Goal: Transaction & Acquisition: Purchase product/service

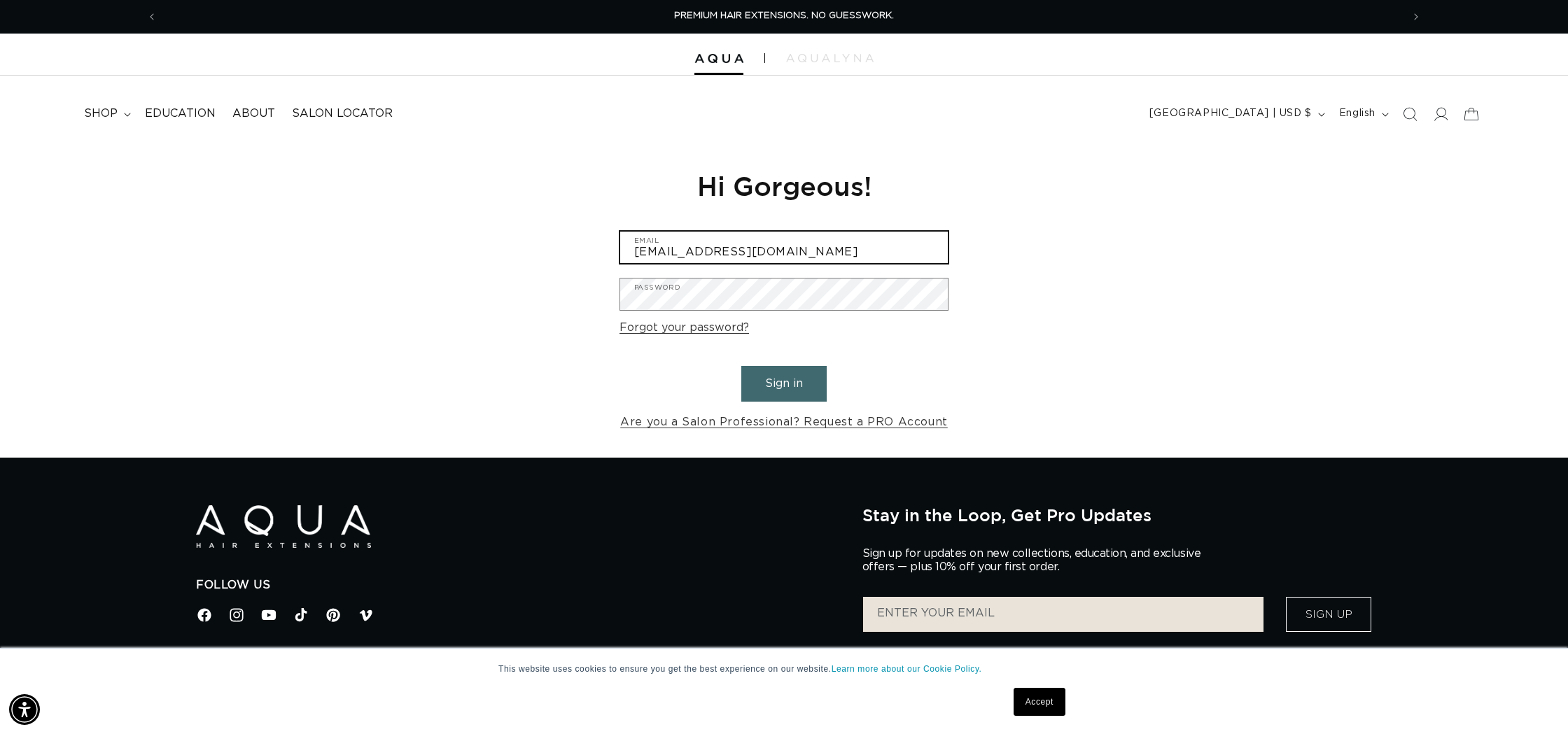
type input "tpcsalon@aol.com"
click at [784, 381] on button "Sign in" at bounding box center [784, 384] width 85 height 36
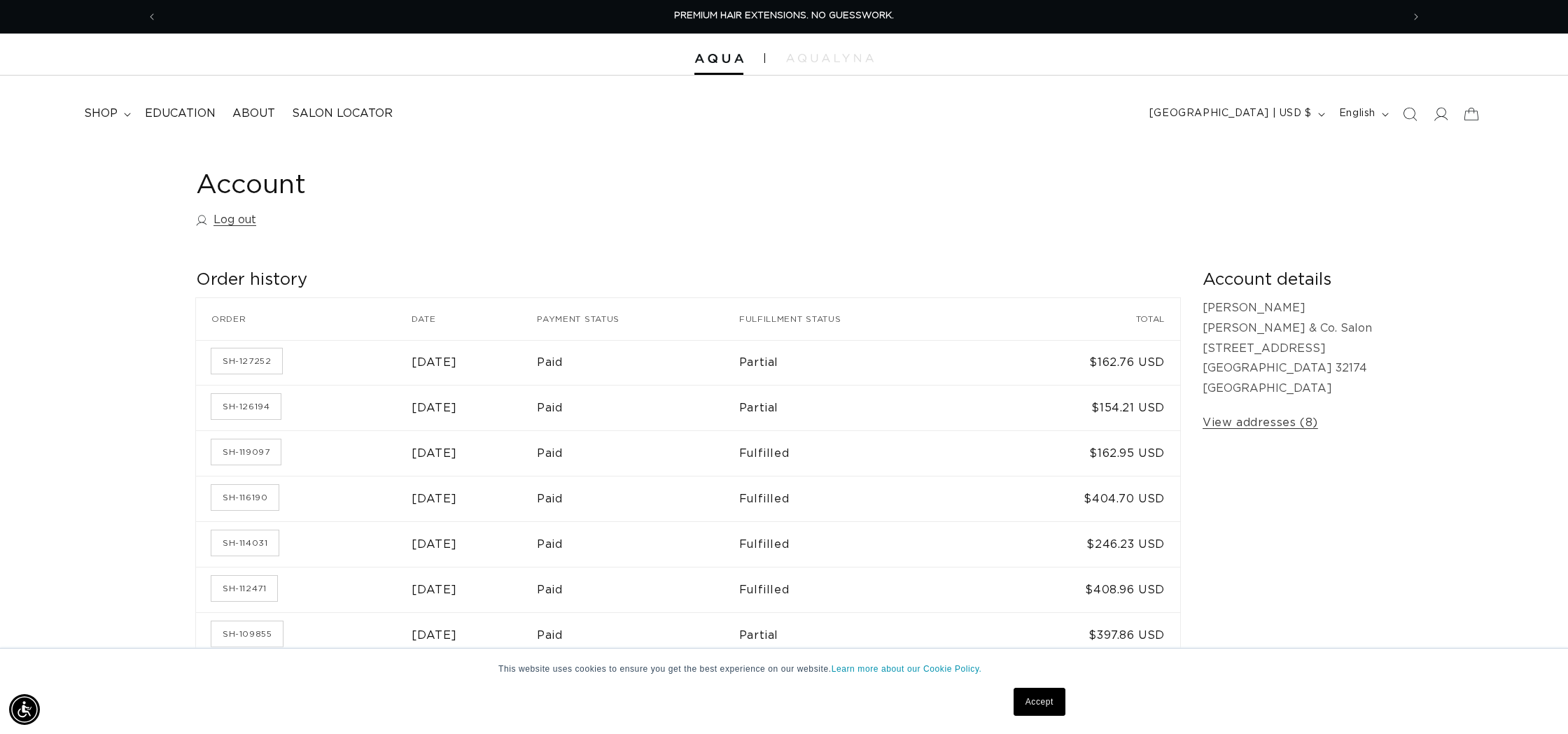
click at [1030, 699] on link "Accept" at bounding box center [1039, 702] width 51 height 28
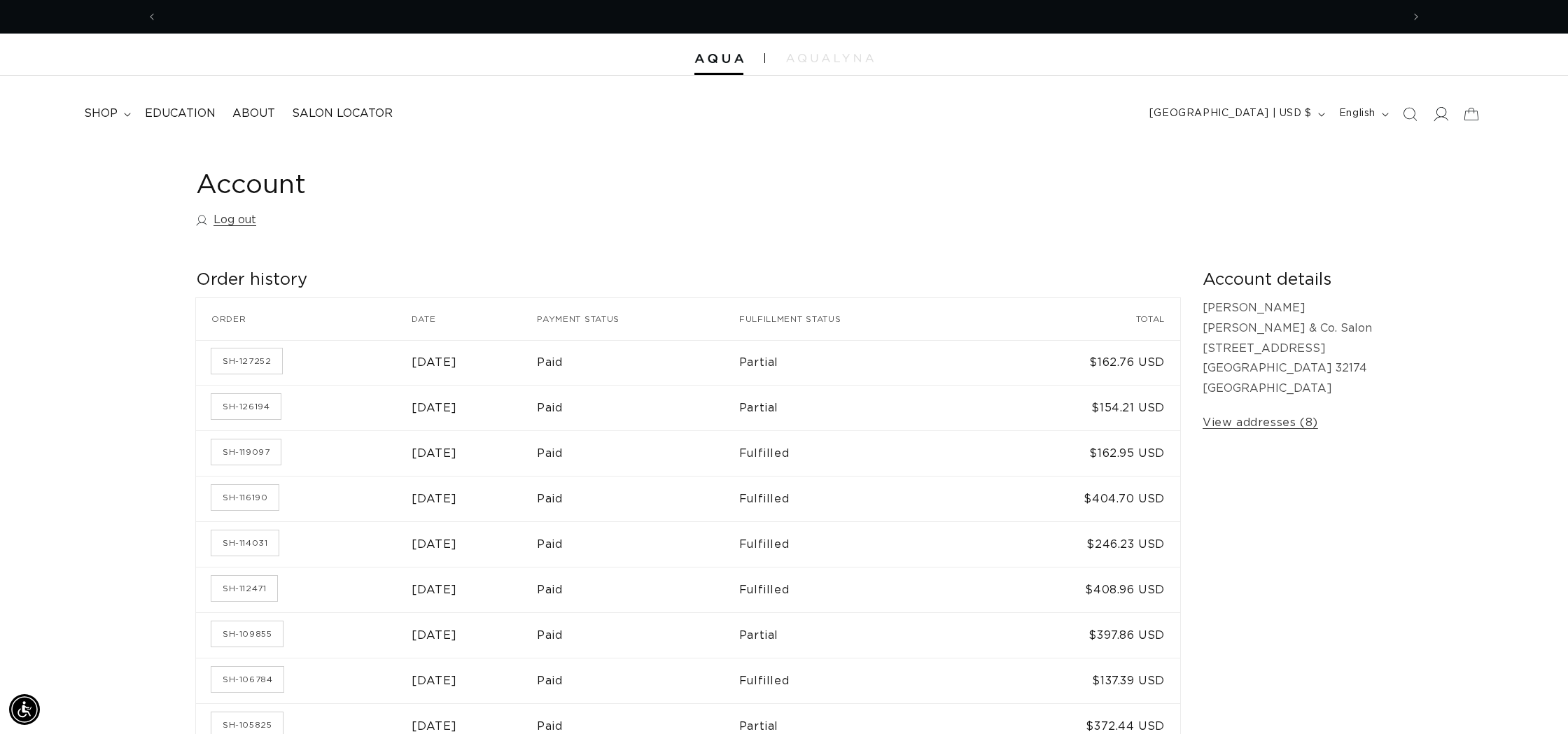
scroll to position [0, 2489]
click at [1441, 118] on icon at bounding box center [1440, 113] width 15 height 15
click at [116, 119] on span "shop" at bounding box center [100, 113] width 34 height 15
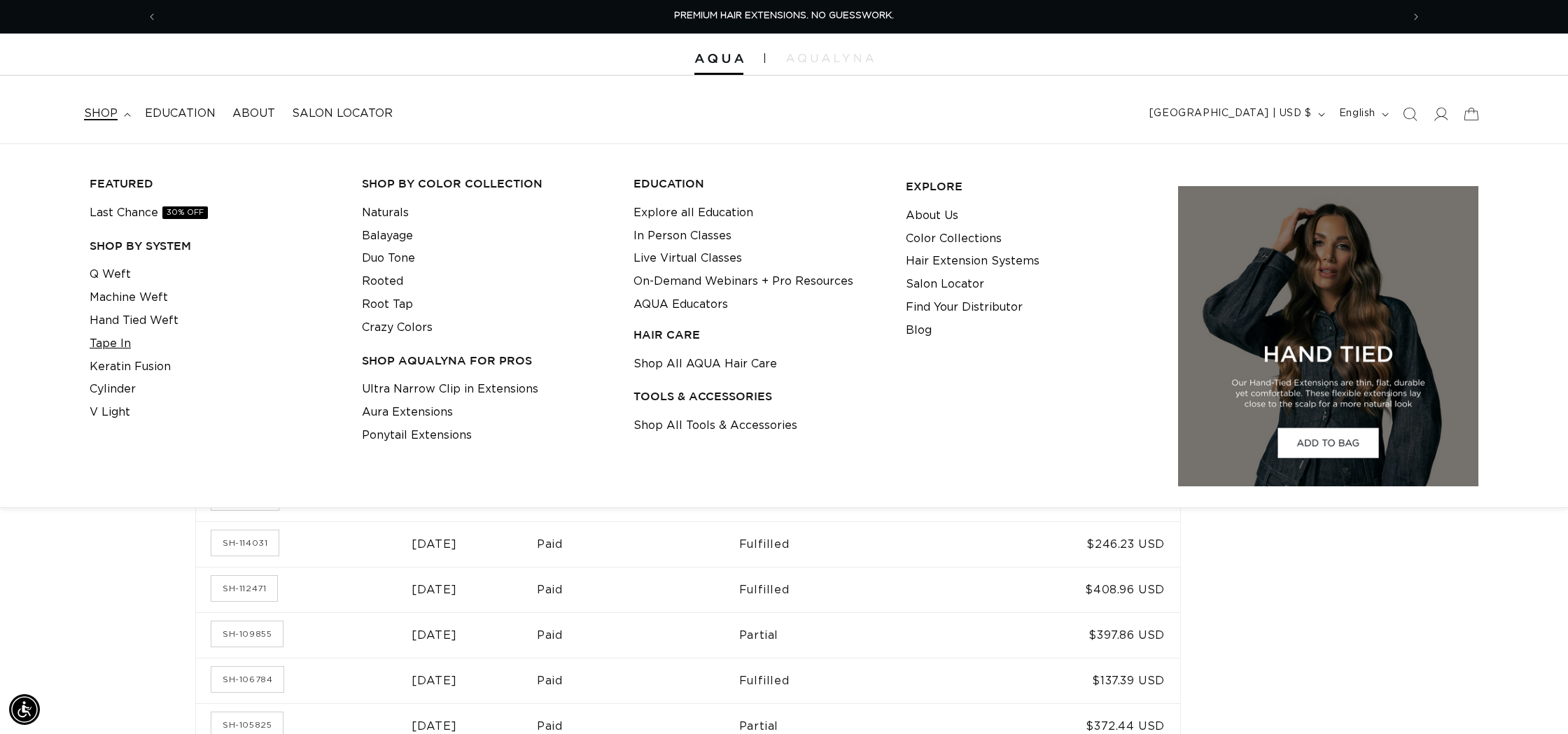
click at [113, 343] on link "Tape In" at bounding box center [110, 343] width 41 height 23
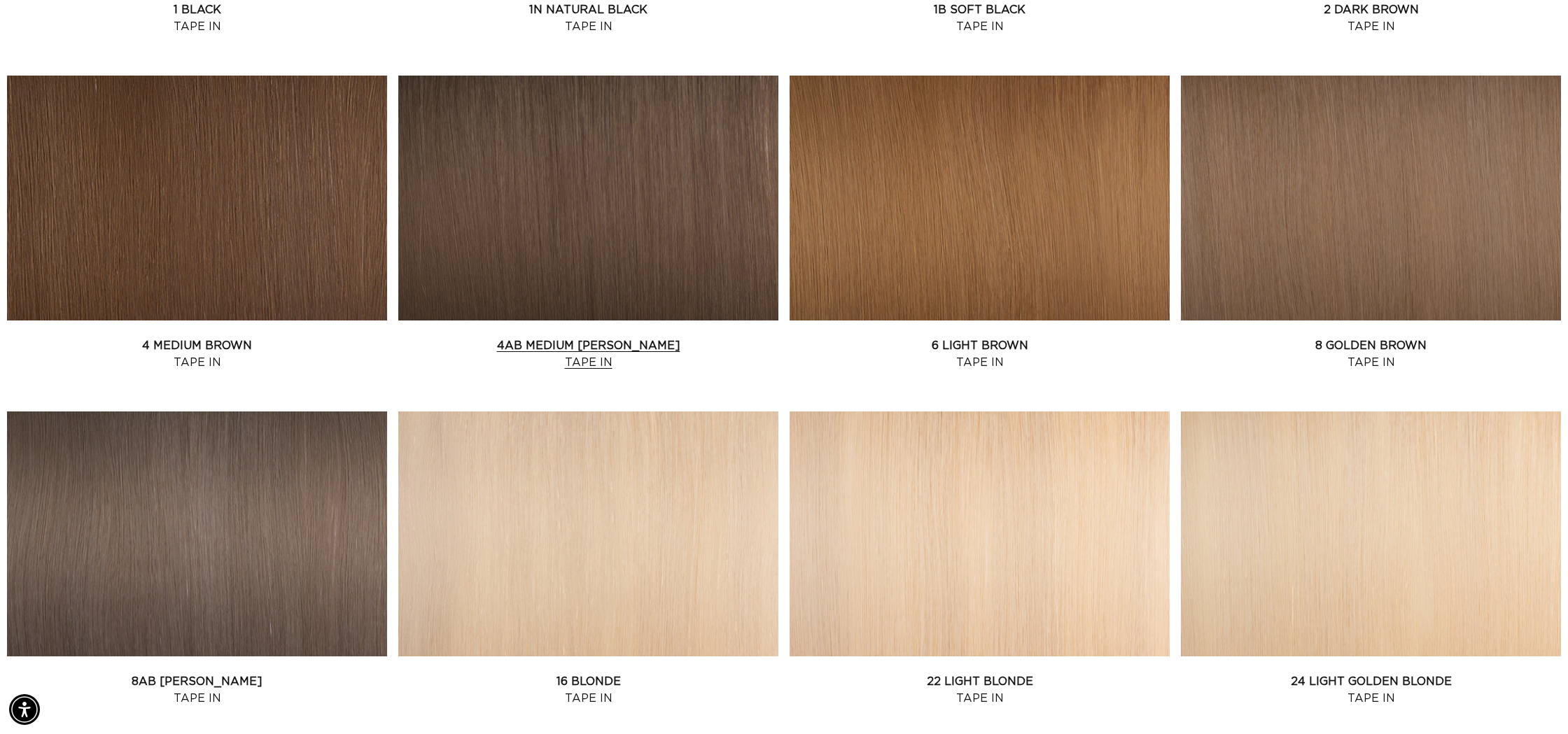
scroll to position [810, 0]
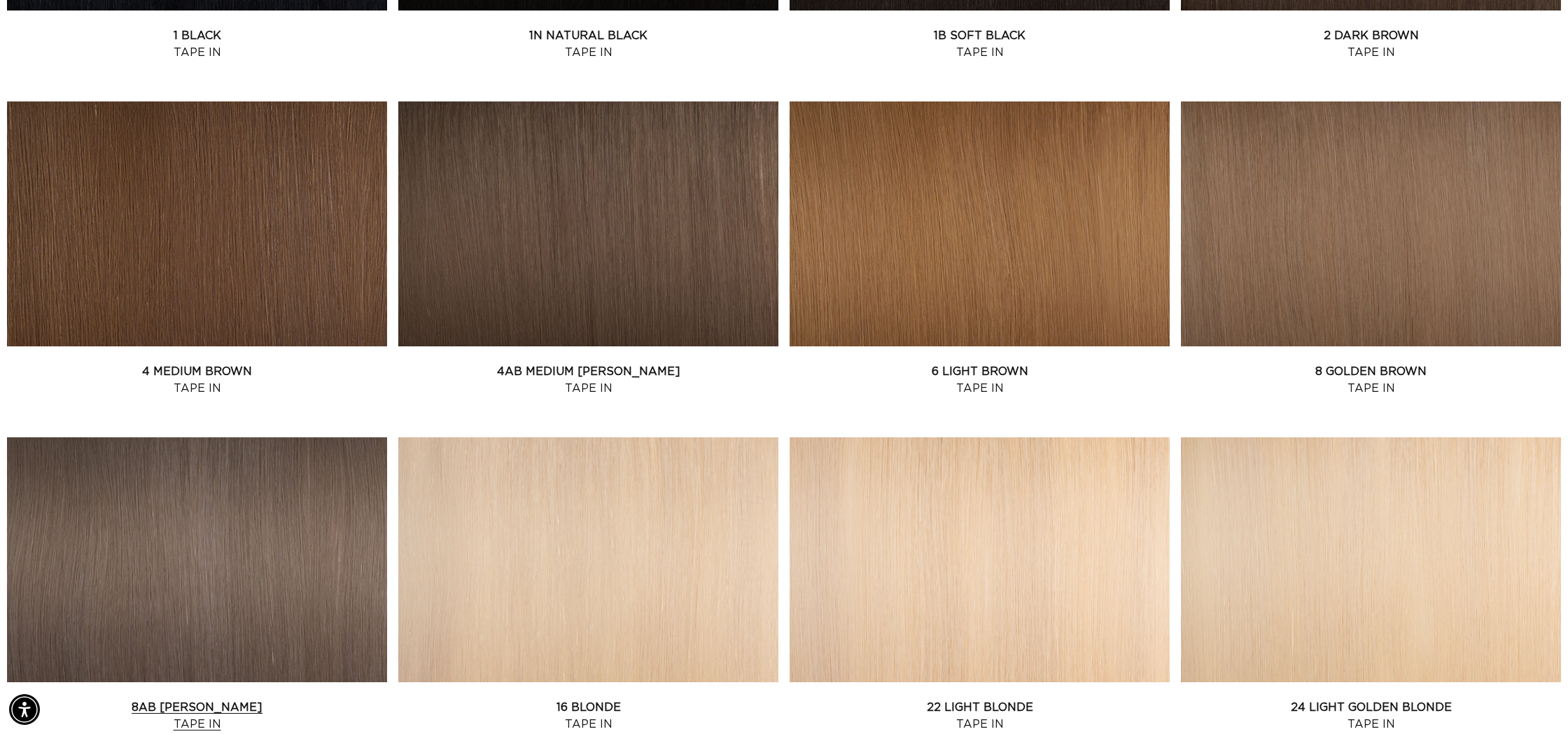
click at [353, 699] on link "8AB Ash Brown Tape In" at bounding box center [197, 716] width 380 height 34
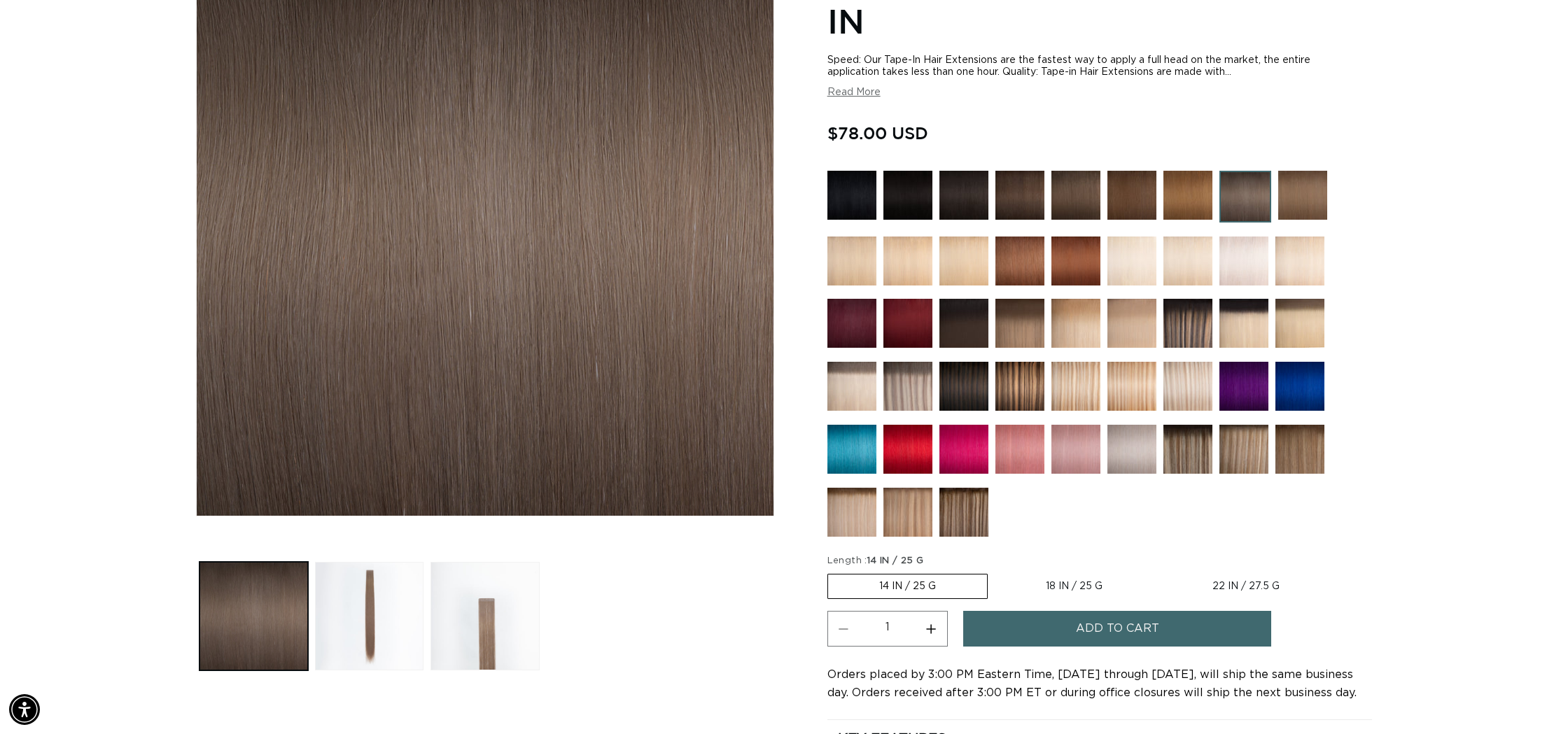
scroll to position [262, 0]
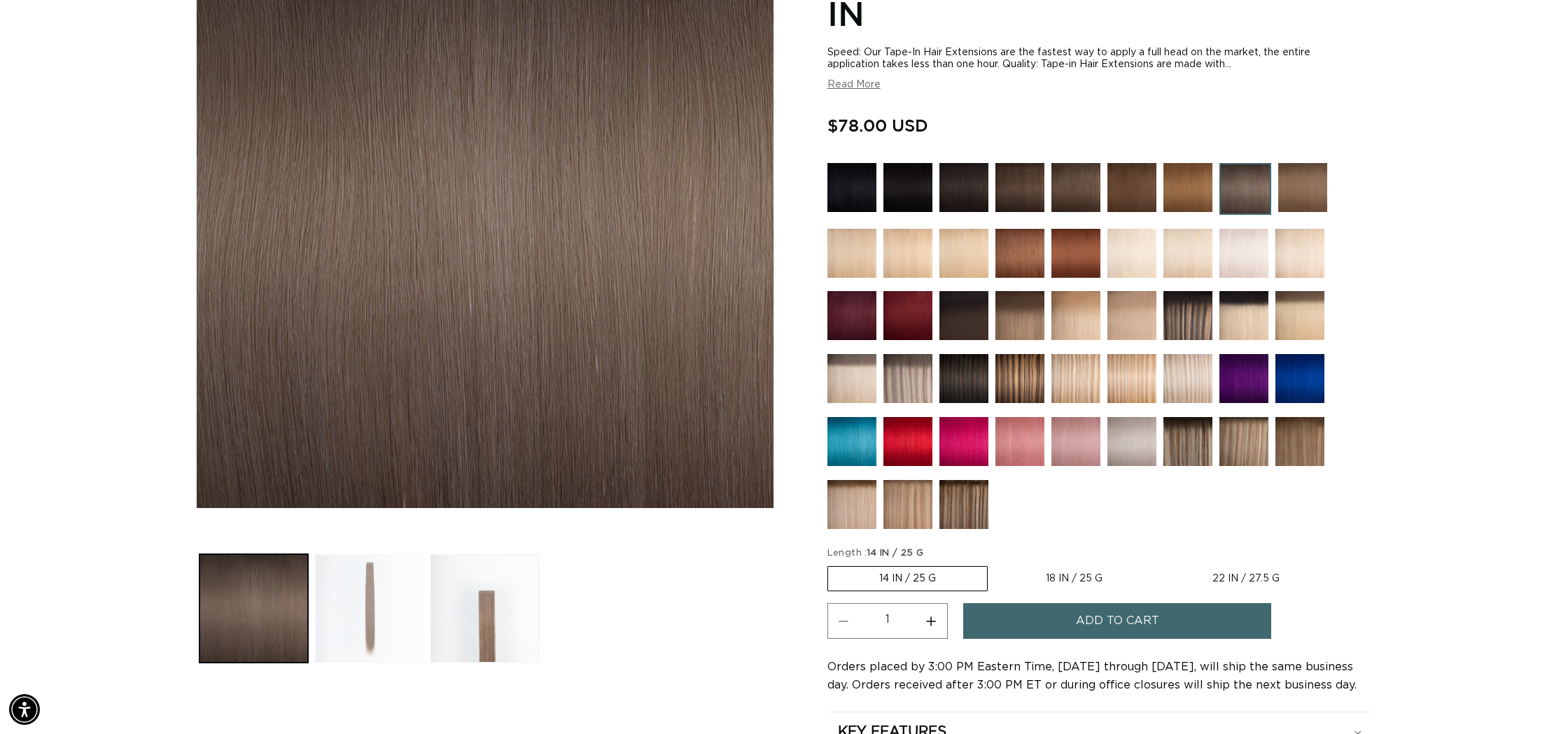
click at [413, 598] on button "Load image 2 in gallery view" at bounding box center [369, 608] width 108 height 108
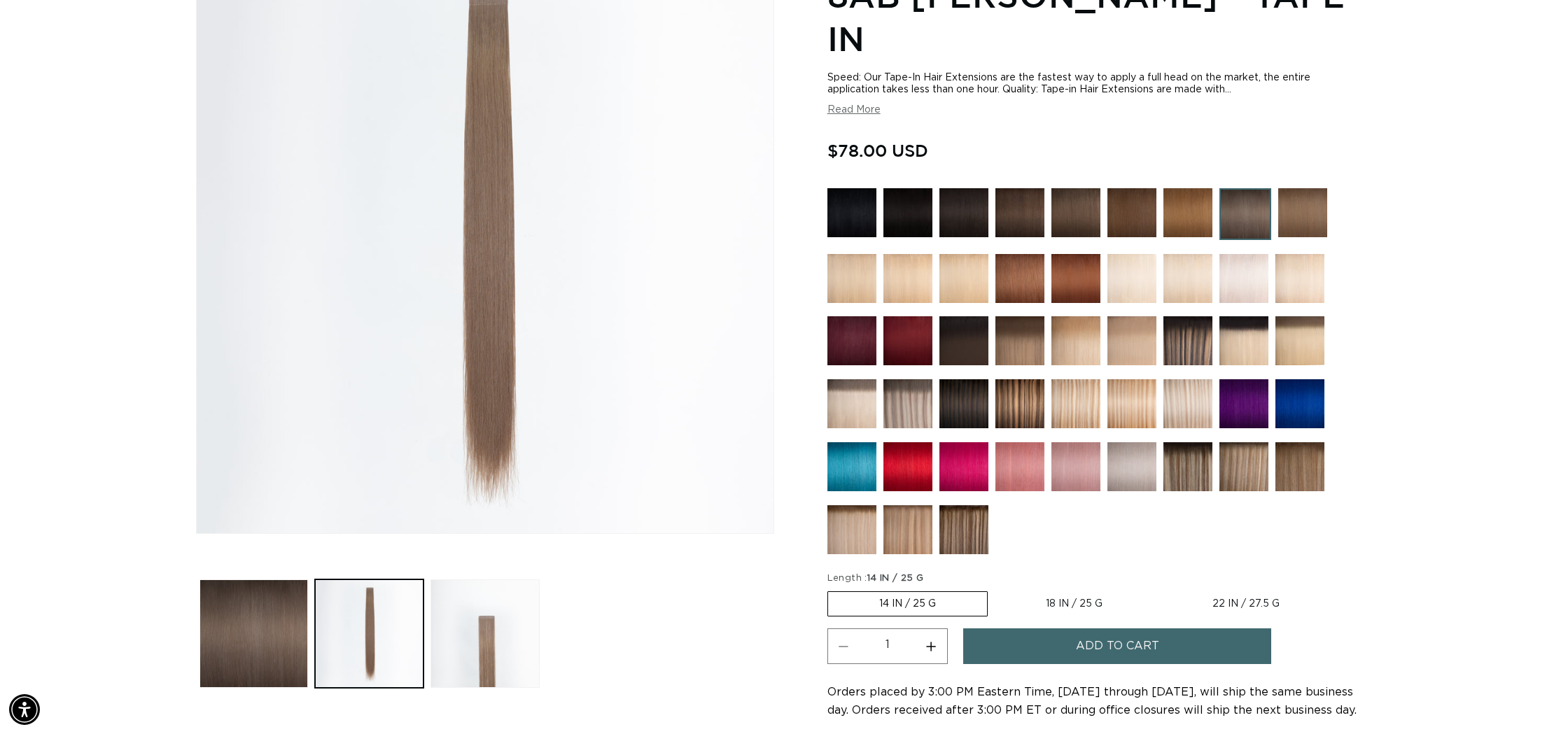
scroll to position [0, 0]
click at [1228, 592] on label "22 IN / 27.5 G Variant sold out or unavailable" at bounding box center [1245, 603] width 169 height 24
click at [1161, 588] on input "22 IN / 27.5 G Variant sold out or unavailable" at bounding box center [1161, 588] width 1 height 1
radio input "true"
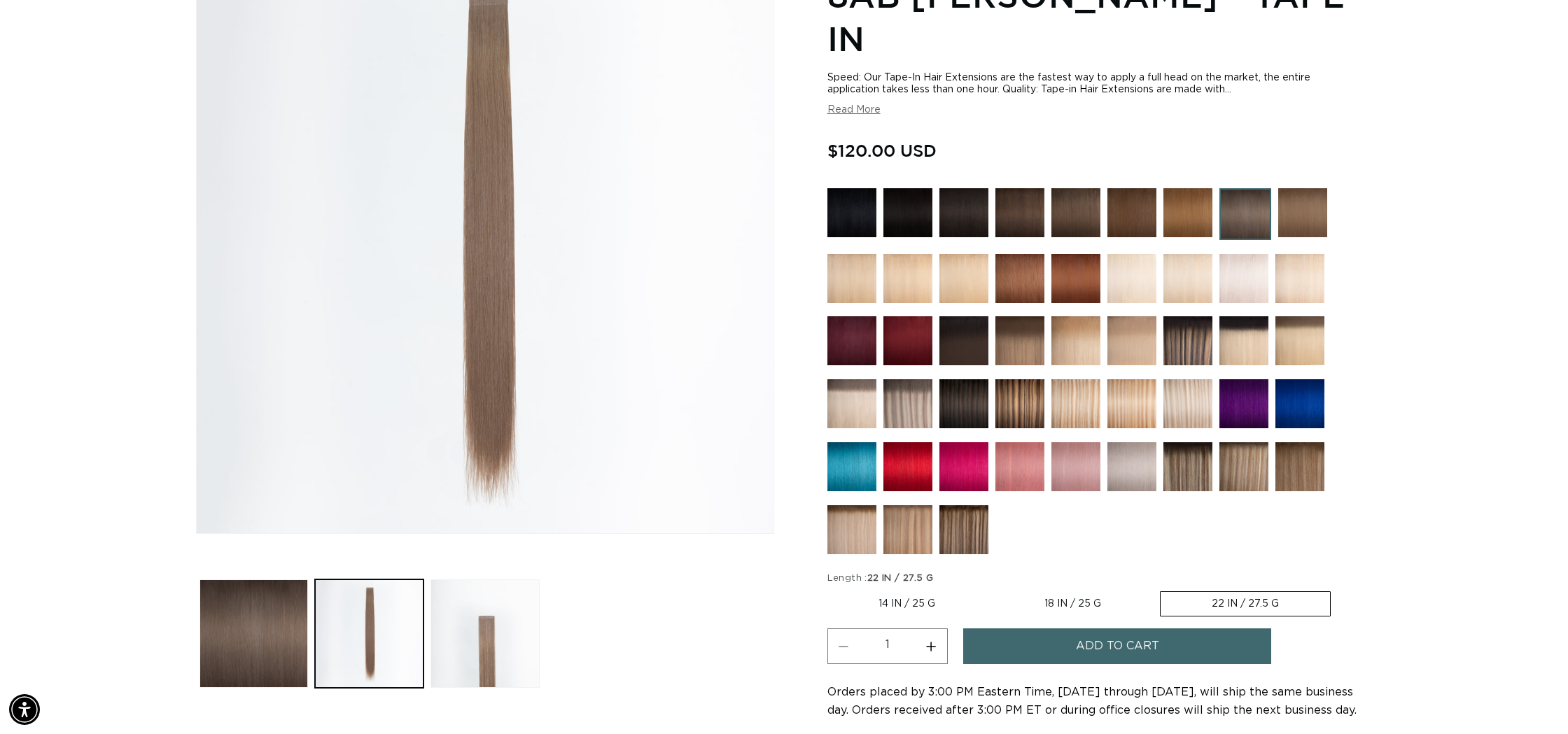
click at [1141, 629] on span "Add to cart" at bounding box center [1118, 646] width 84 height 36
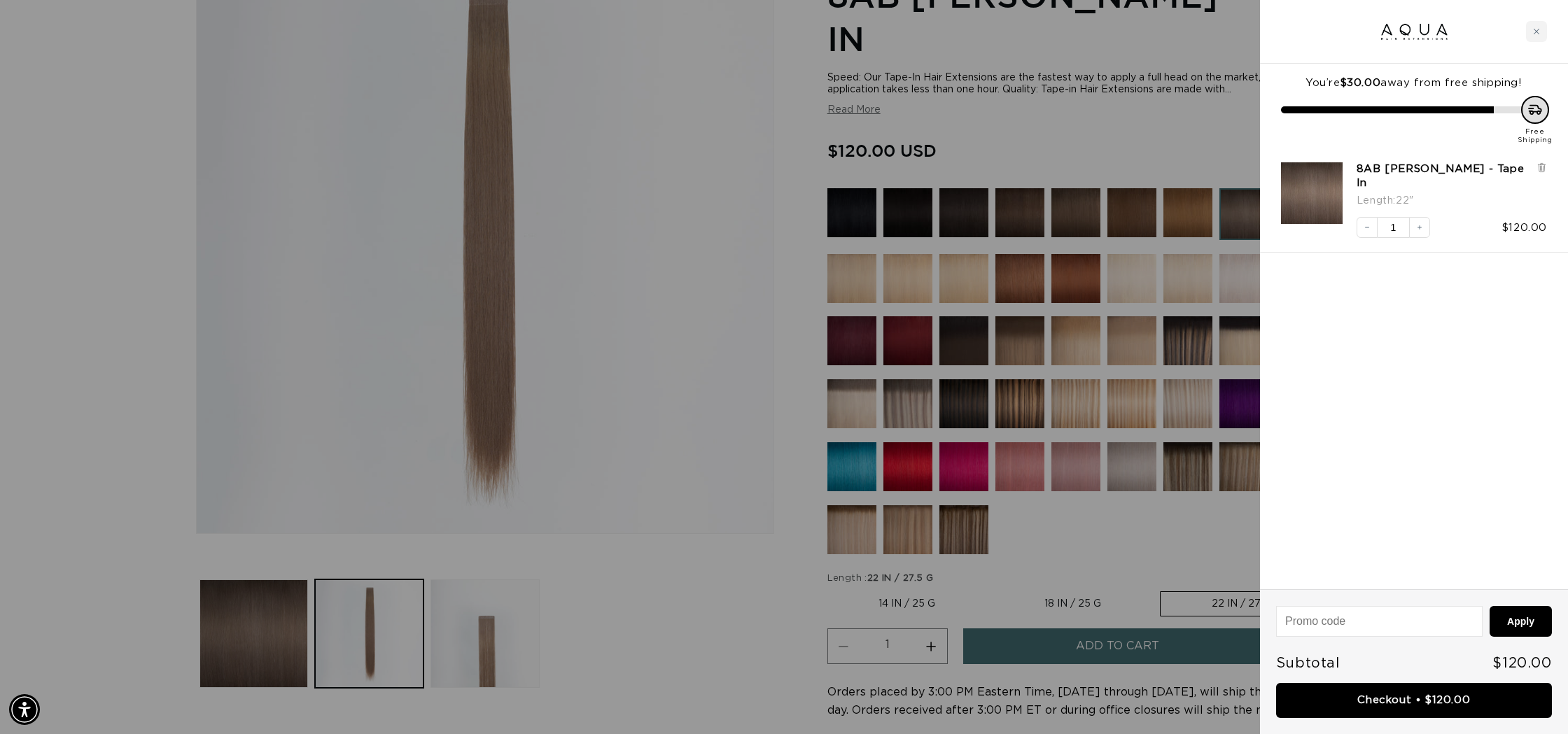
click at [1147, 92] on div at bounding box center [784, 367] width 1568 height 734
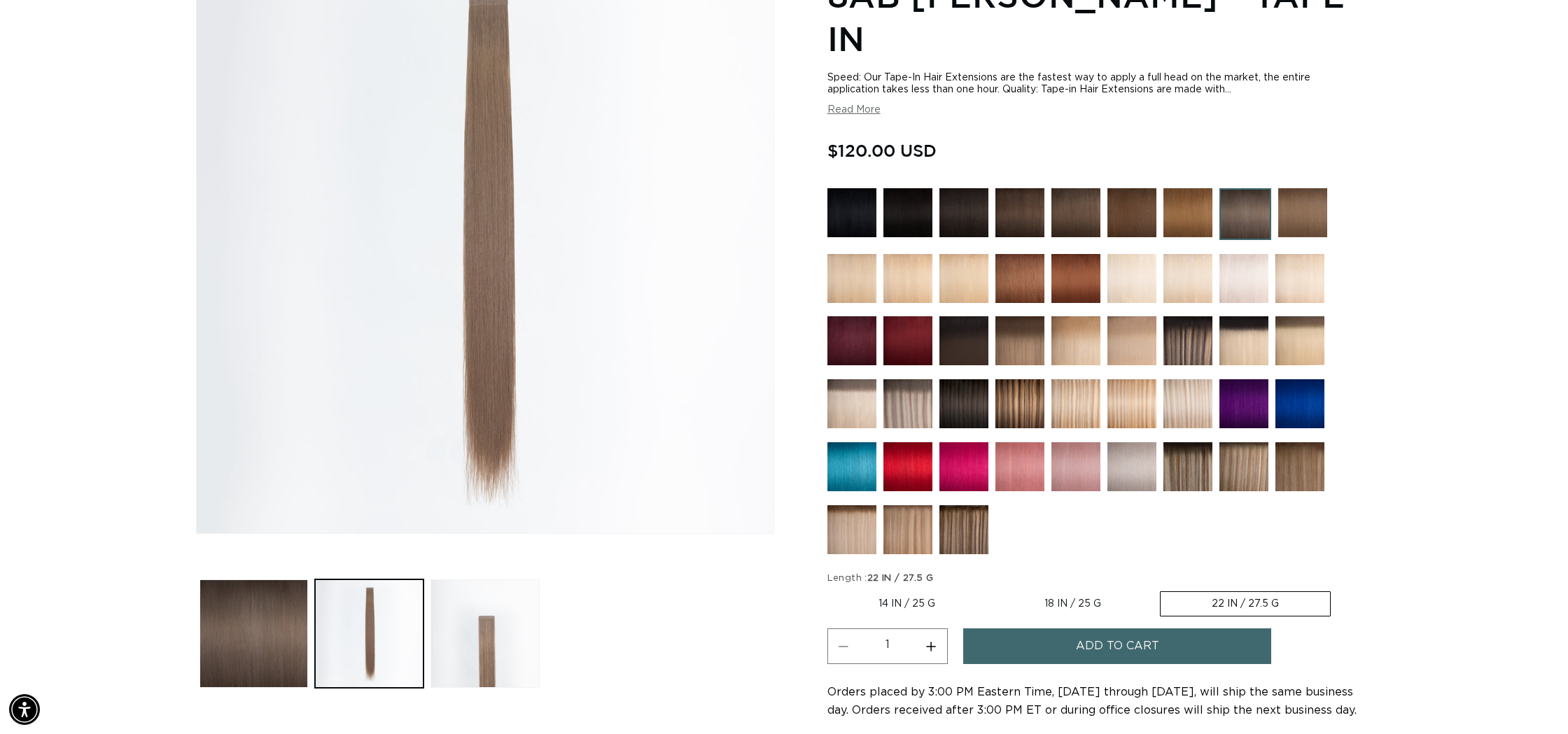
scroll to position [0, 0]
click at [1183, 442] on img at bounding box center [1188, 466] width 49 height 49
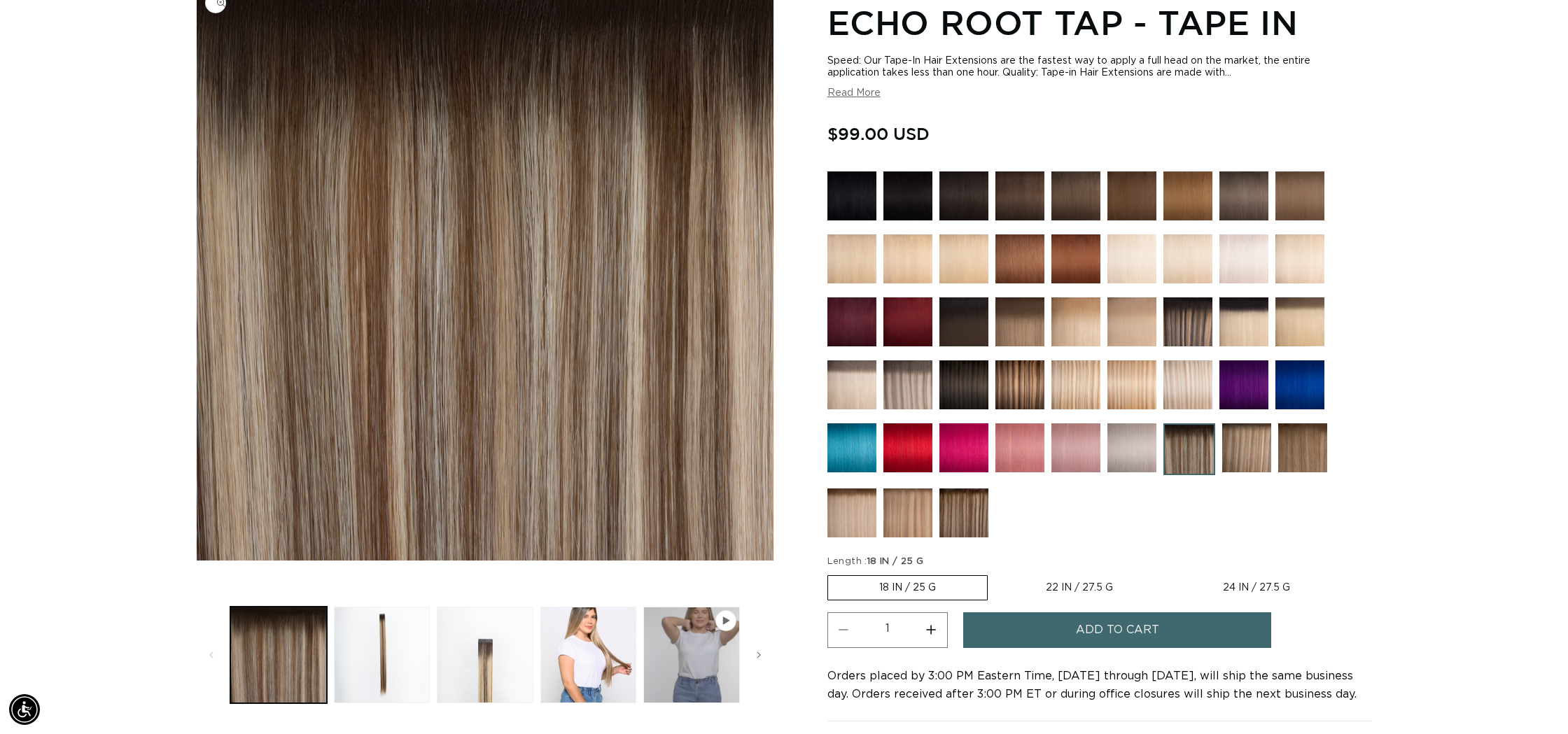
scroll to position [265, 0]
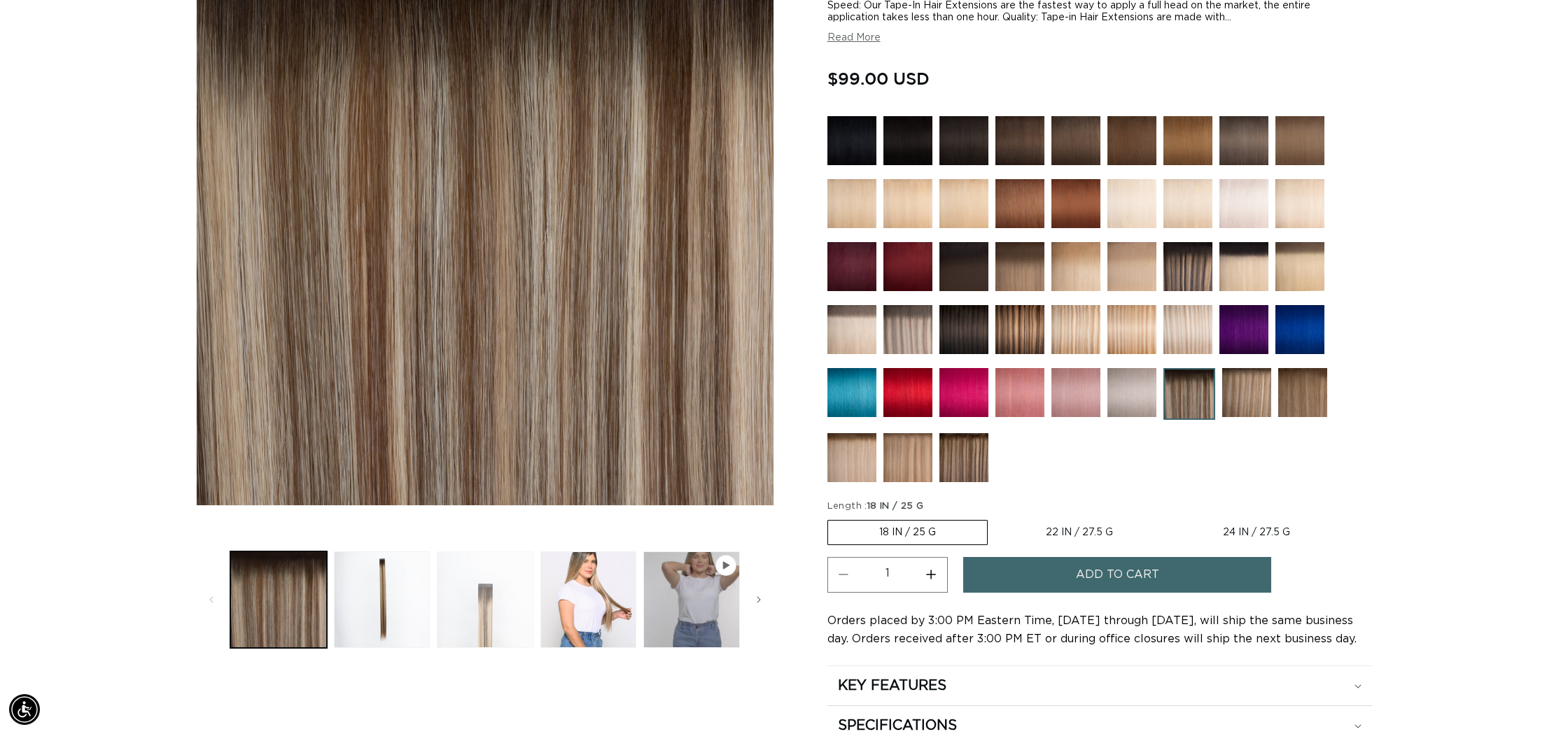
click at [484, 590] on button "Load image 3 in gallery view" at bounding box center [485, 599] width 97 height 97
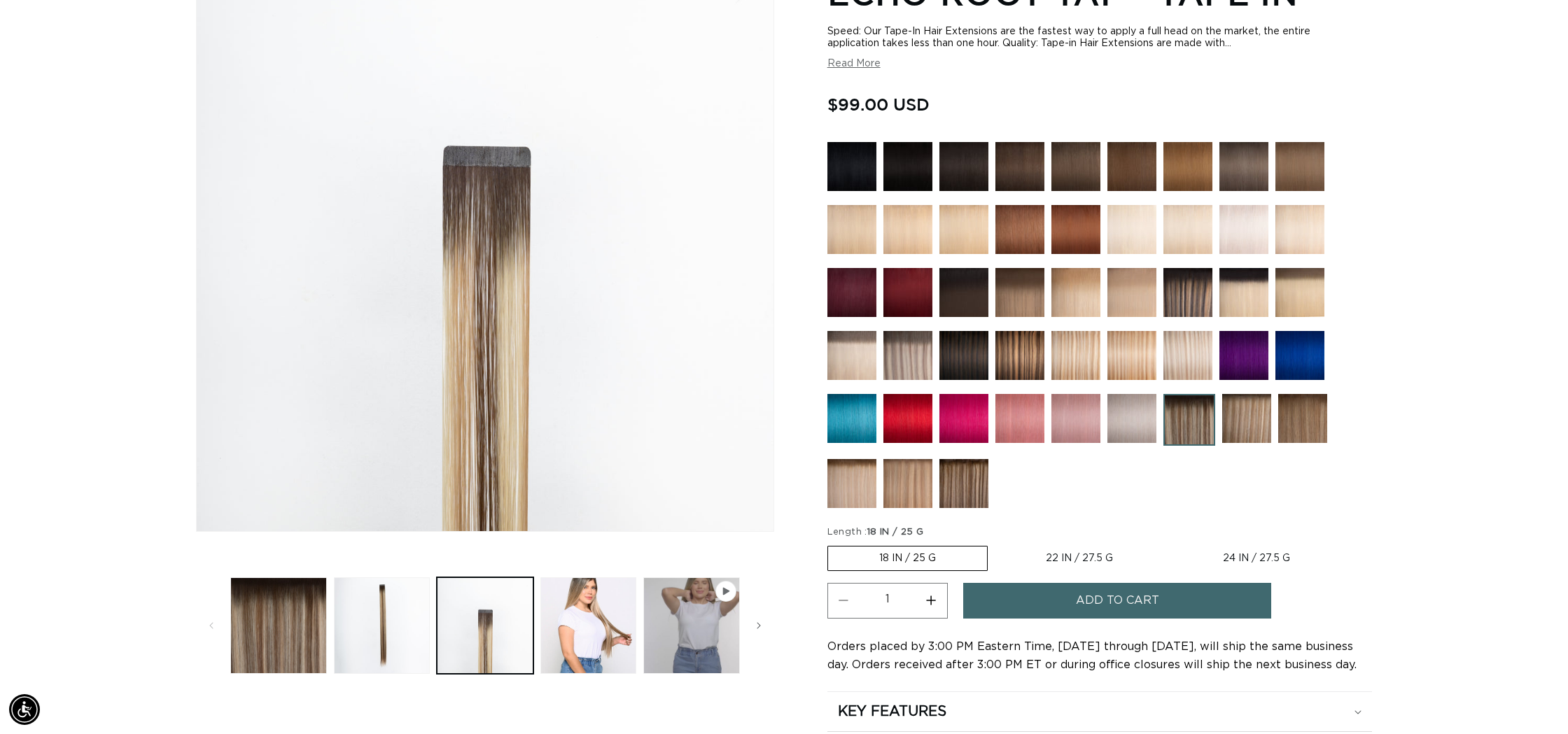
scroll to position [252, 0]
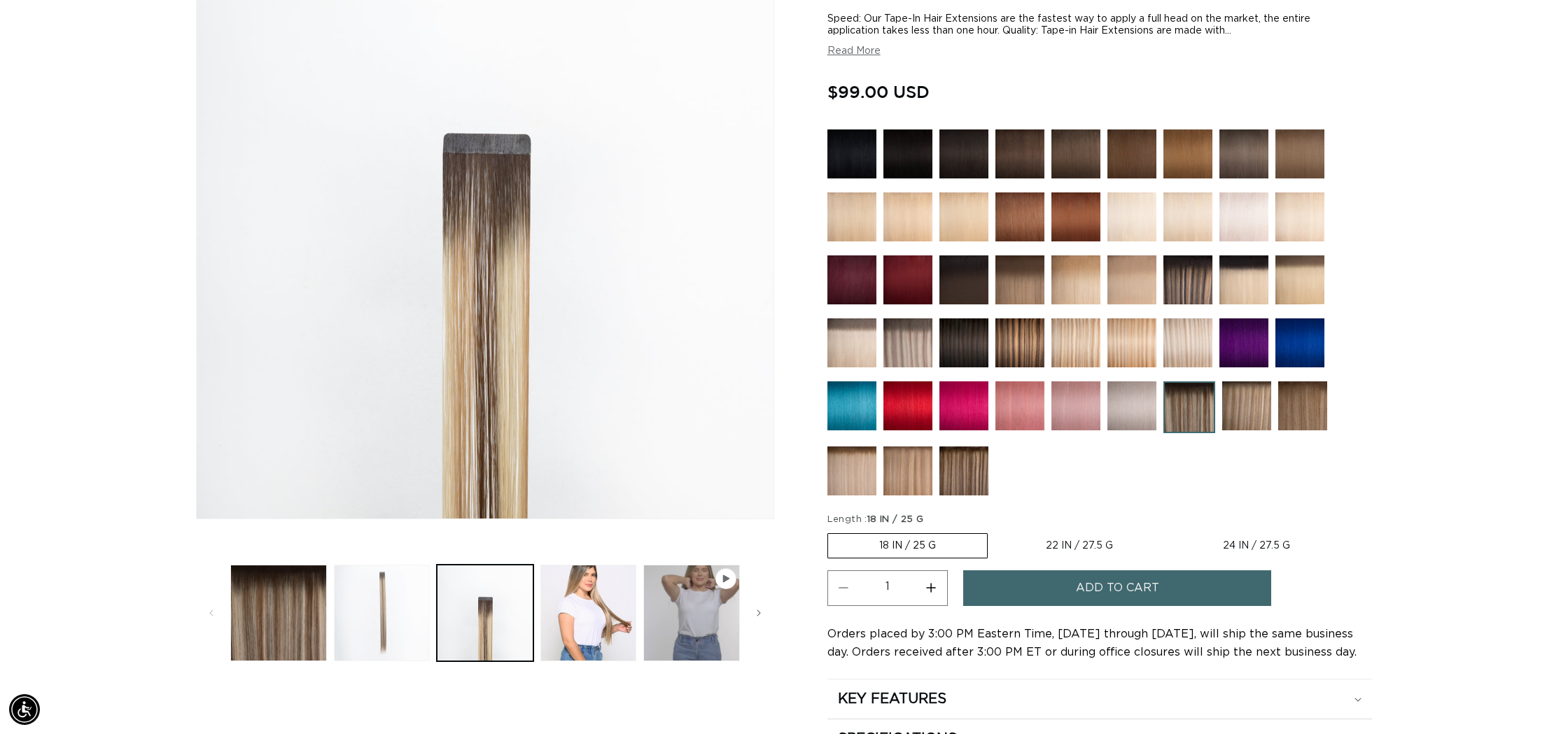
click at [386, 629] on button "Load image 2 in gallery view" at bounding box center [382, 613] width 97 height 97
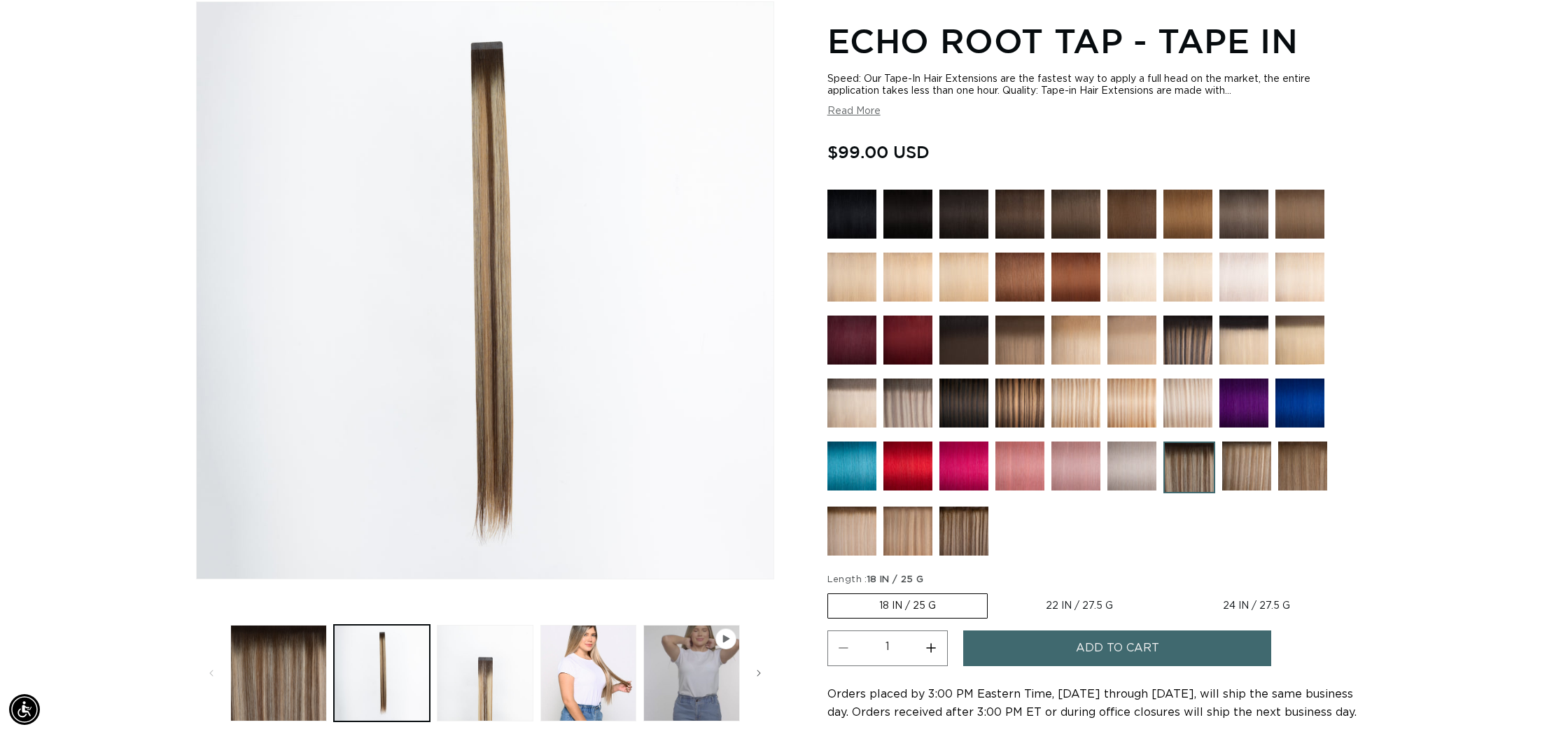
scroll to position [0, 2489]
click at [915, 408] on img at bounding box center [908, 403] width 49 height 49
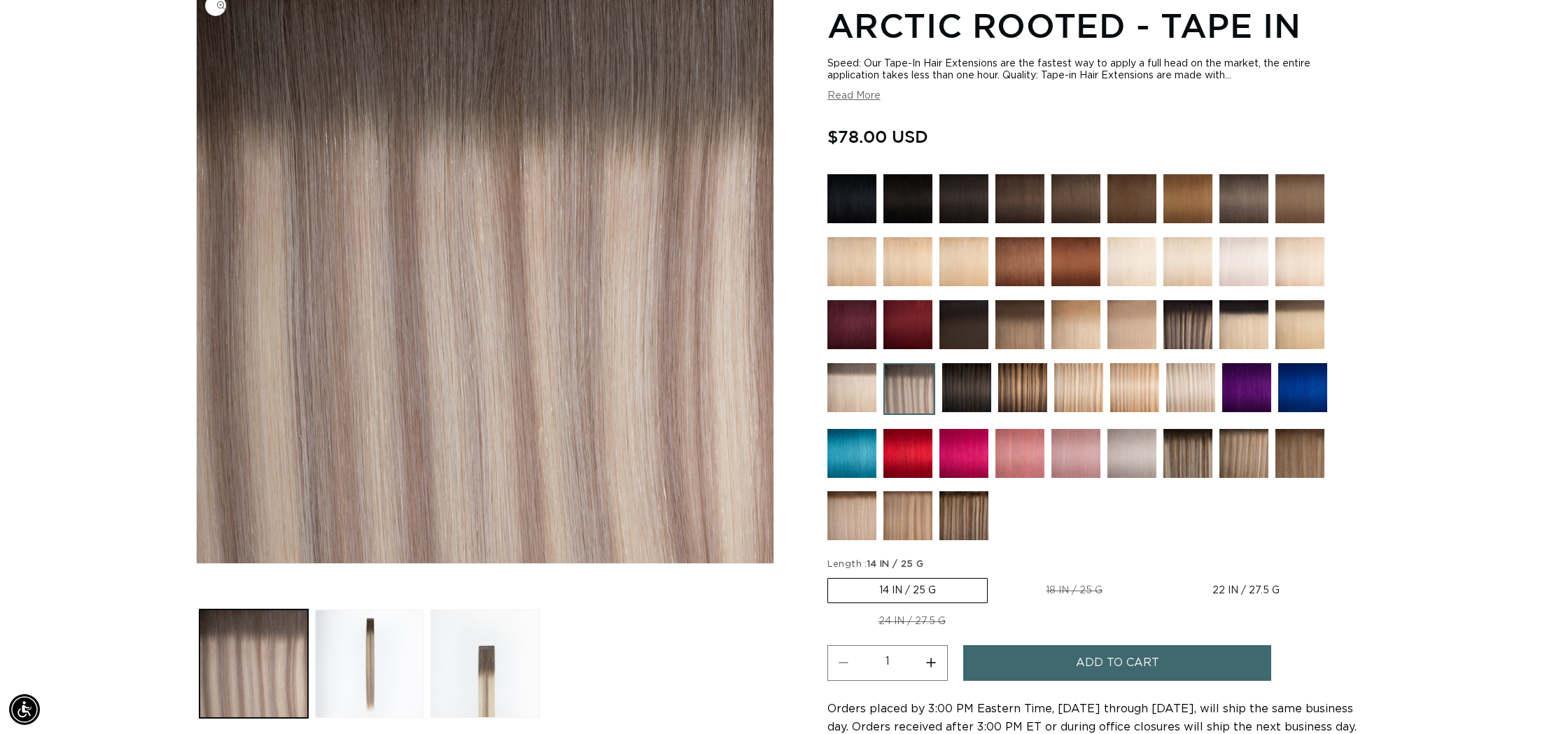
scroll to position [226, 0]
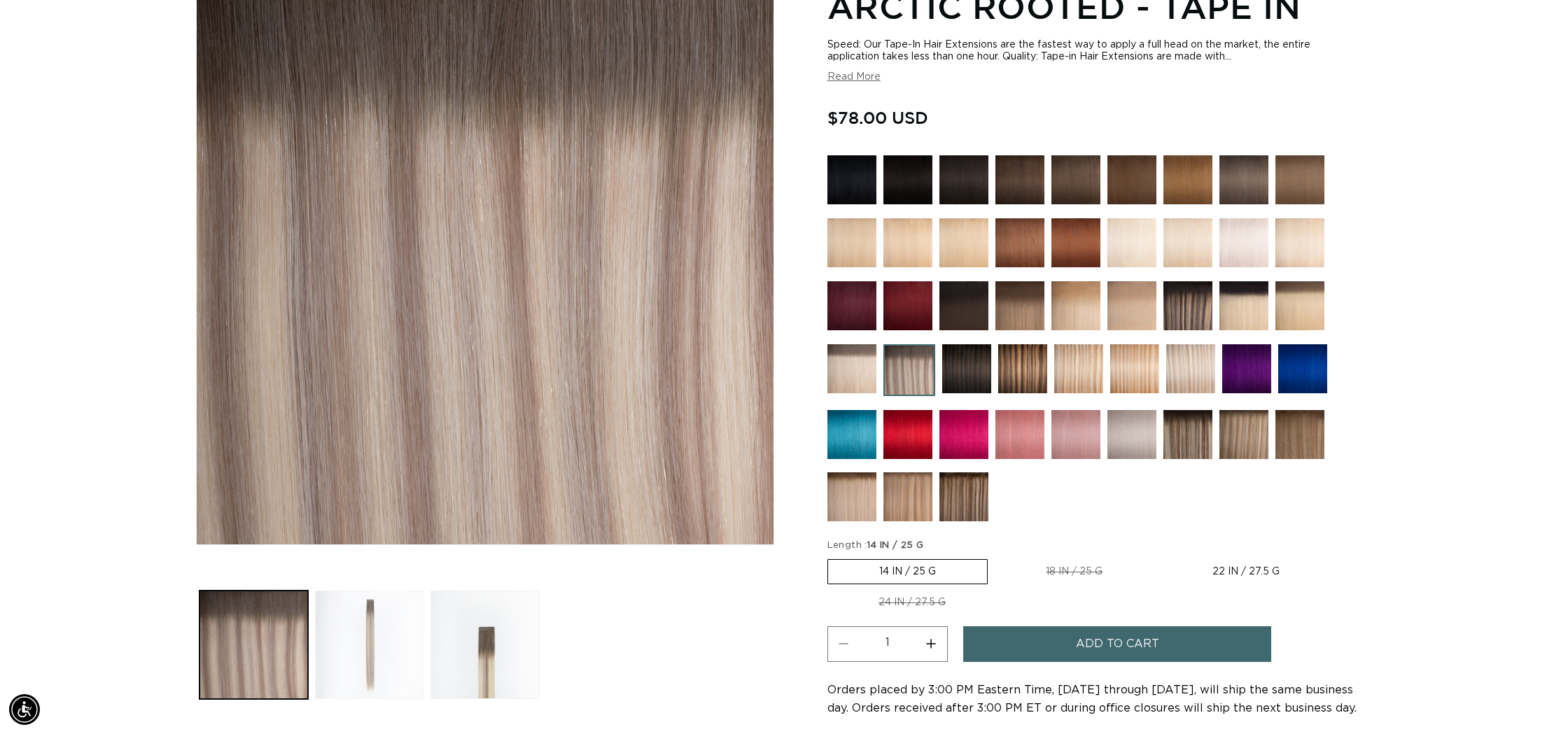
click at [375, 615] on button "Load image 2 in gallery view" at bounding box center [369, 644] width 108 height 108
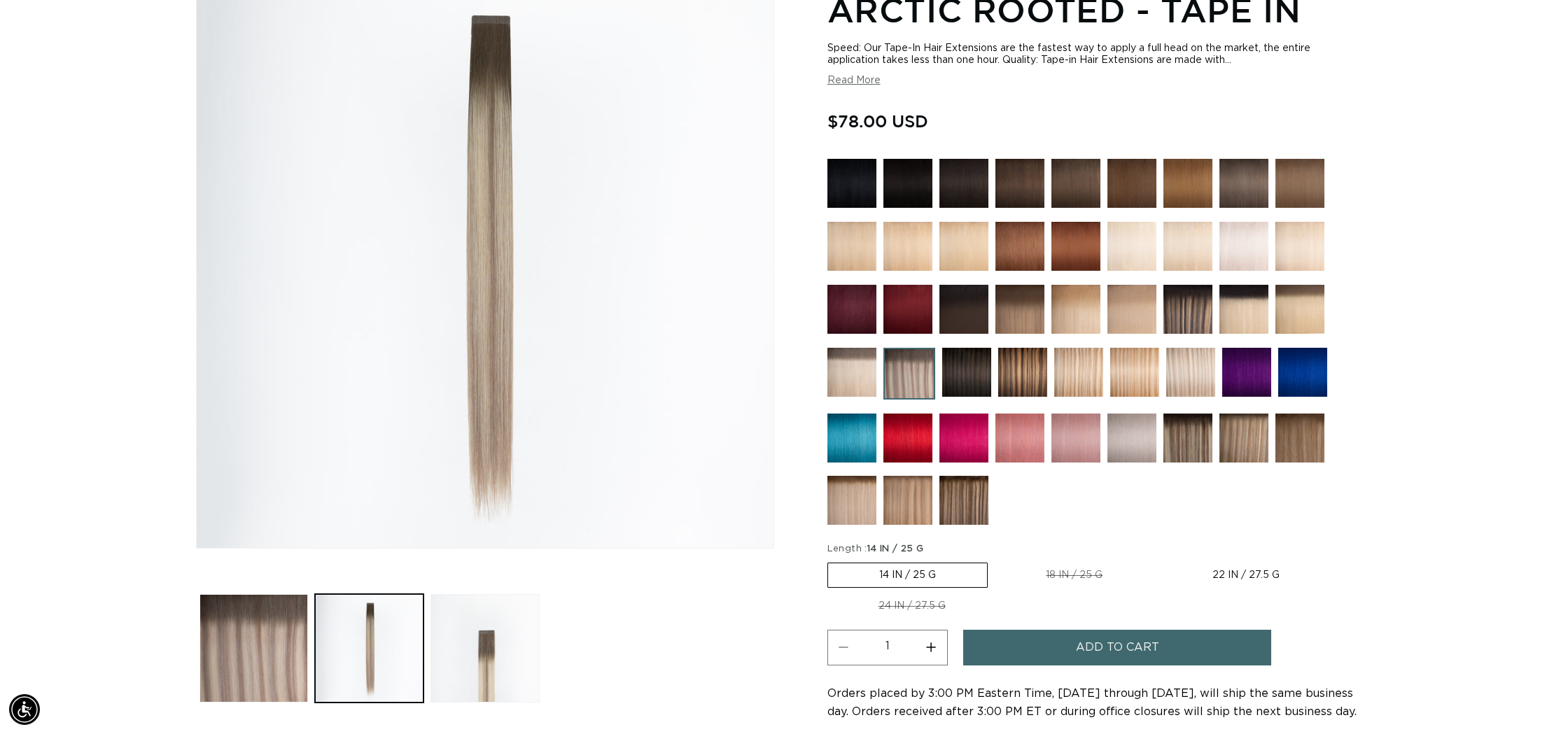
scroll to position [0, 2489]
click at [496, 615] on button "Load image 3 in gallery view" at bounding box center [485, 648] width 108 height 108
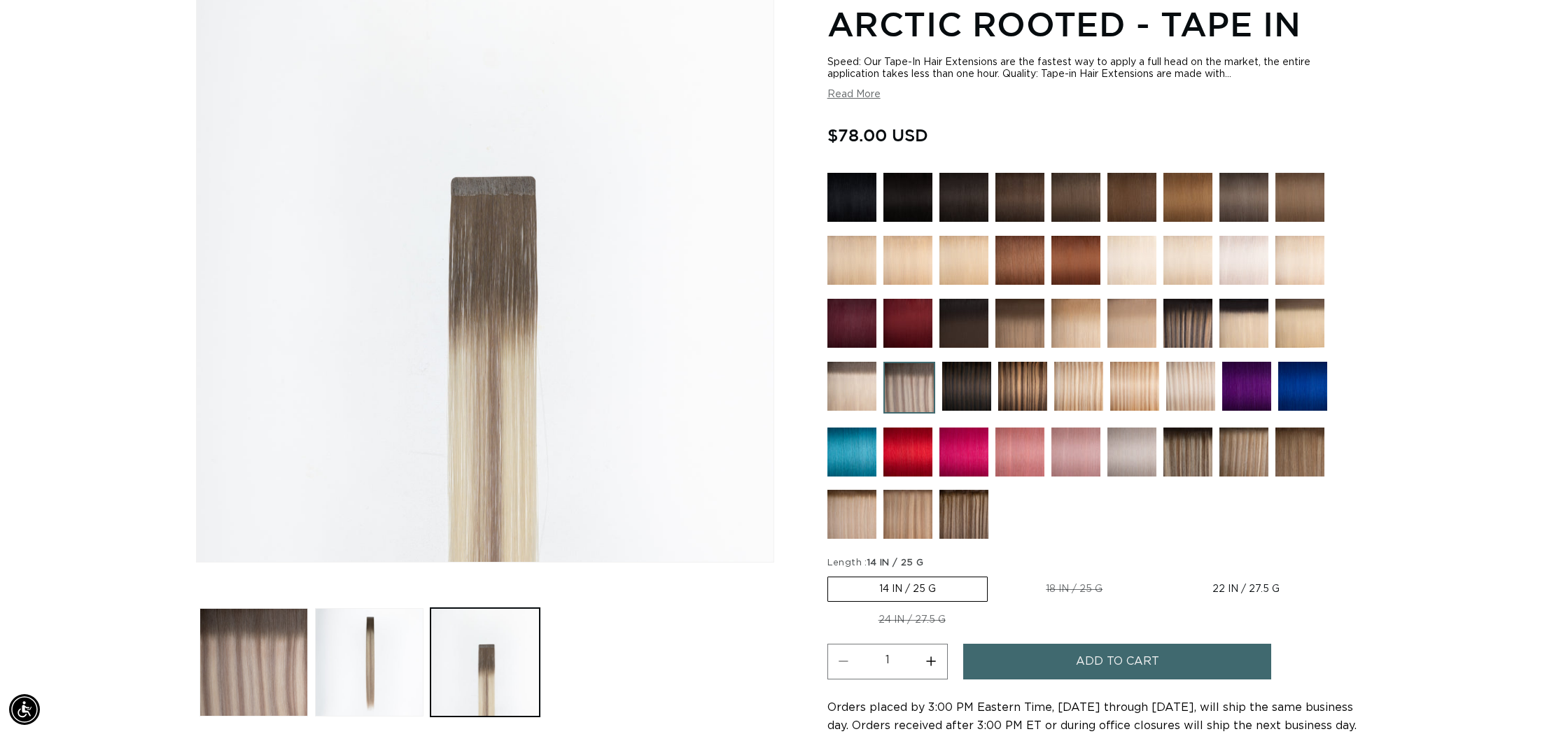
scroll to position [0, 1244]
click at [1214, 587] on label "22 IN / 27.5 G Variant sold out or unavailable" at bounding box center [1245, 588] width 169 height 24
click at [1161, 574] on input "22 IN / 27.5 G Variant sold out or unavailable" at bounding box center [1161, 574] width 1 height 1
radio input "true"
click at [493, 640] on button "Load image 3 in gallery view" at bounding box center [485, 662] width 108 height 108
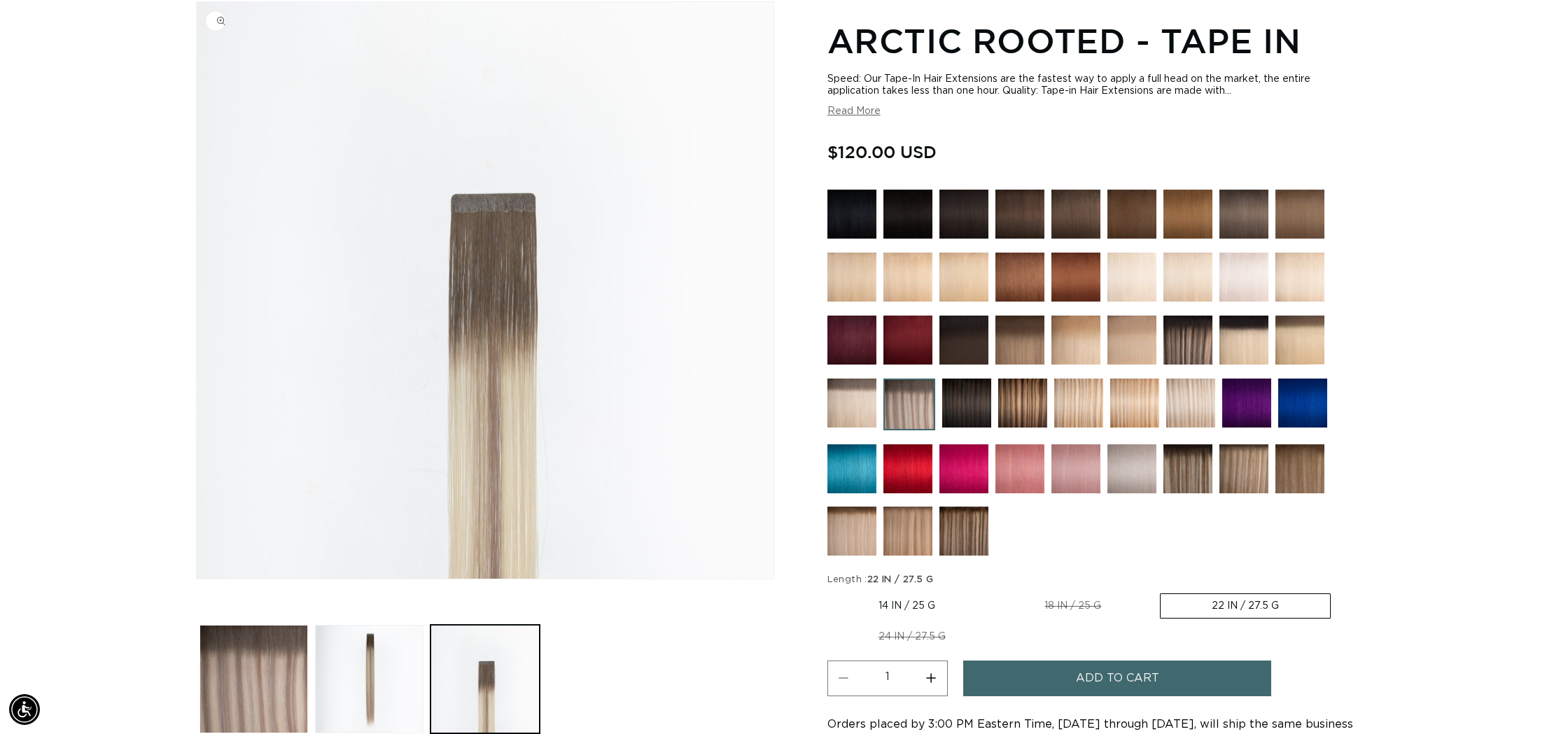
scroll to position [0, 1244]
click at [446, 436] on img "Gallery Viewer" at bounding box center [485, 289] width 576 height 576
click at [399, 663] on button "Load image 2 in gallery view" at bounding box center [369, 679] width 108 height 108
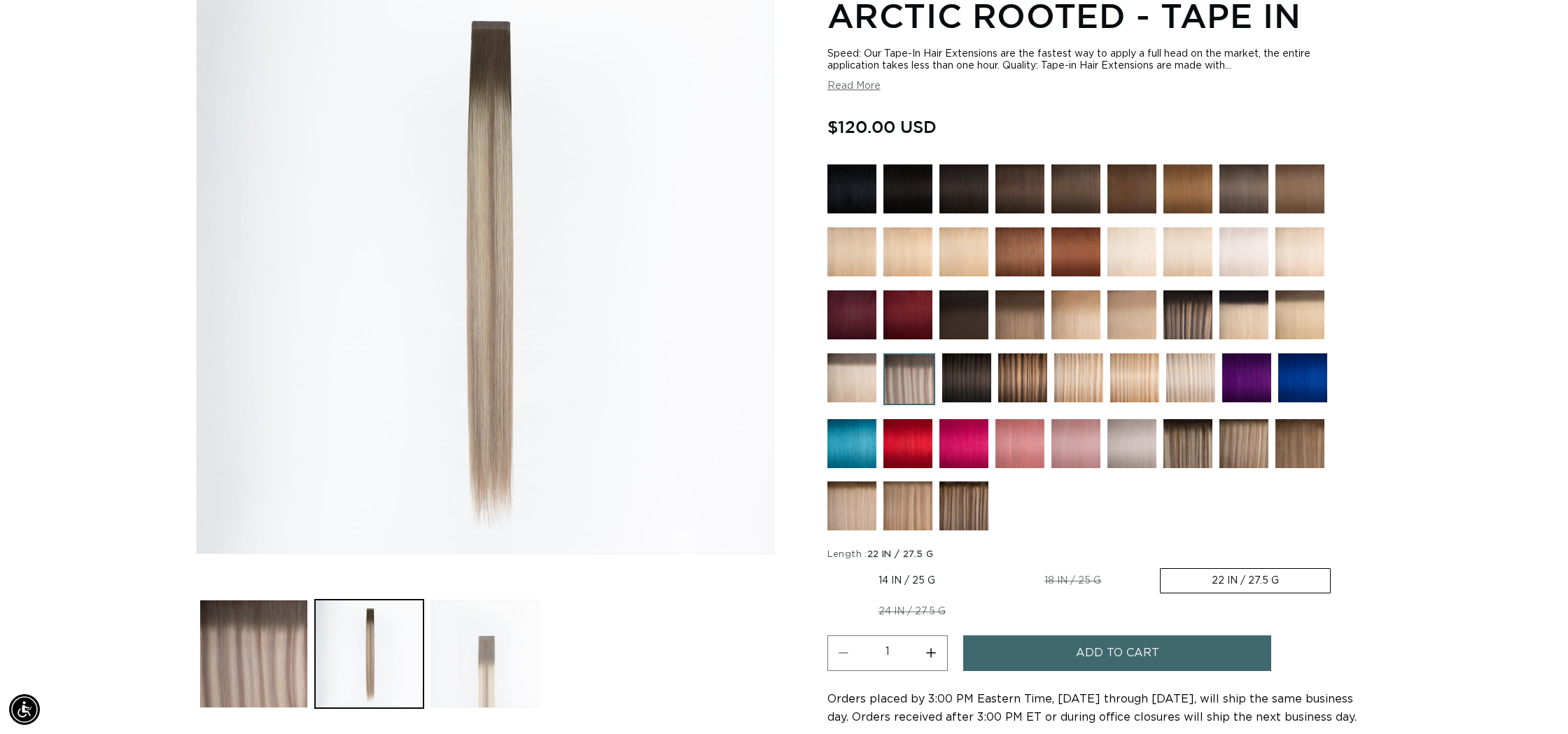
scroll to position [217, 0]
click at [865, 373] on img at bounding box center [852, 377] width 49 height 49
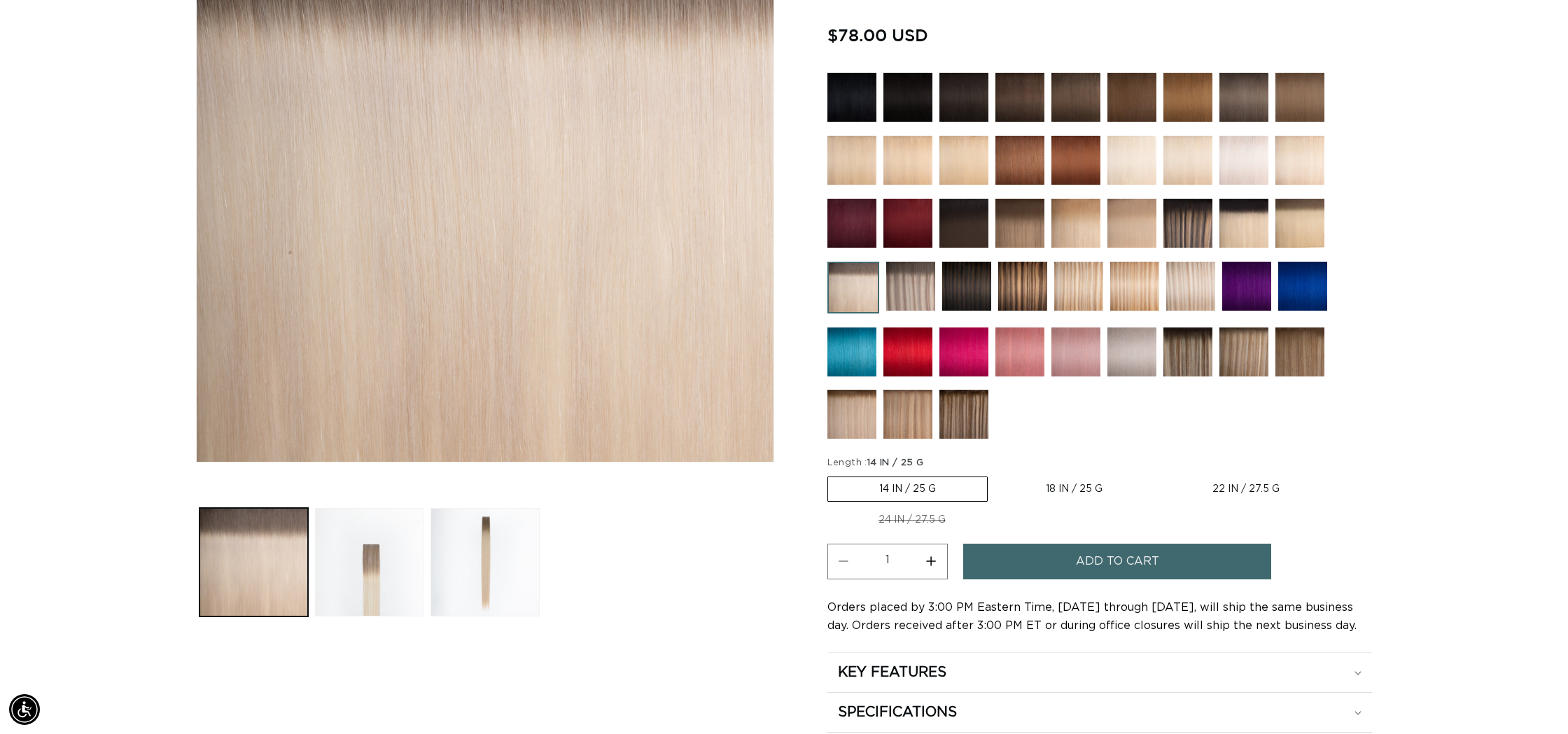
scroll to position [0, 1244]
click at [1289, 230] on img at bounding box center [1299, 223] width 49 height 49
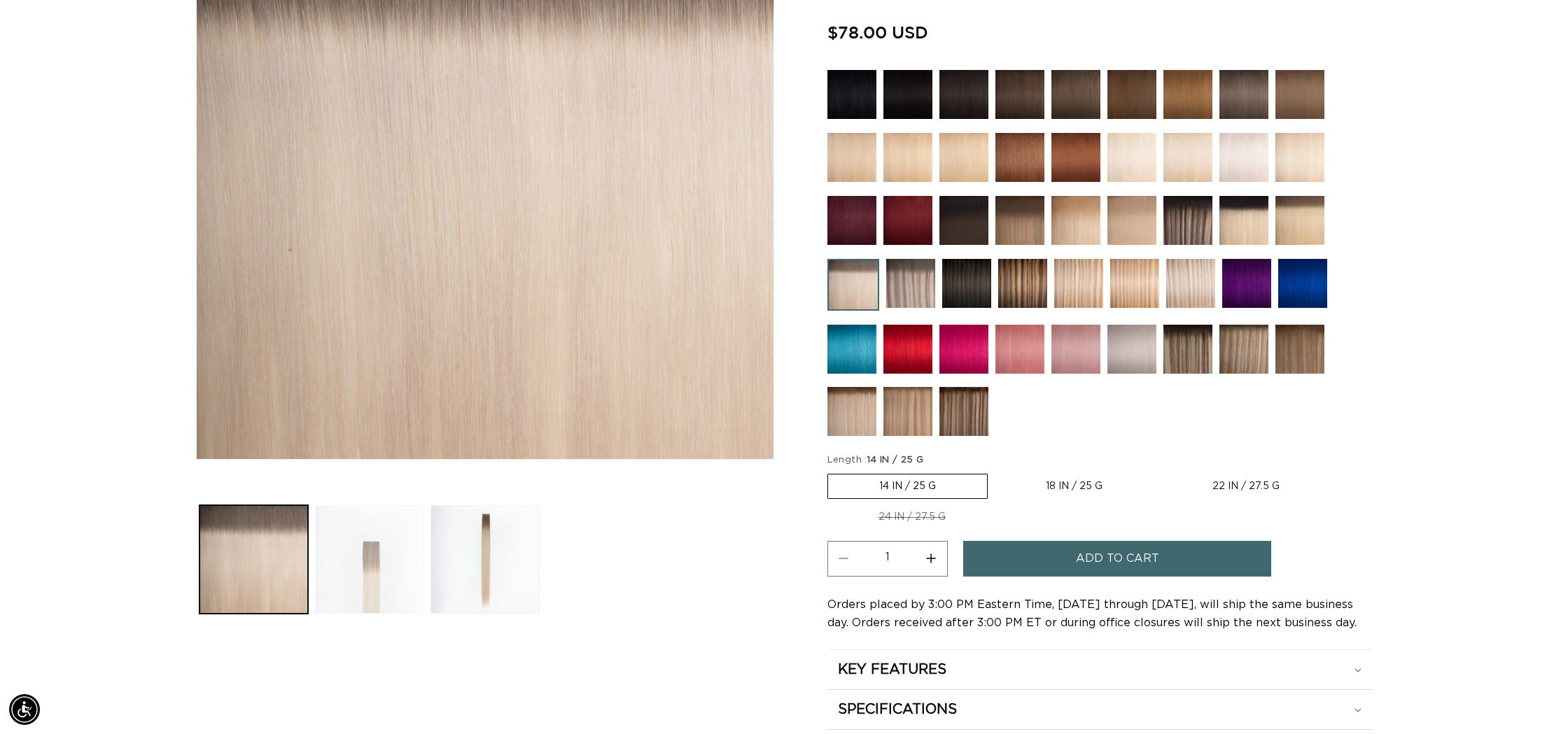
scroll to position [0, 1244]
click at [410, 565] on button "Load image 2 in gallery view" at bounding box center [369, 559] width 108 height 108
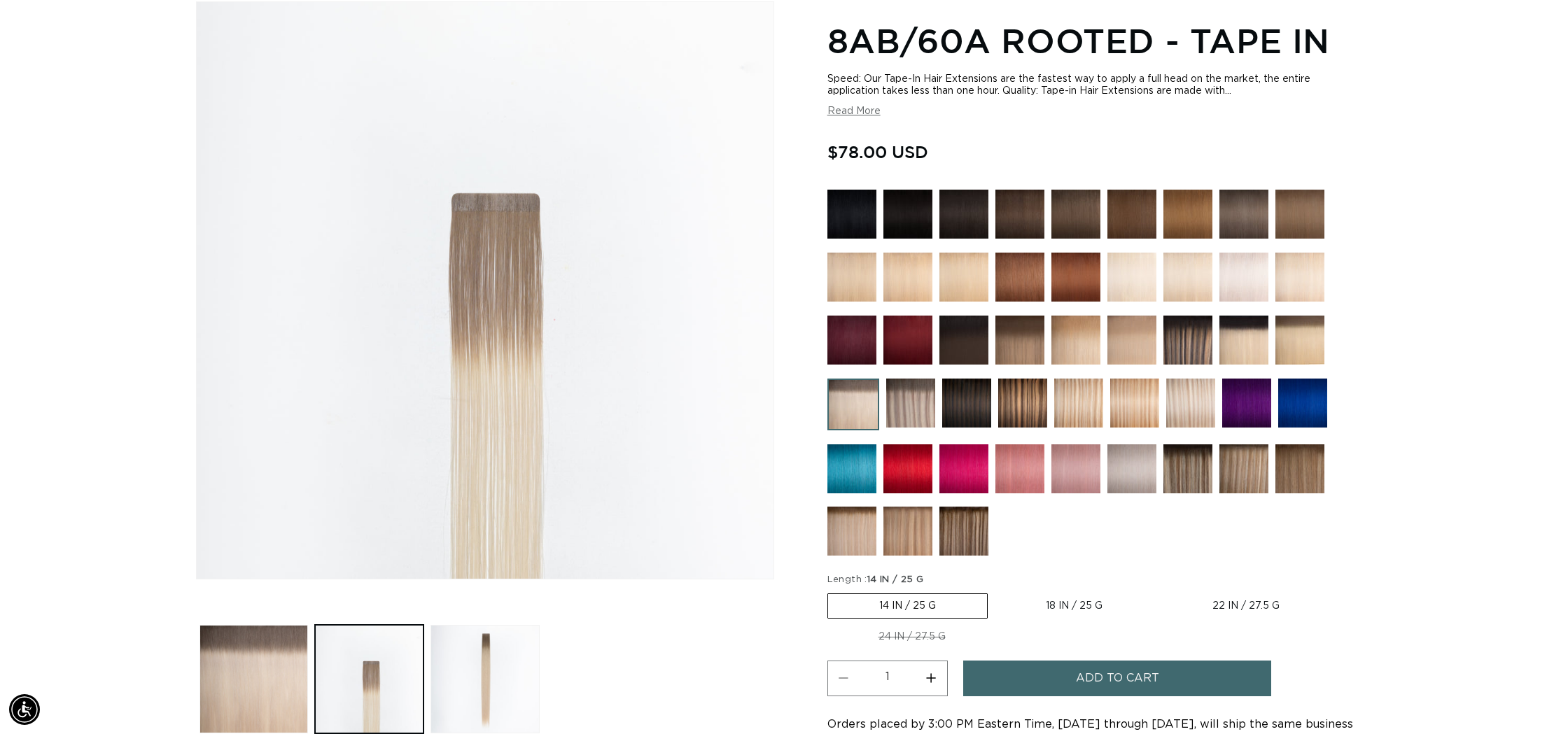
scroll to position [0, 2489]
click at [917, 398] on img at bounding box center [910, 403] width 49 height 49
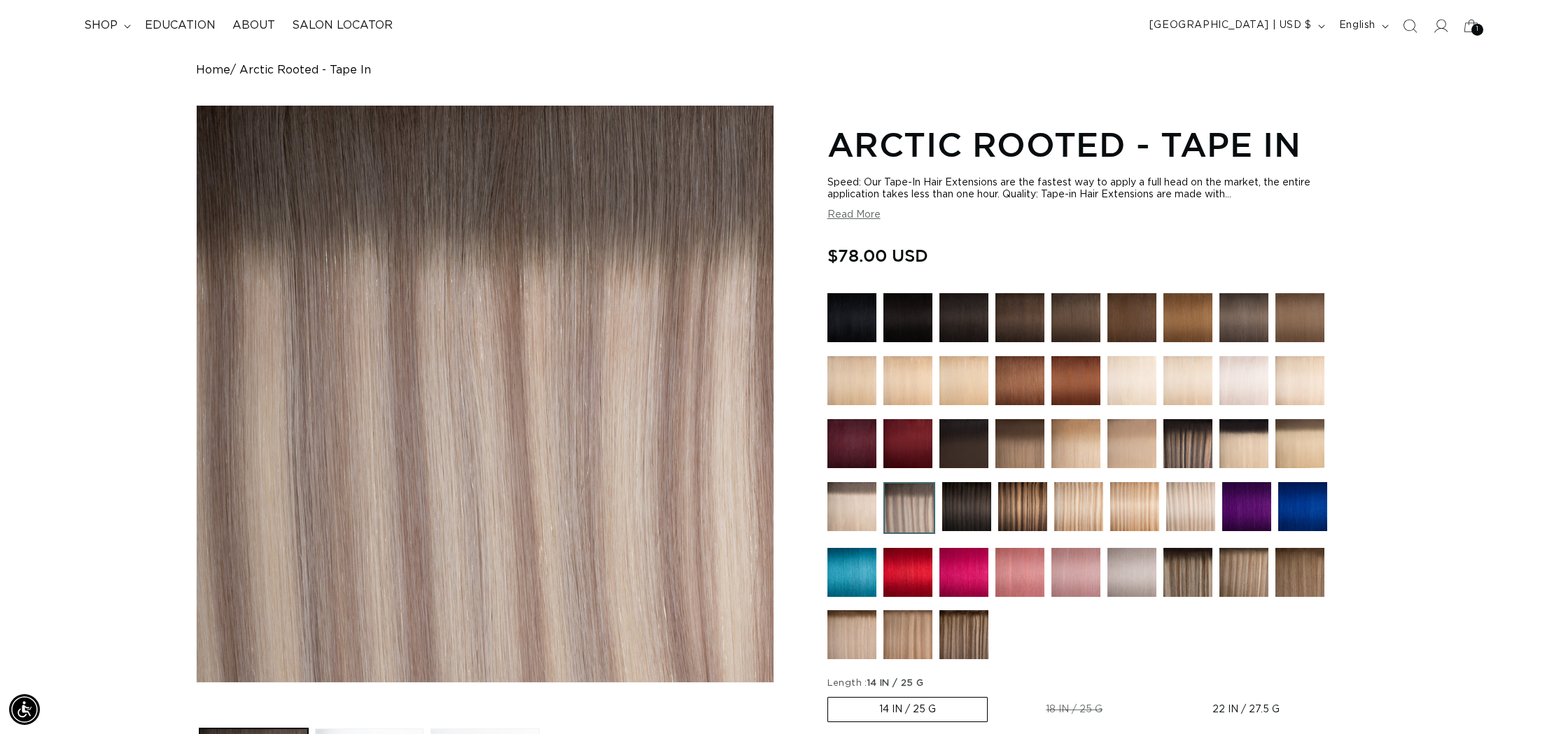
click at [1030, 441] on img at bounding box center [1019, 444] width 49 height 49
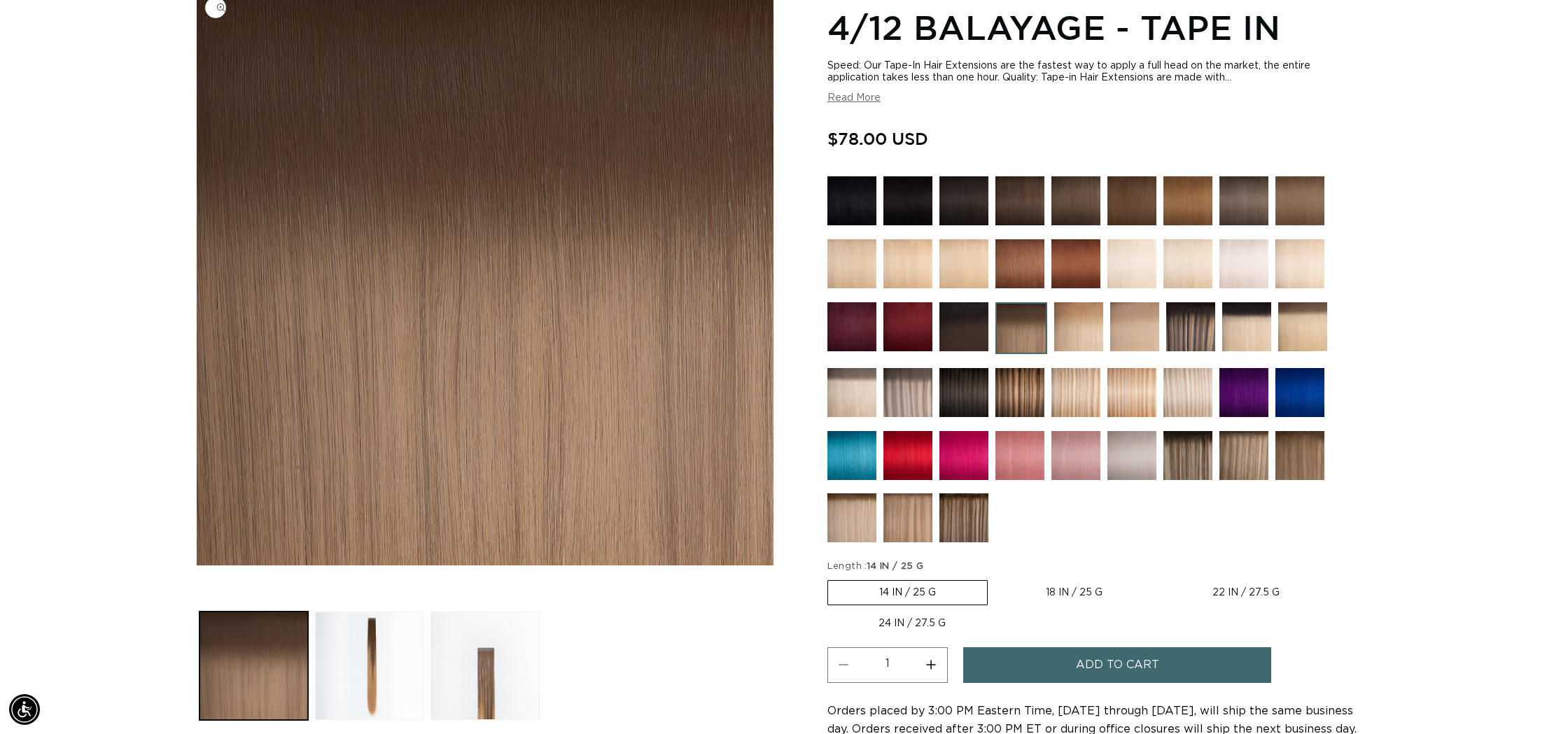
scroll to position [0, 1244]
click at [367, 654] on button "Load image 2 in gallery view" at bounding box center [369, 665] width 108 height 108
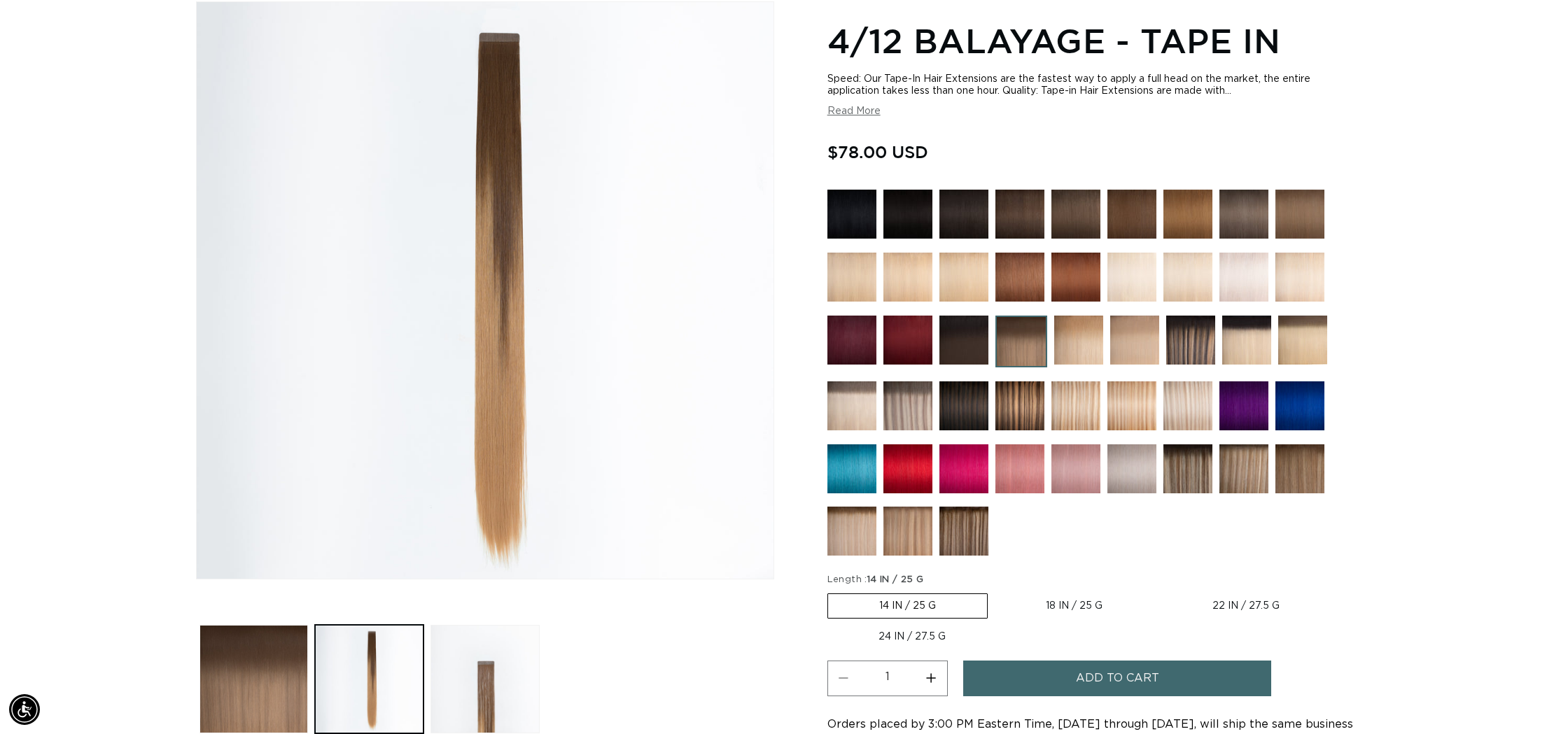
scroll to position [0, 2489]
click at [1081, 338] on img at bounding box center [1079, 340] width 49 height 49
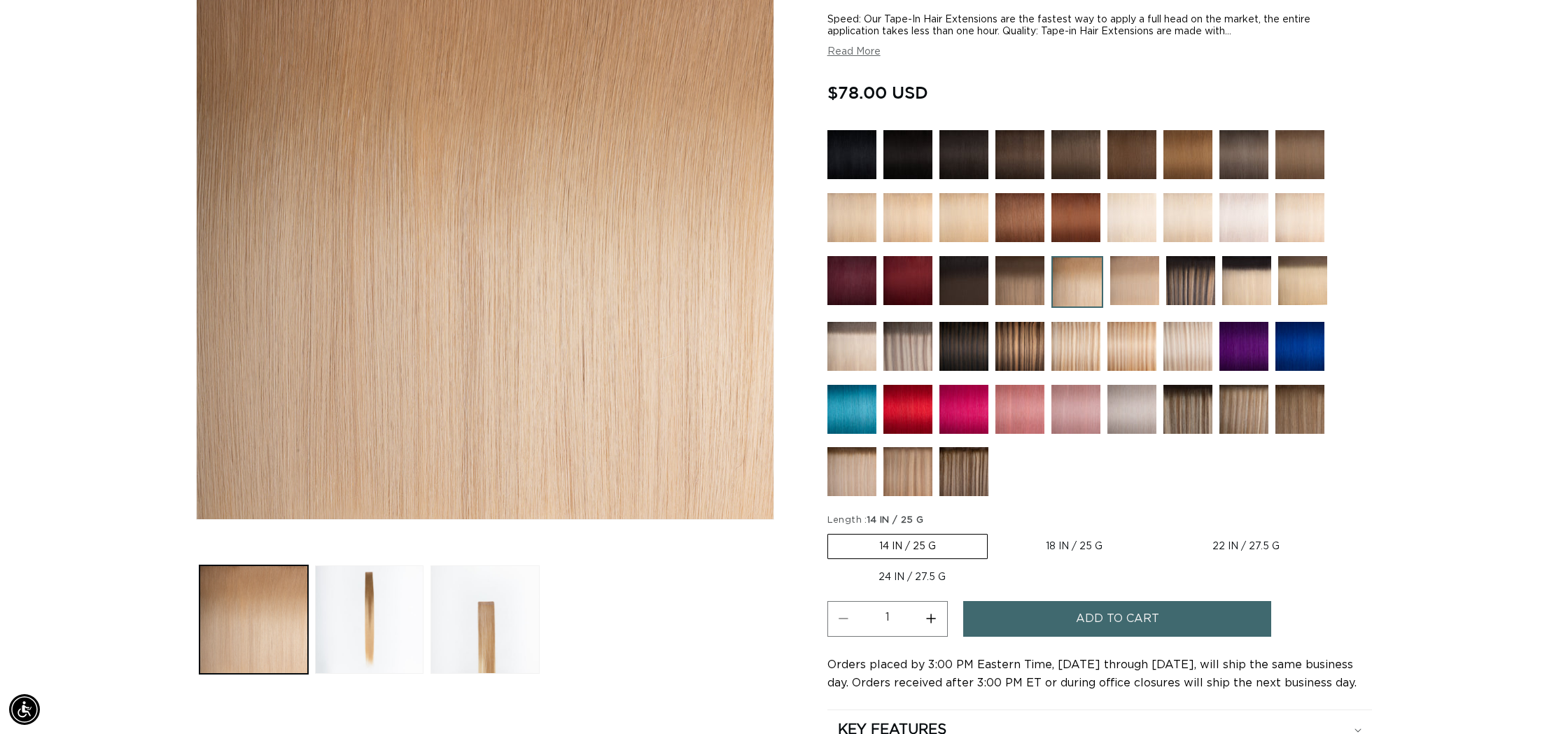
scroll to position [292, 0]
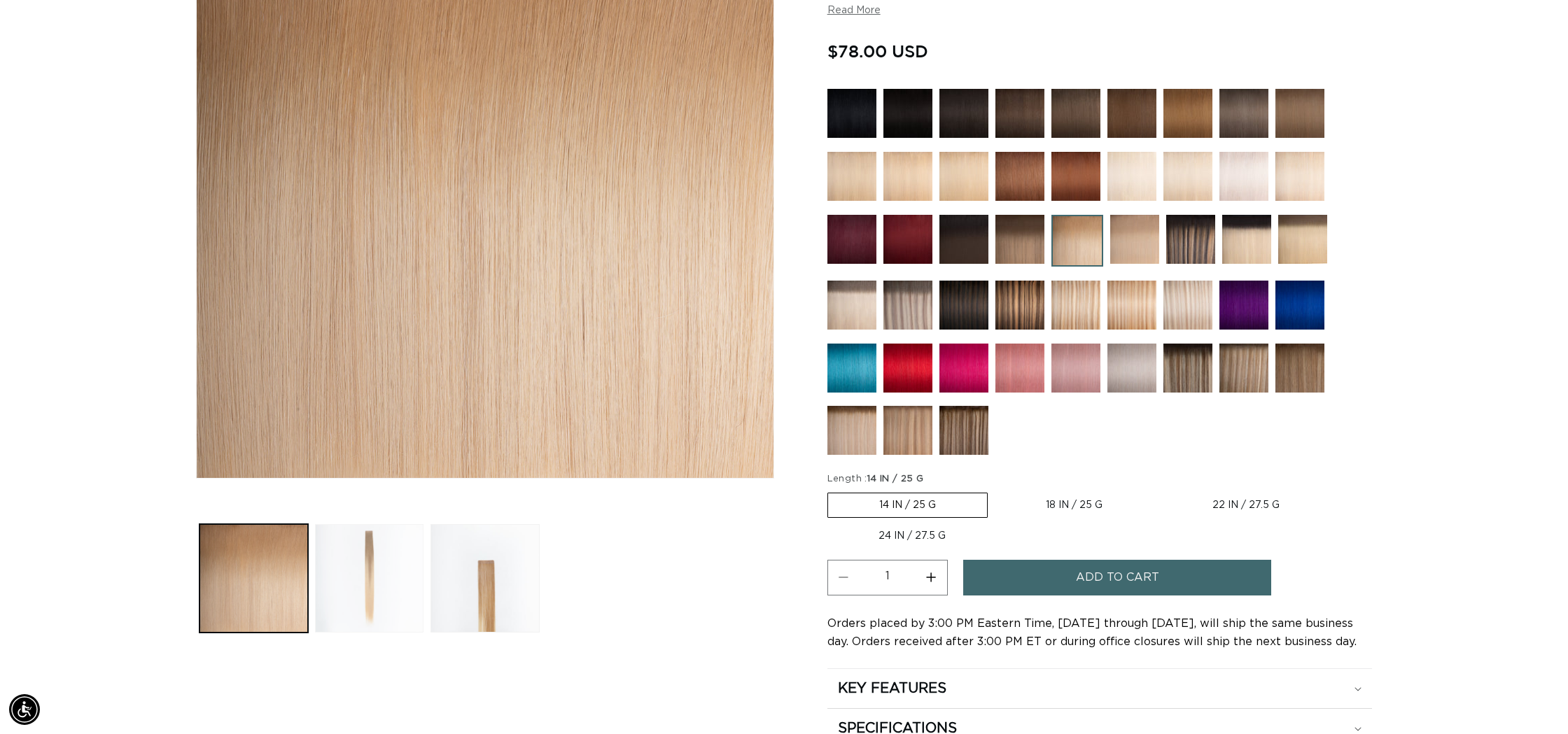
click at [347, 556] on button "Load image 2 in gallery view" at bounding box center [369, 578] width 108 height 108
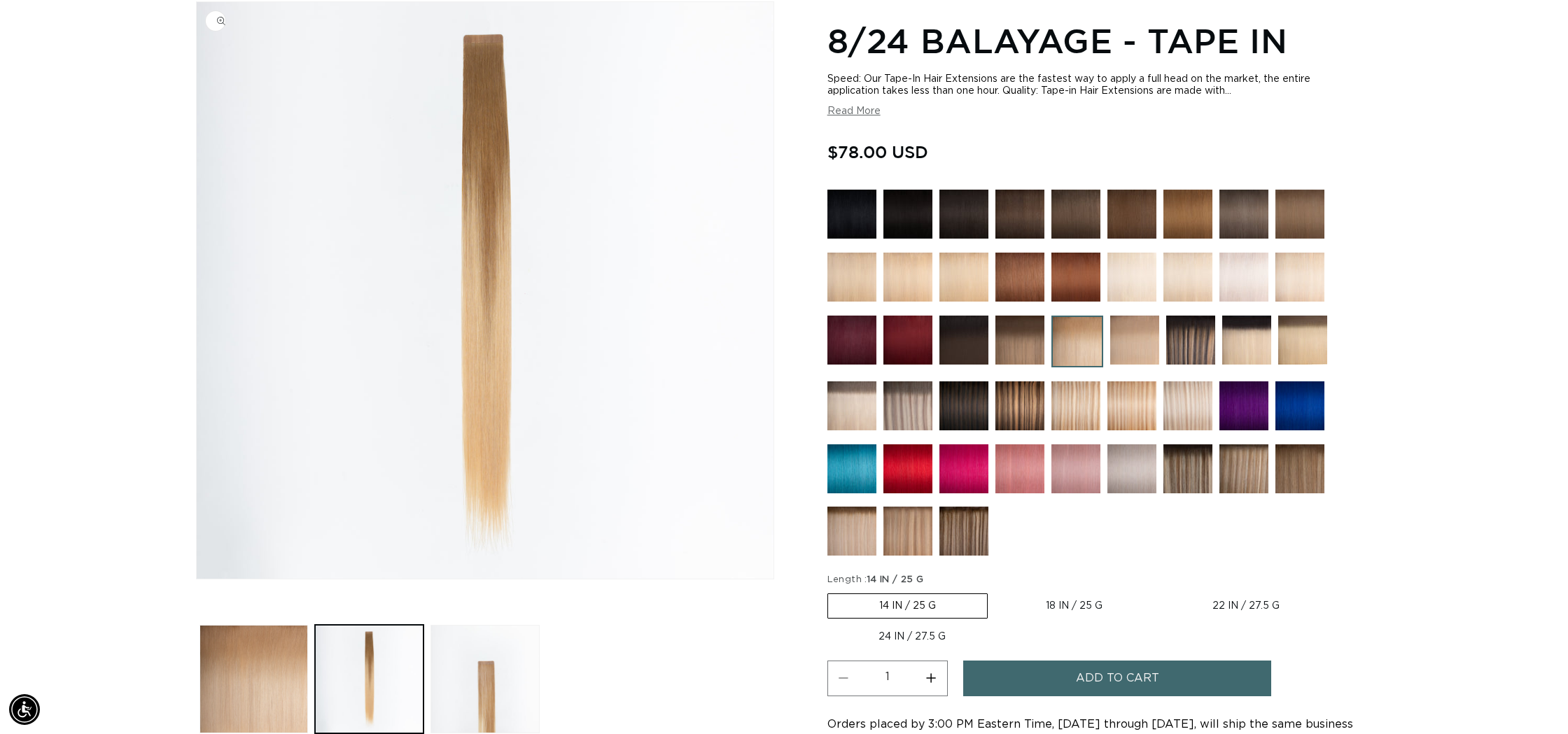
scroll to position [0, 2489]
click at [1132, 343] on img at bounding box center [1135, 340] width 49 height 49
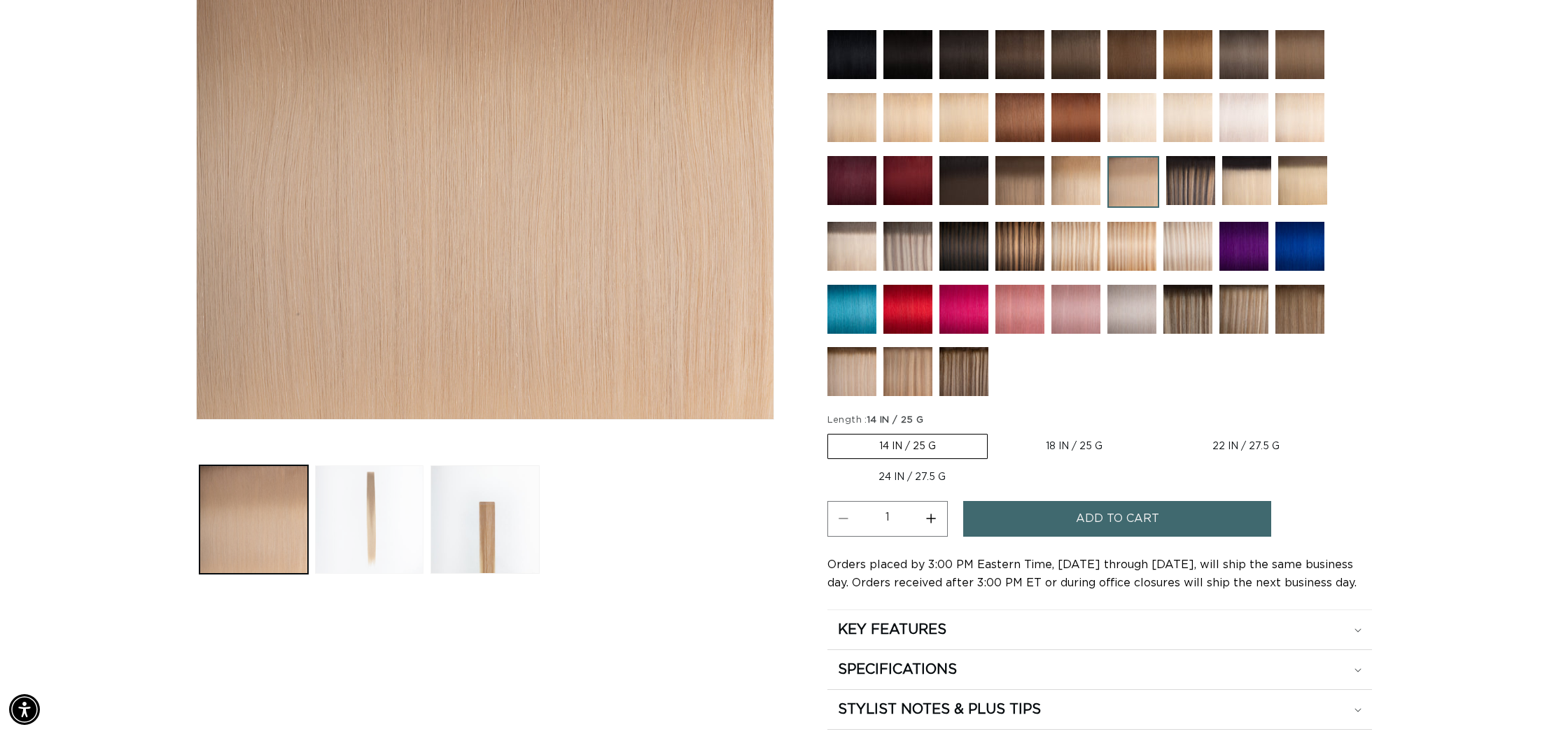
click at [381, 490] on button "Load image 2 in gallery view" at bounding box center [369, 520] width 108 height 108
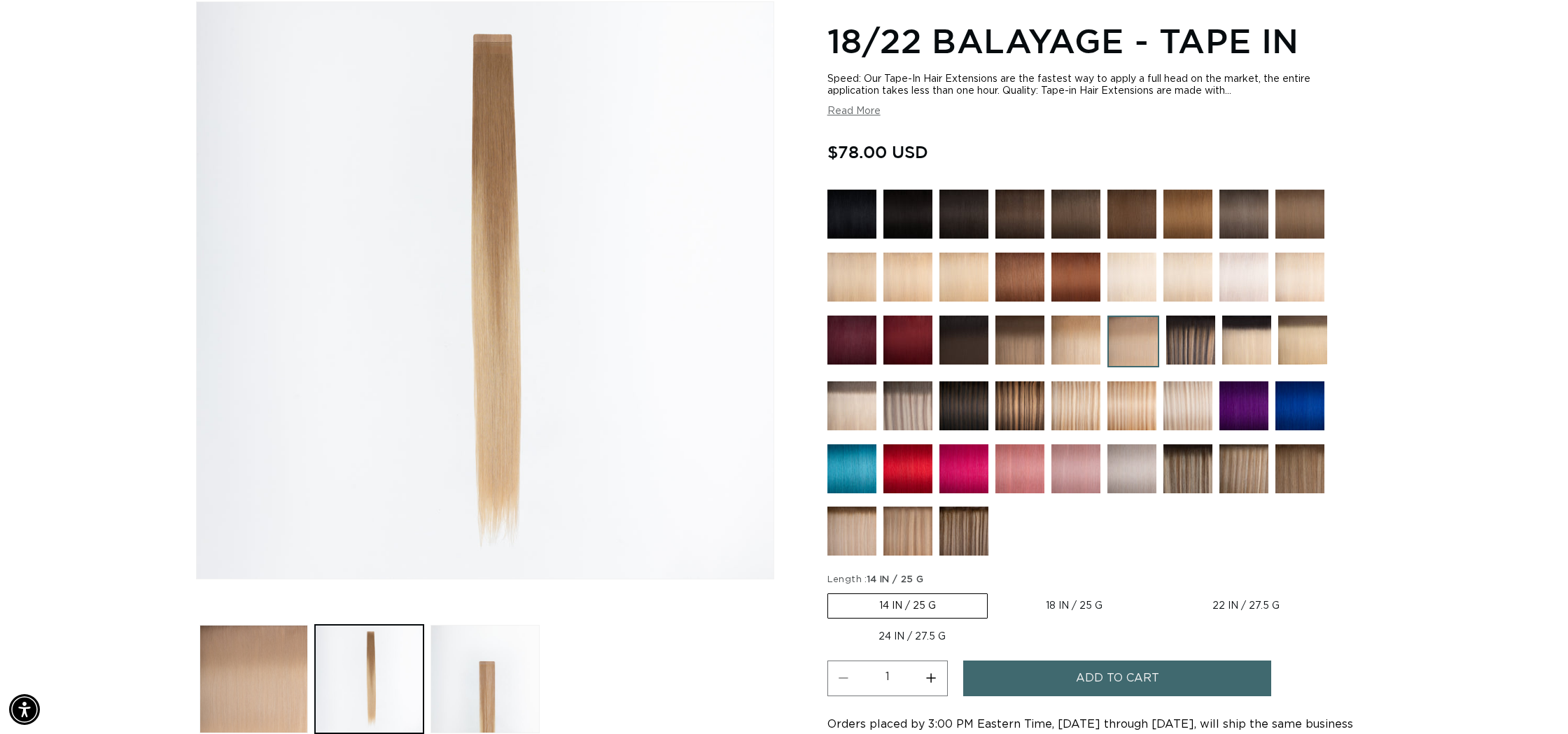
scroll to position [194, 0]
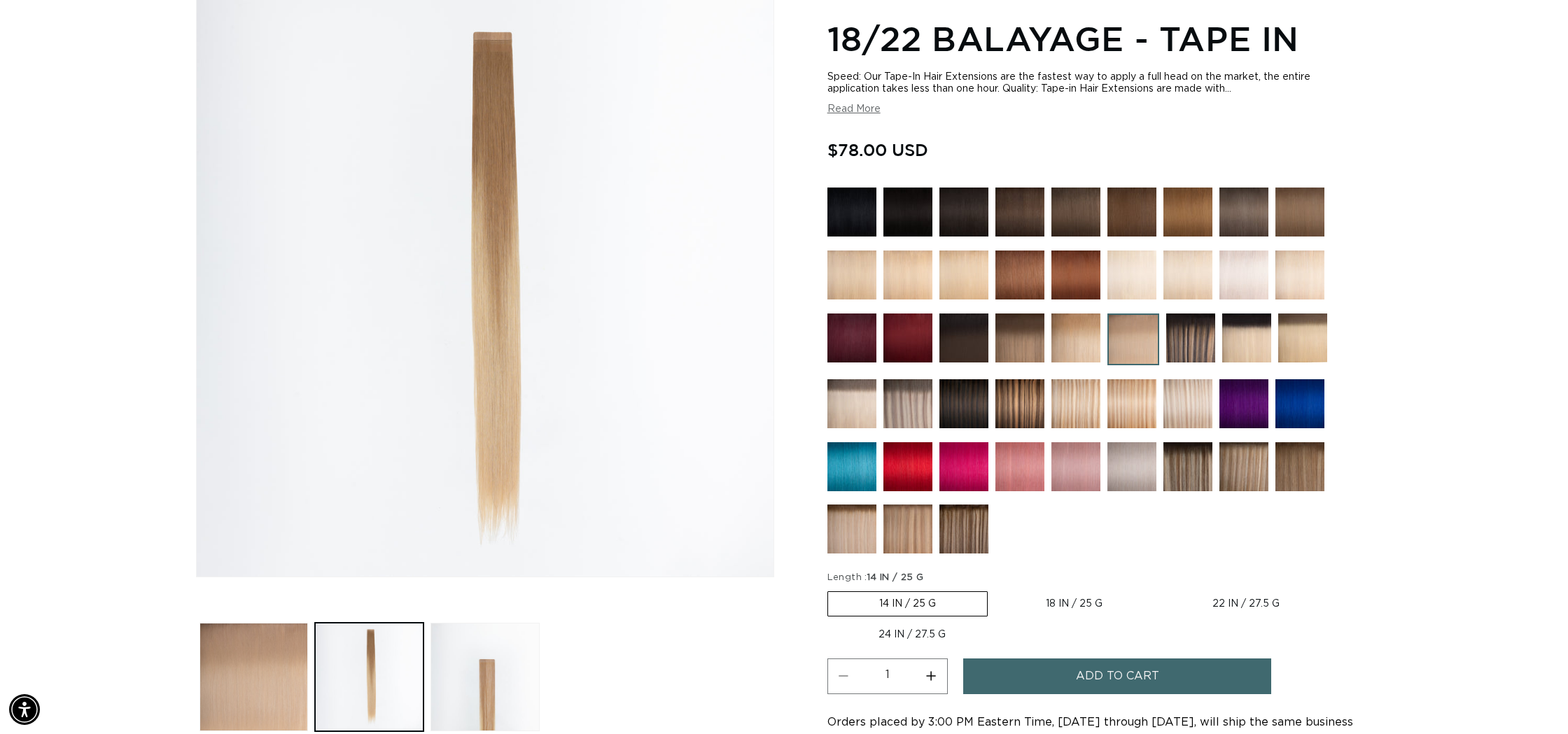
click at [903, 406] on img at bounding box center [908, 404] width 49 height 49
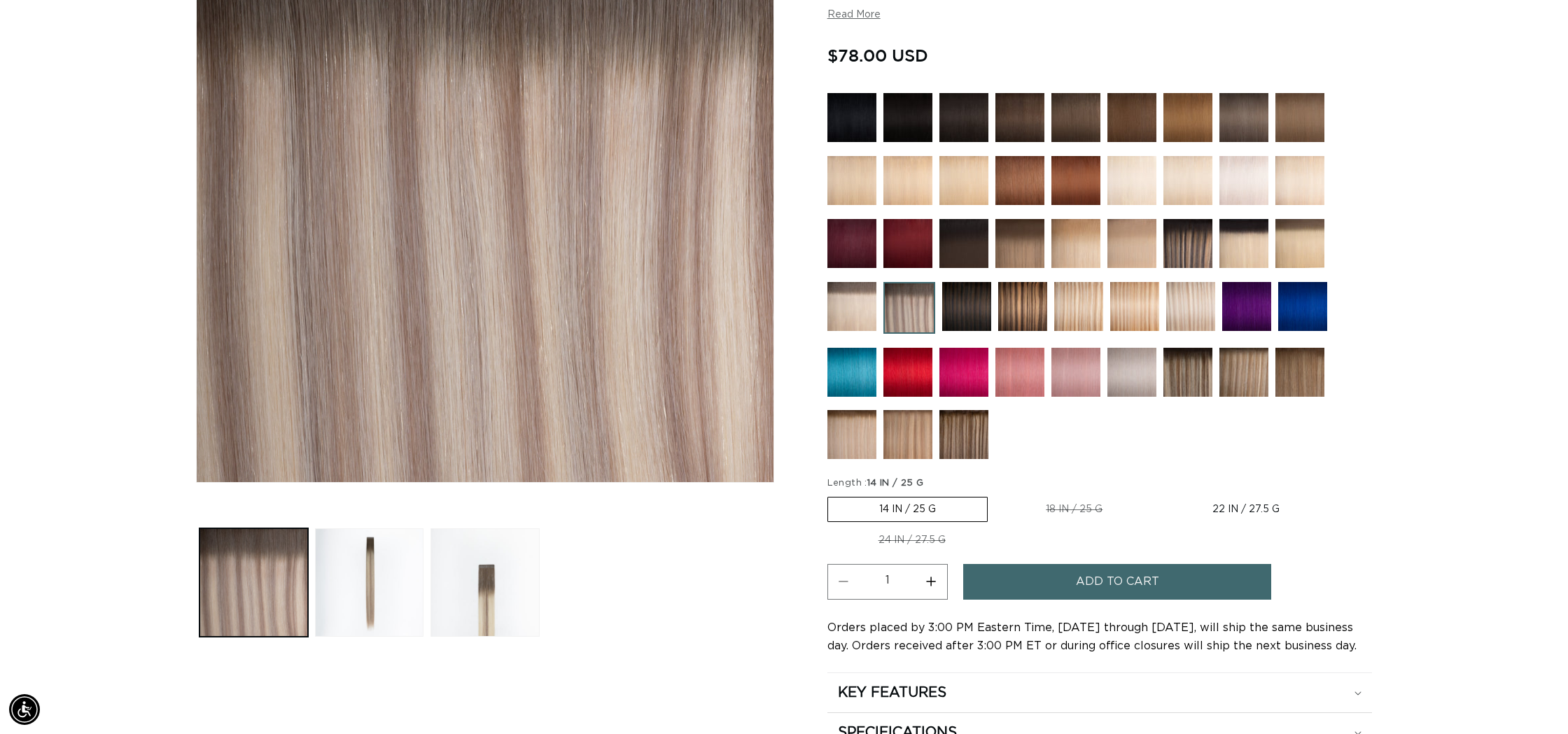
scroll to position [0, 1244]
click at [331, 582] on button "Load image 2 in gallery view" at bounding box center [369, 582] width 108 height 108
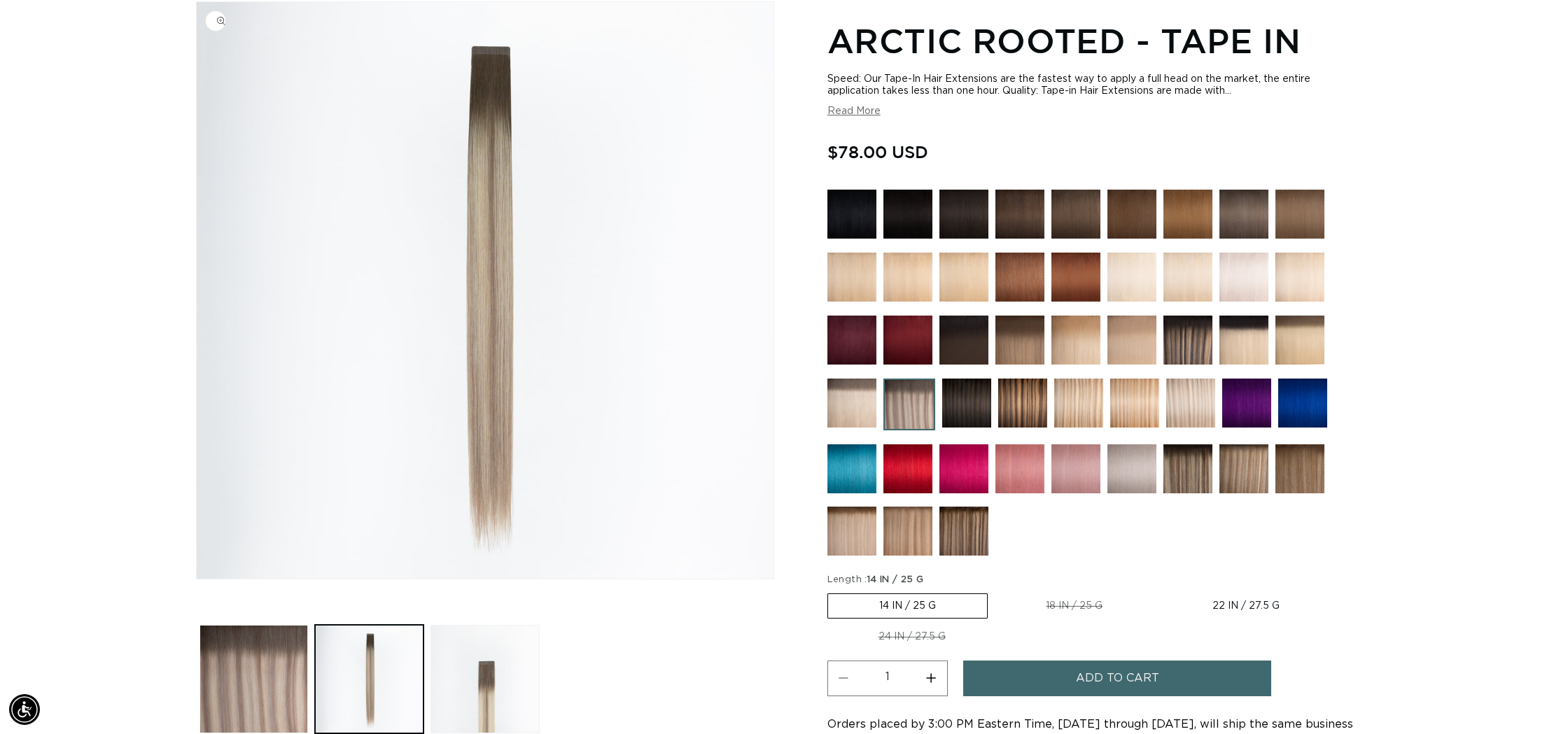
scroll to position [0, 0]
click at [1136, 268] on img at bounding box center [1132, 277] width 49 height 49
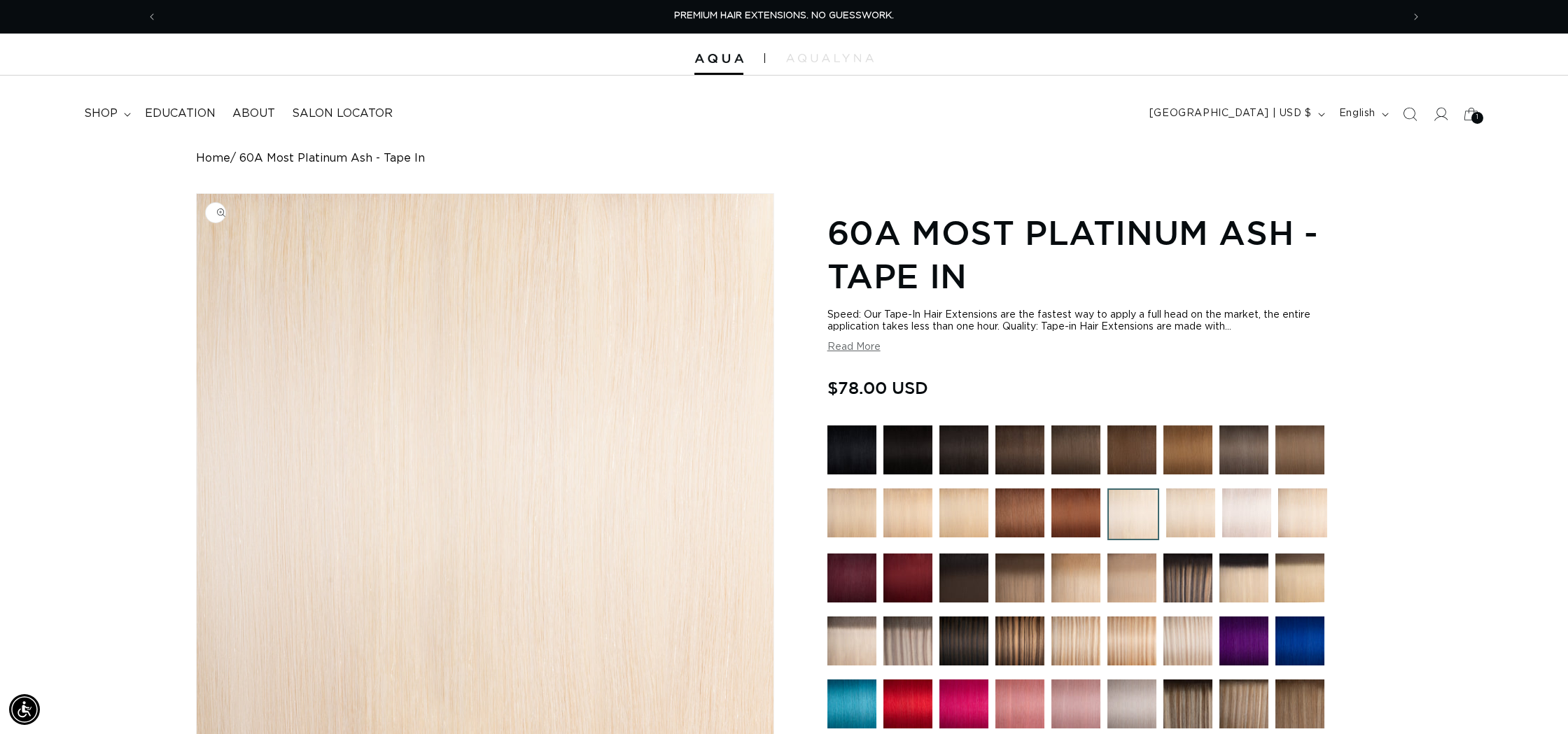
scroll to position [97, 0]
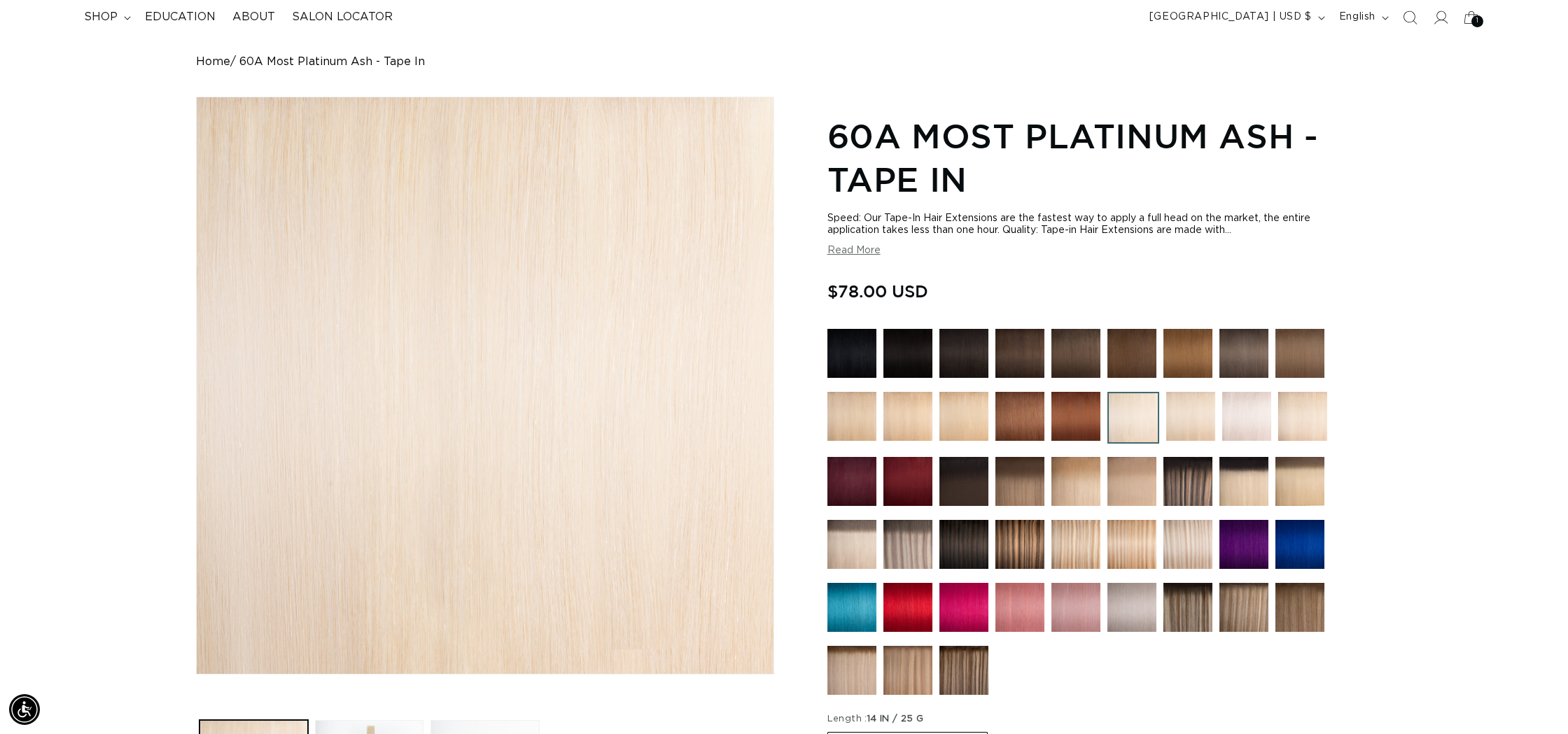
click at [851, 552] on img at bounding box center [852, 544] width 49 height 49
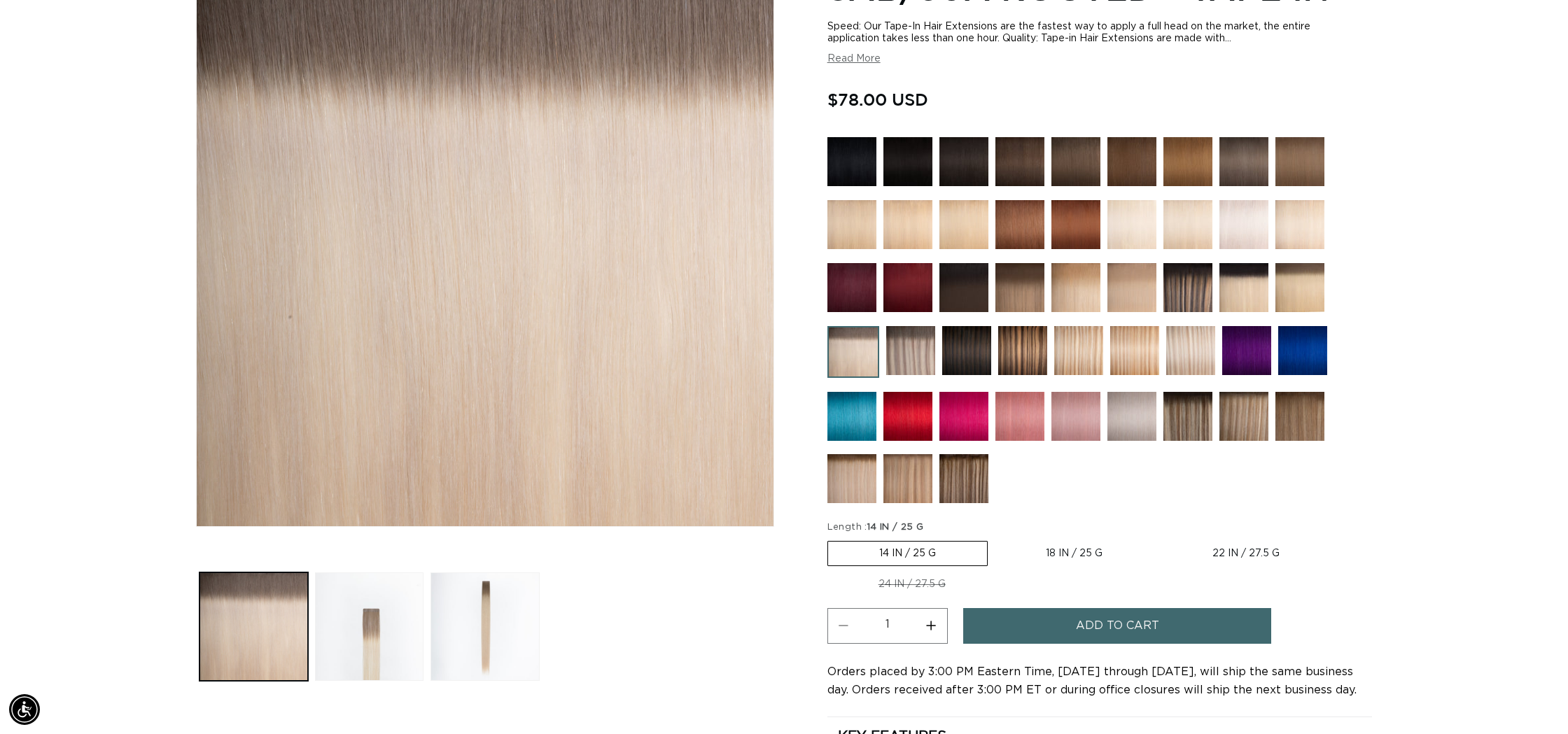
click at [898, 345] on img at bounding box center [910, 350] width 49 height 49
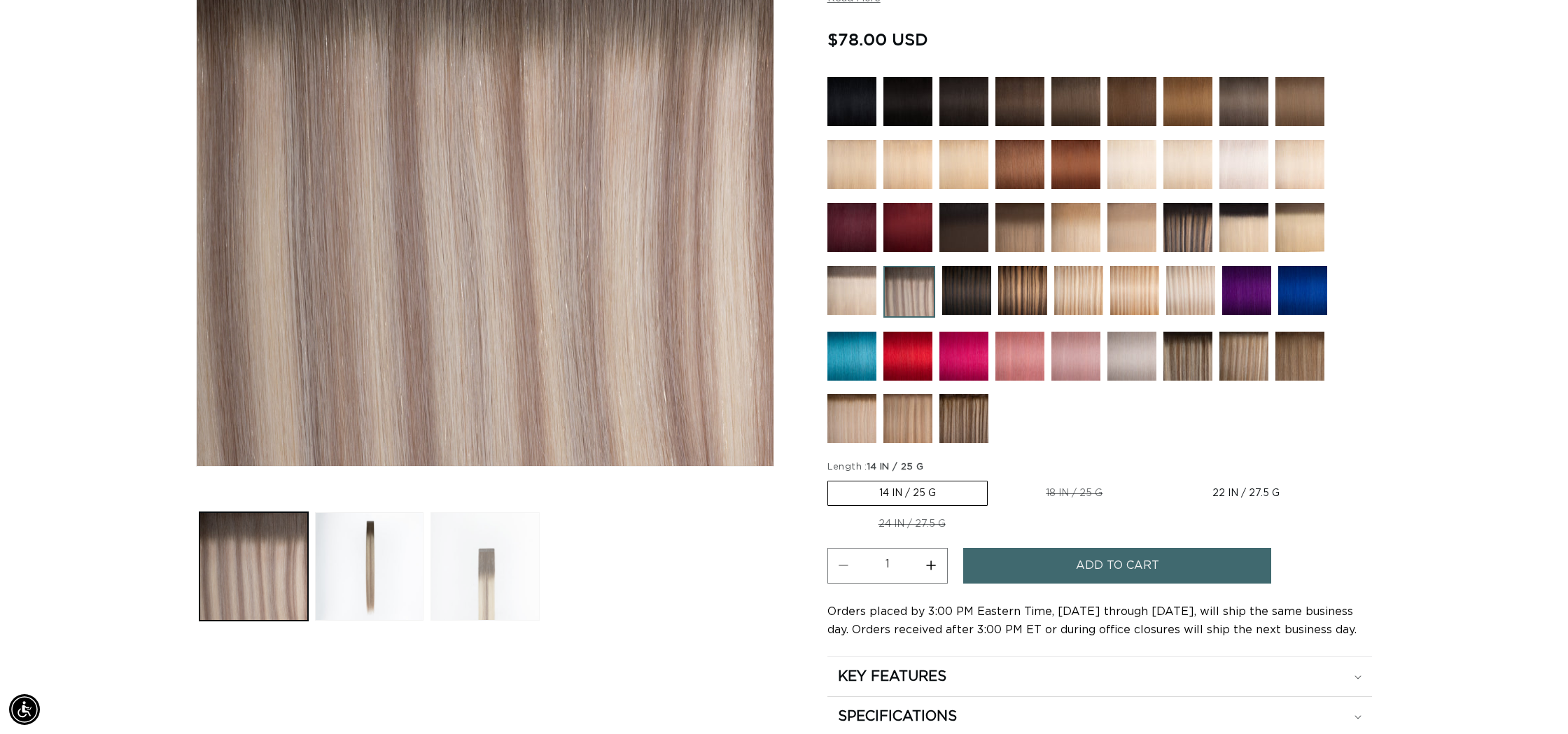
click at [486, 558] on button "Load image 3 in gallery view" at bounding box center [485, 566] width 108 height 108
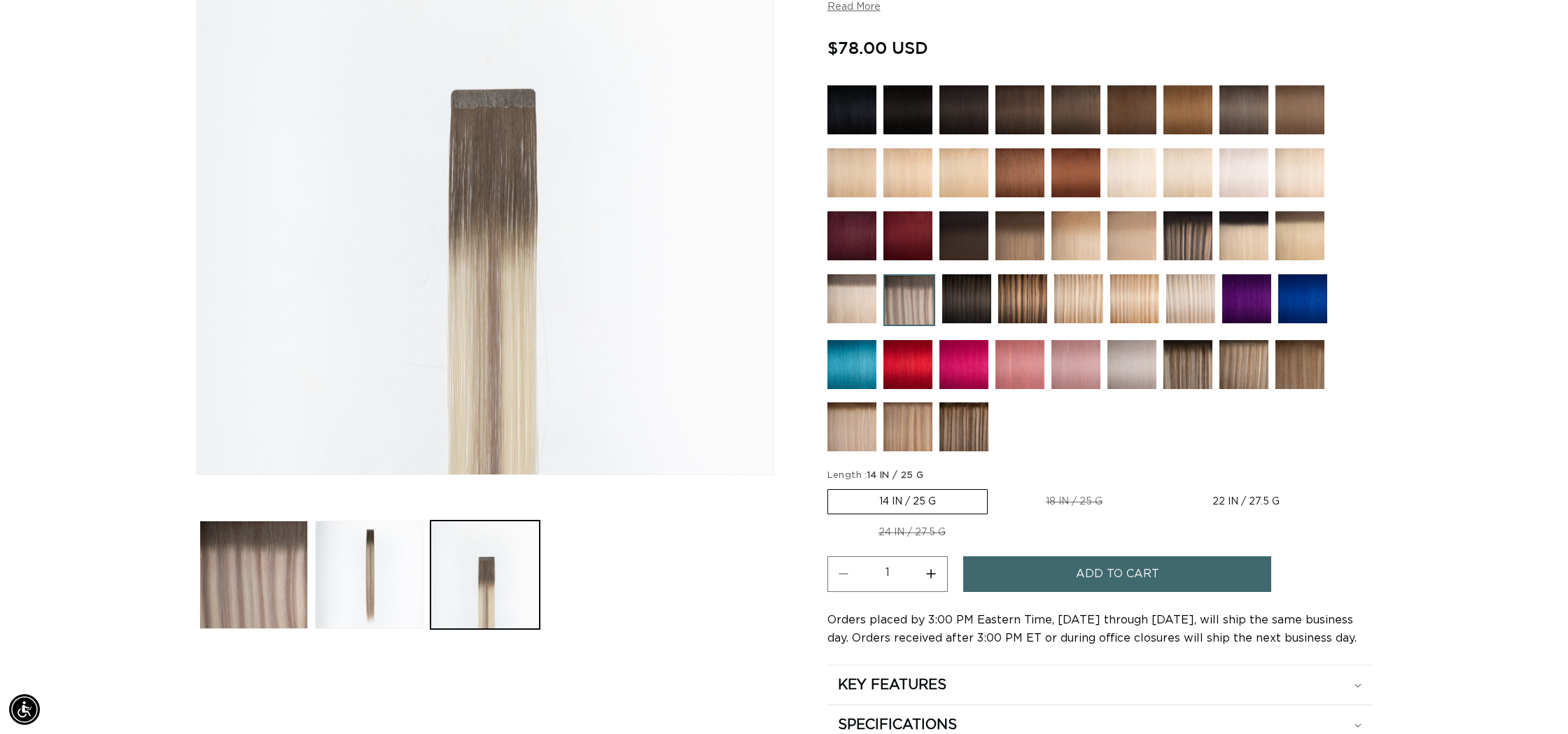
scroll to position [0, 1244]
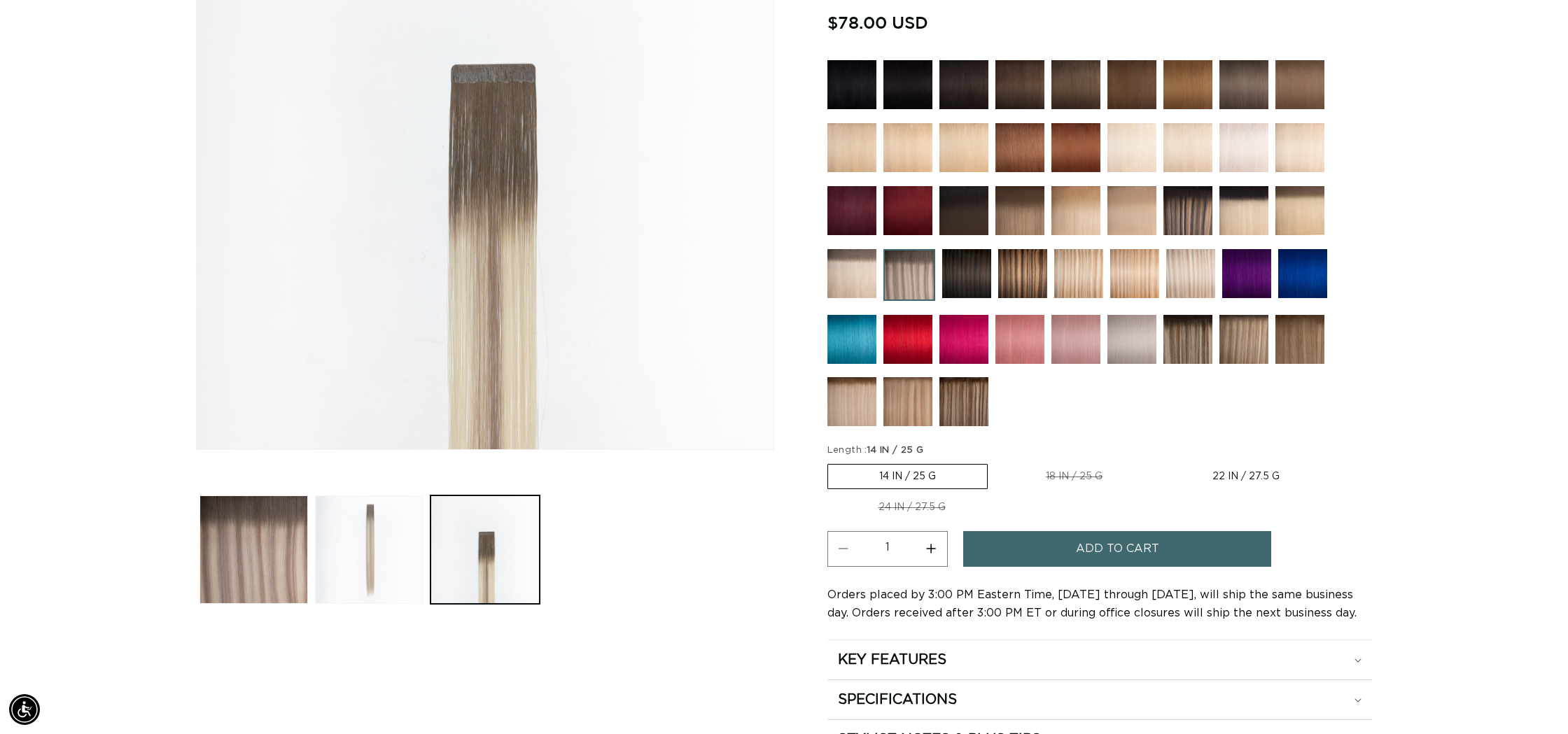
click at [383, 539] on button "Load image 2 in gallery view" at bounding box center [369, 549] width 108 height 108
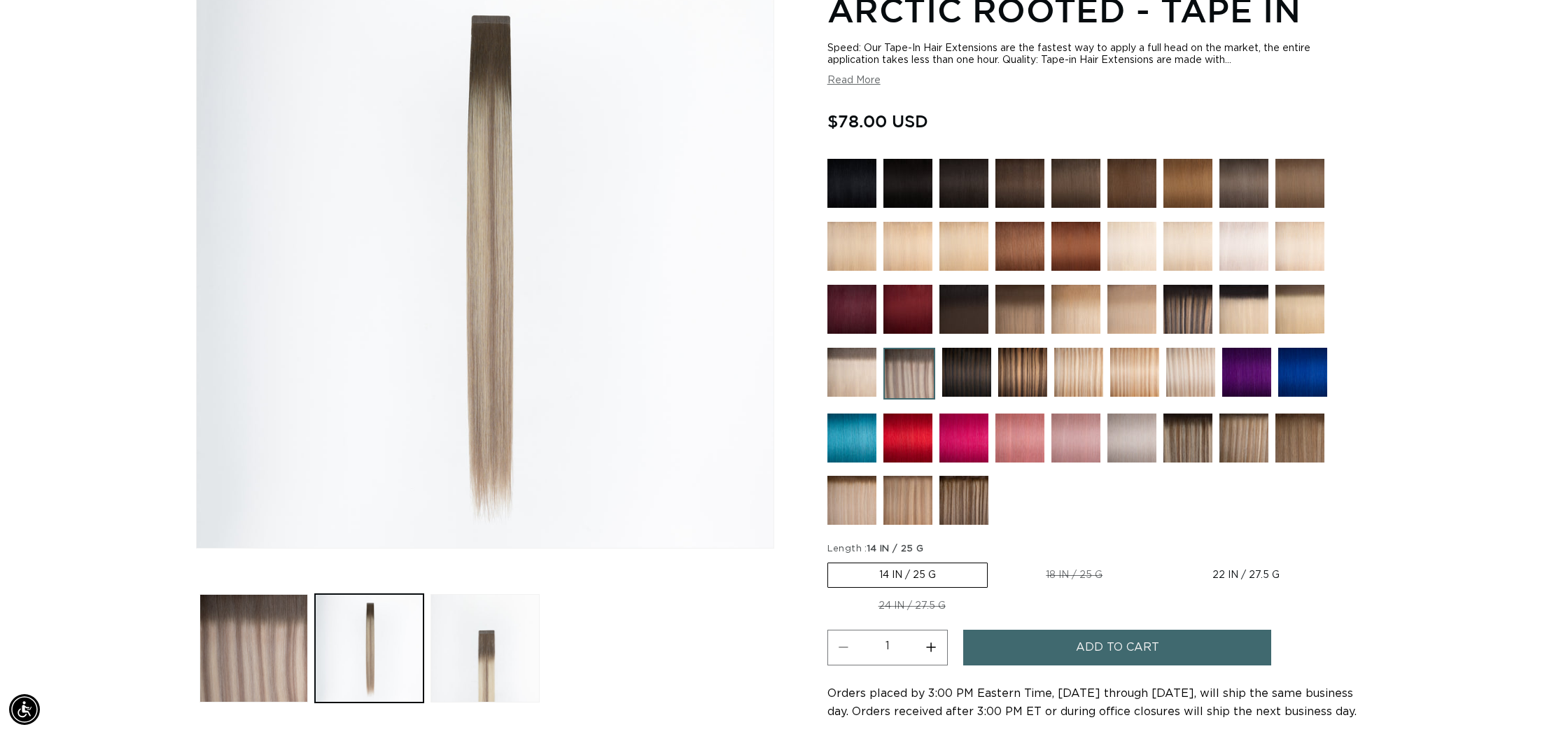
scroll to position [0, 2489]
click at [1214, 565] on label "22 IN / 27.5 G Variant sold out or unavailable" at bounding box center [1245, 574] width 169 height 24
click at [1161, 561] on input "22 IN / 27.5 G Variant sold out or unavailable" at bounding box center [1161, 560] width 1 height 1
radio input "true"
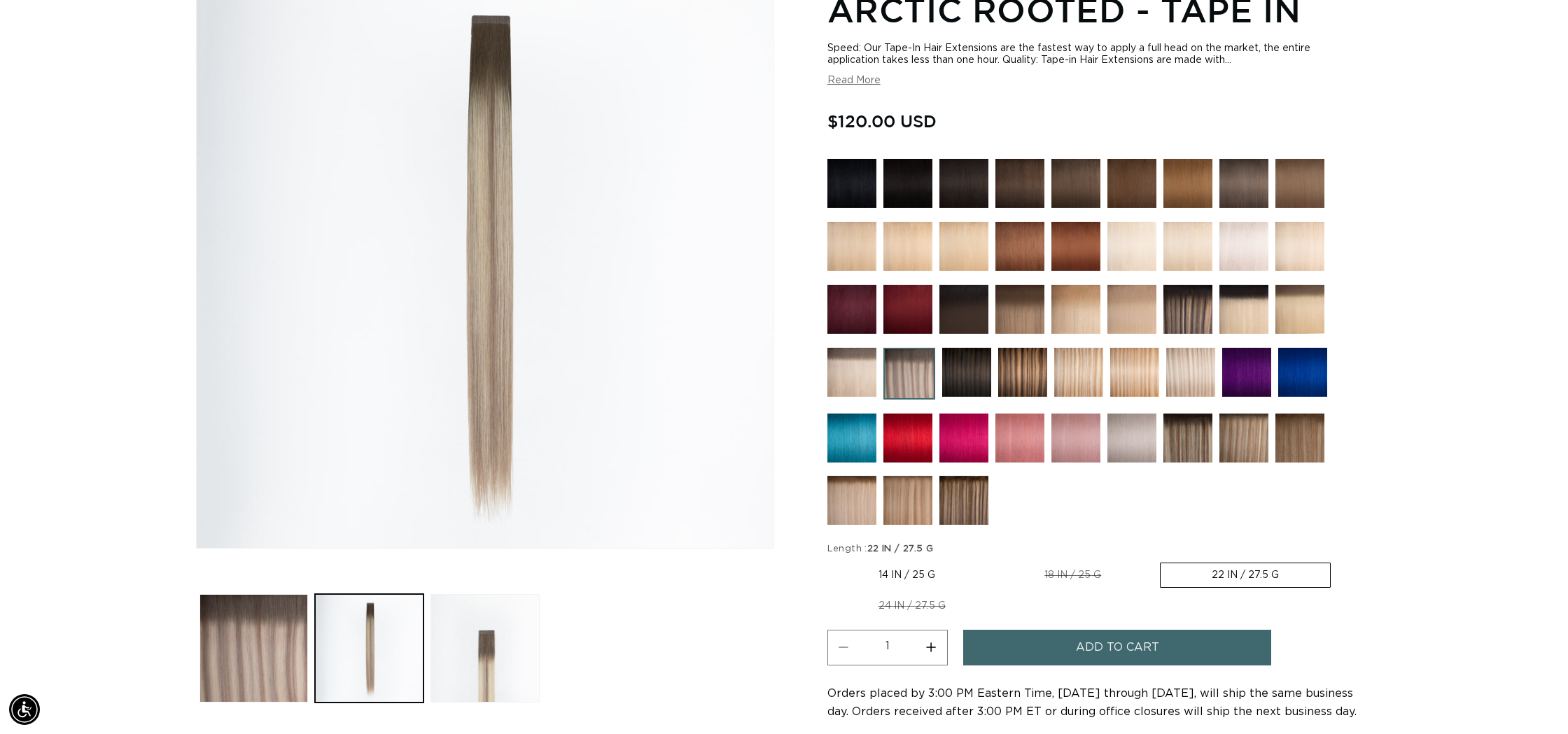
click at [844, 374] on img at bounding box center [852, 372] width 49 height 49
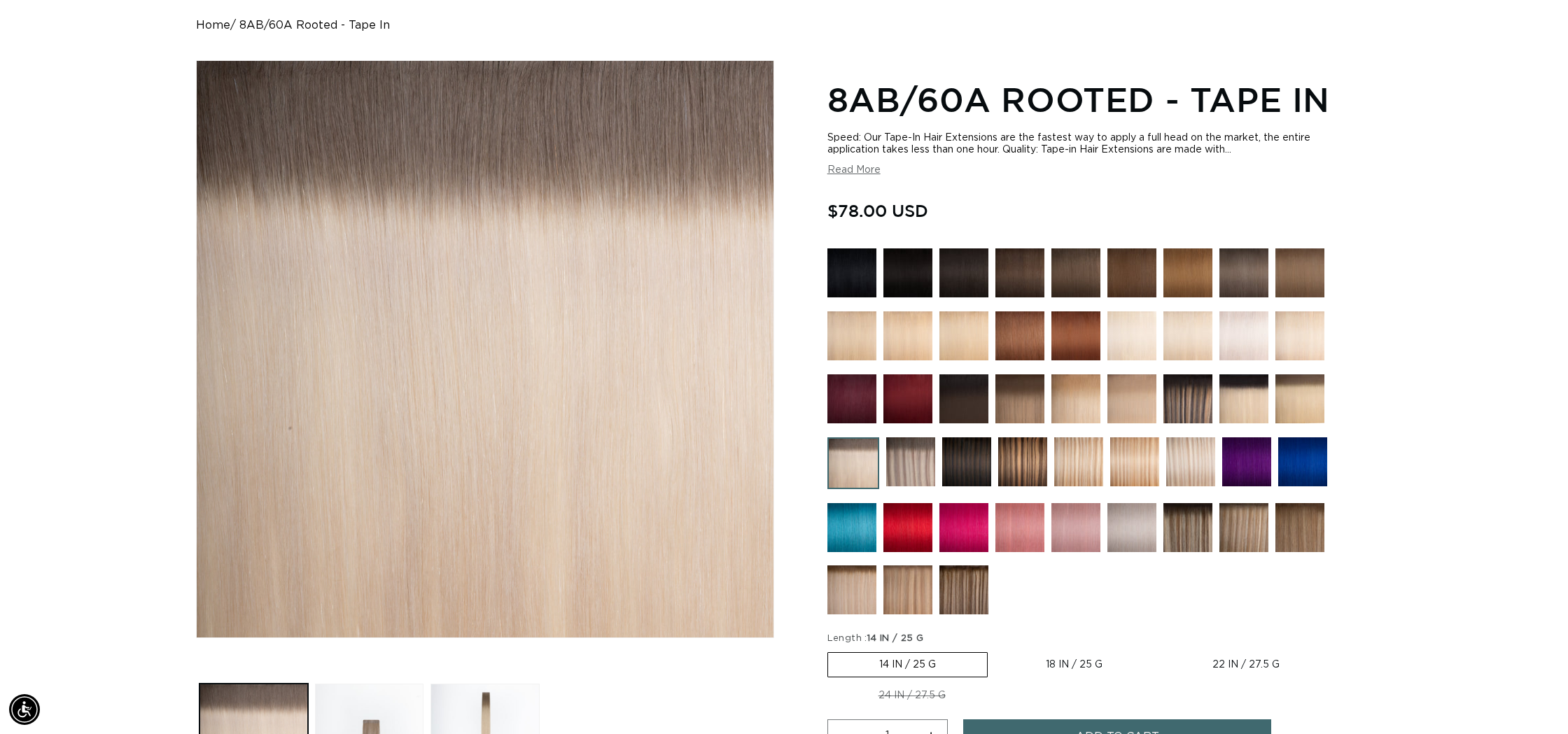
scroll to position [0, 2489]
click at [1207, 660] on label "22 IN / 27.5 G Variant sold out or unavailable" at bounding box center [1245, 664] width 169 height 24
click at [1161, 650] on input "22 IN / 27.5 G Variant sold out or unavailable" at bounding box center [1161, 649] width 1 height 1
radio input "true"
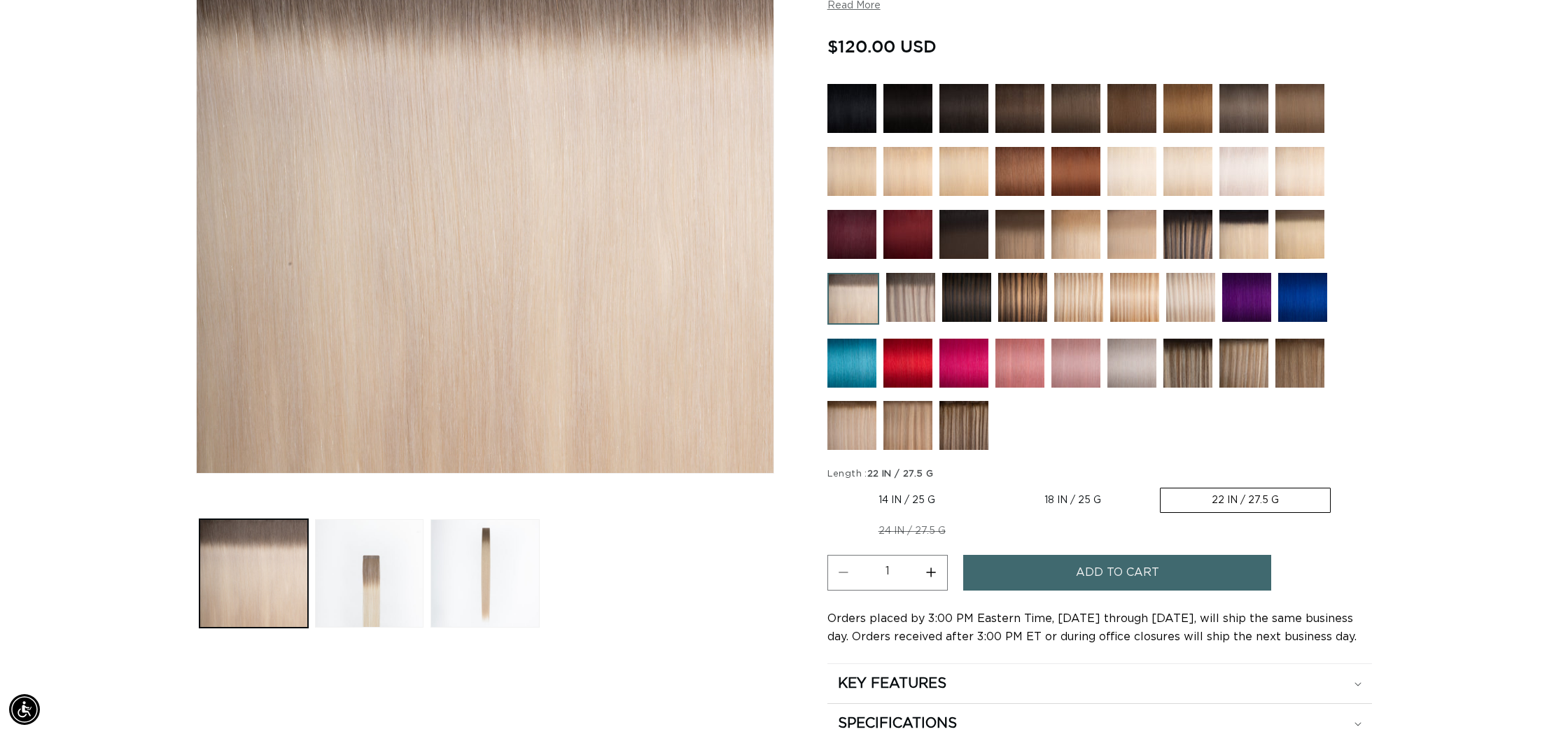
click at [1091, 572] on span "Add to cart" at bounding box center [1118, 572] width 84 height 36
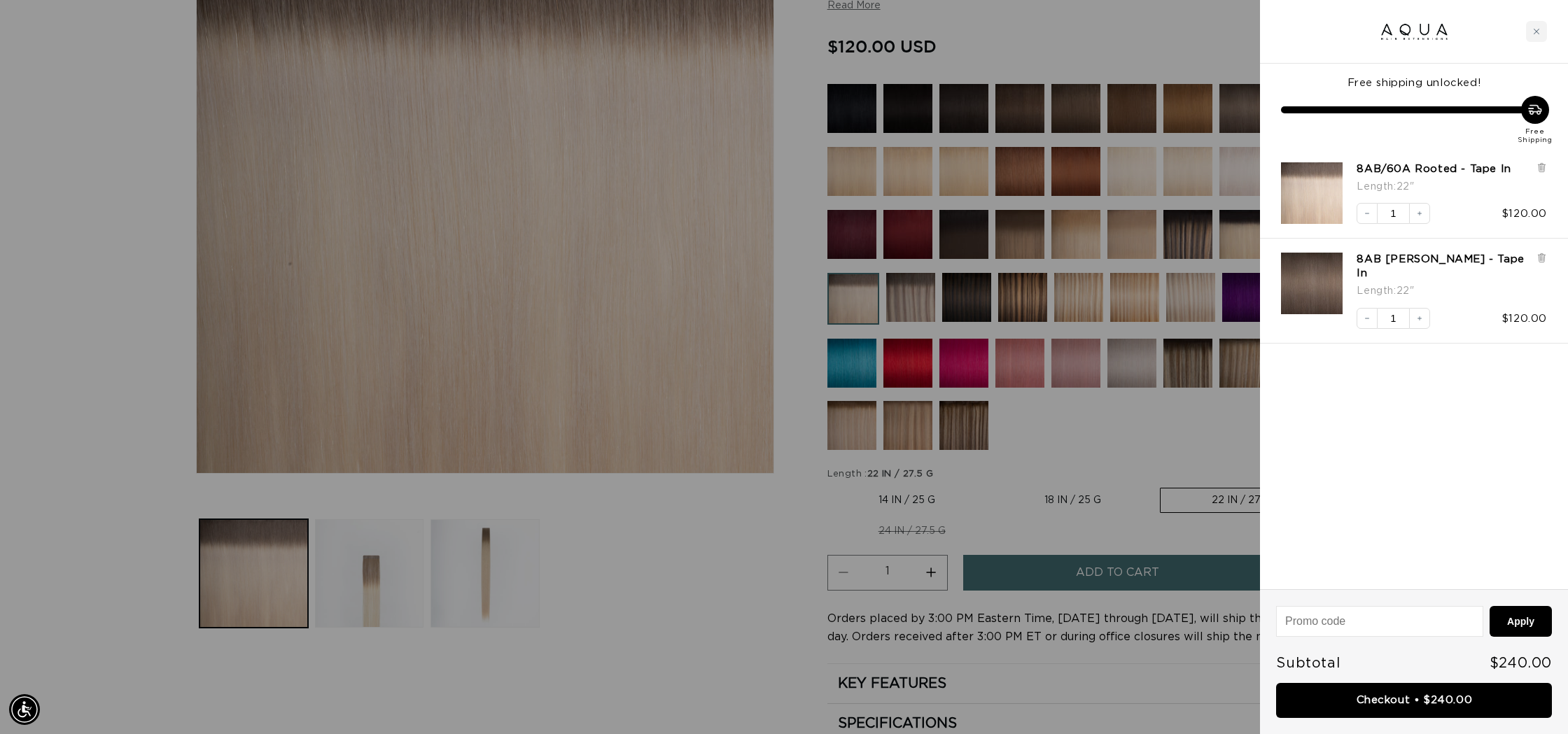
scroll to position [0, 1244]
click at [1102, 446] on div at bounding box center [784, 367] width 1568 height 734
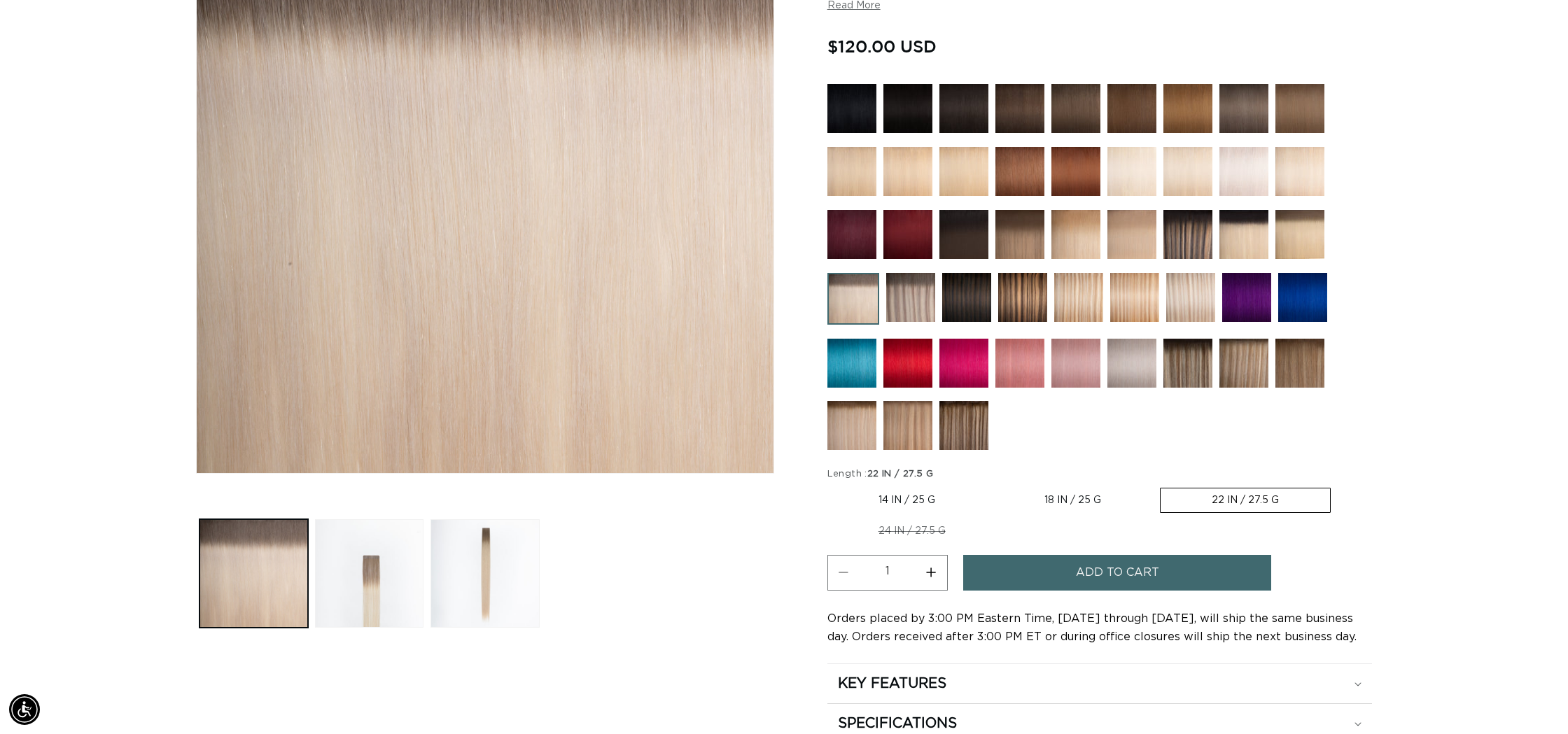
click at [910, 304] on img at bounding box center [910, 297] width 49 height 49
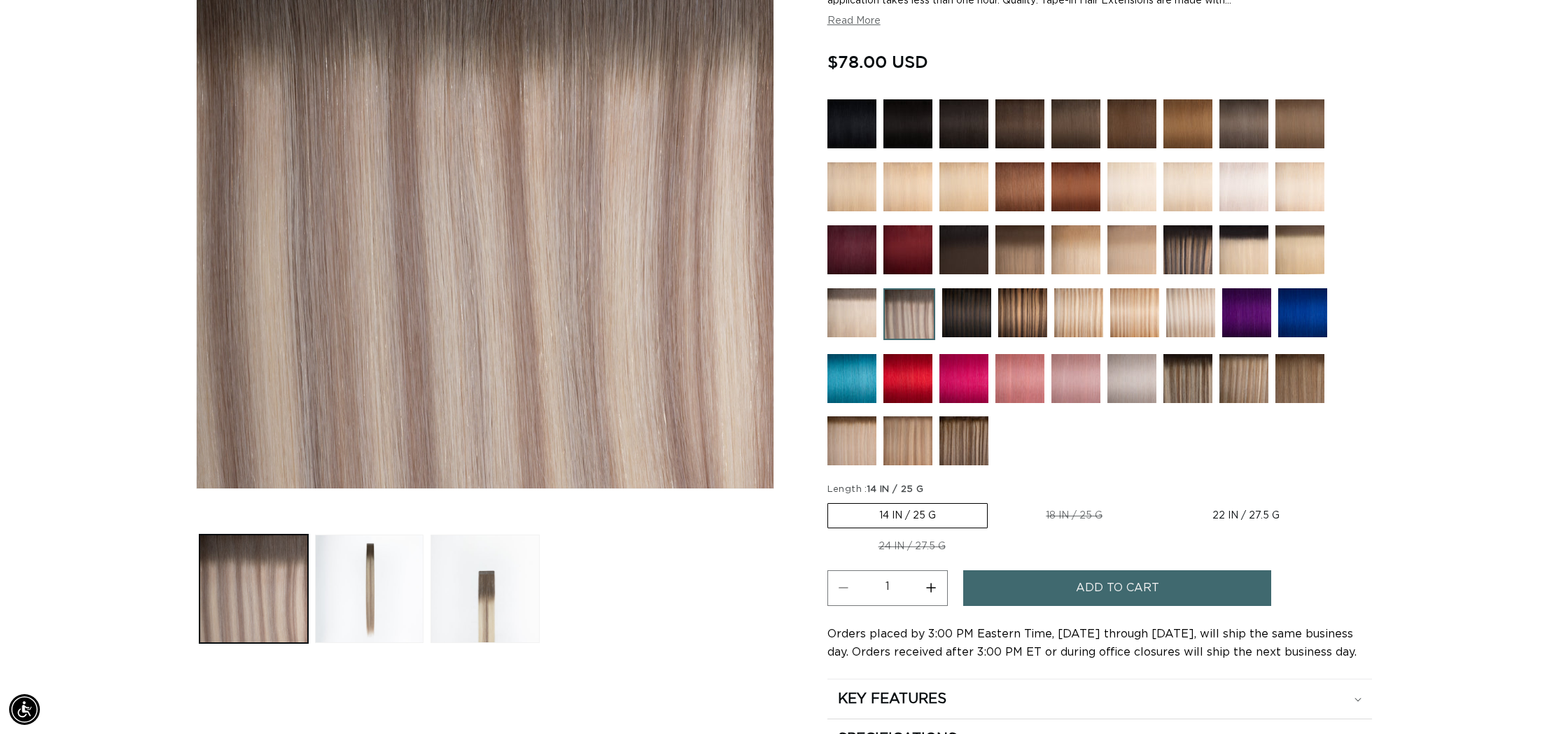
scroll to position [296, 0]
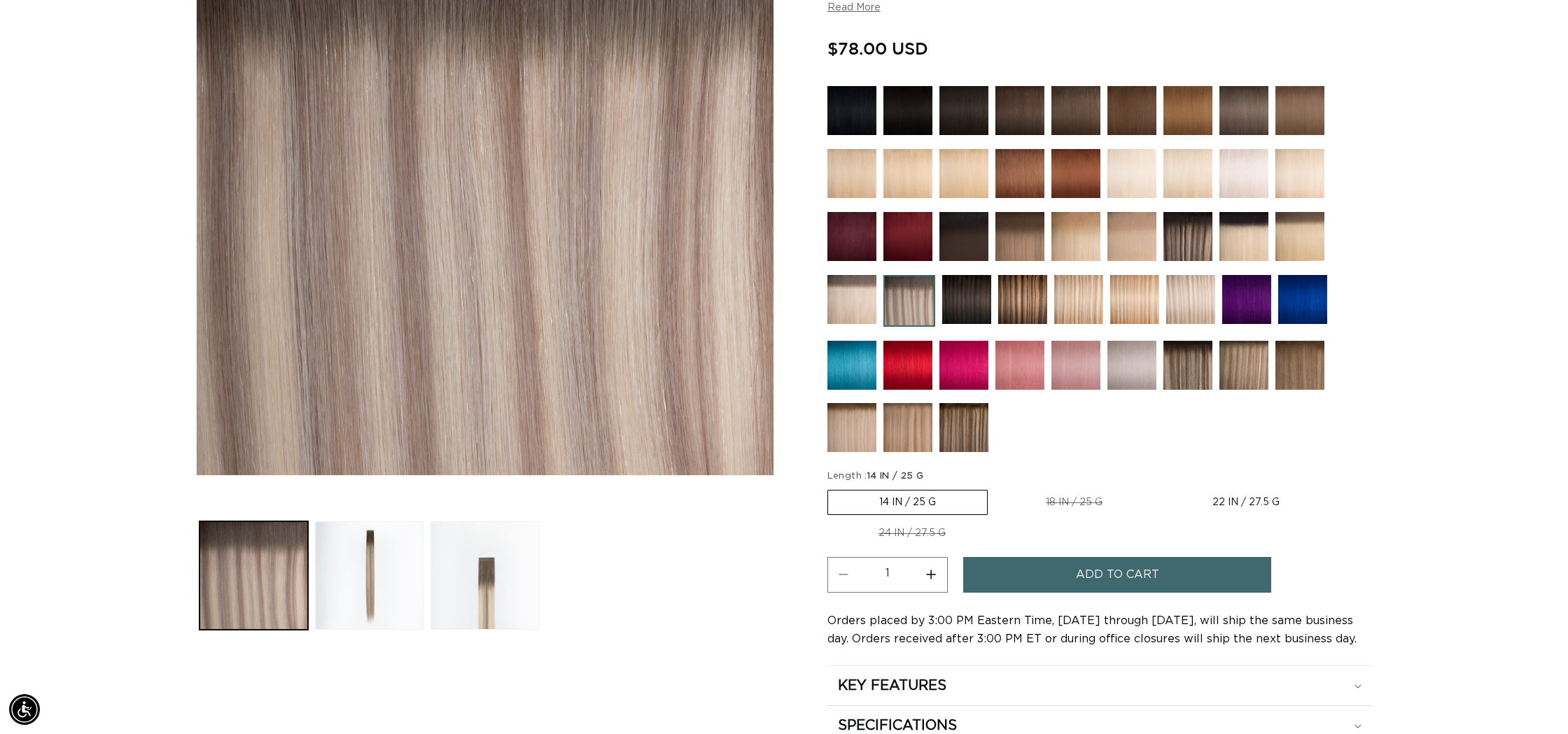
click at [1223, 497] on label "22 IN / 27.5 G Variant sold out or unavailable" at bounding box center [1245, 502] width 169 height 24
click at [1161, 487] on input "22 IN / 27.5 G Variant sold out or unavailable" at bounding box center [1161, 487] width 1 height 1
radio input "true"
click at [1104, 575] on span "Add to cart" at bounding box center [1118, 574] width 84 height 36
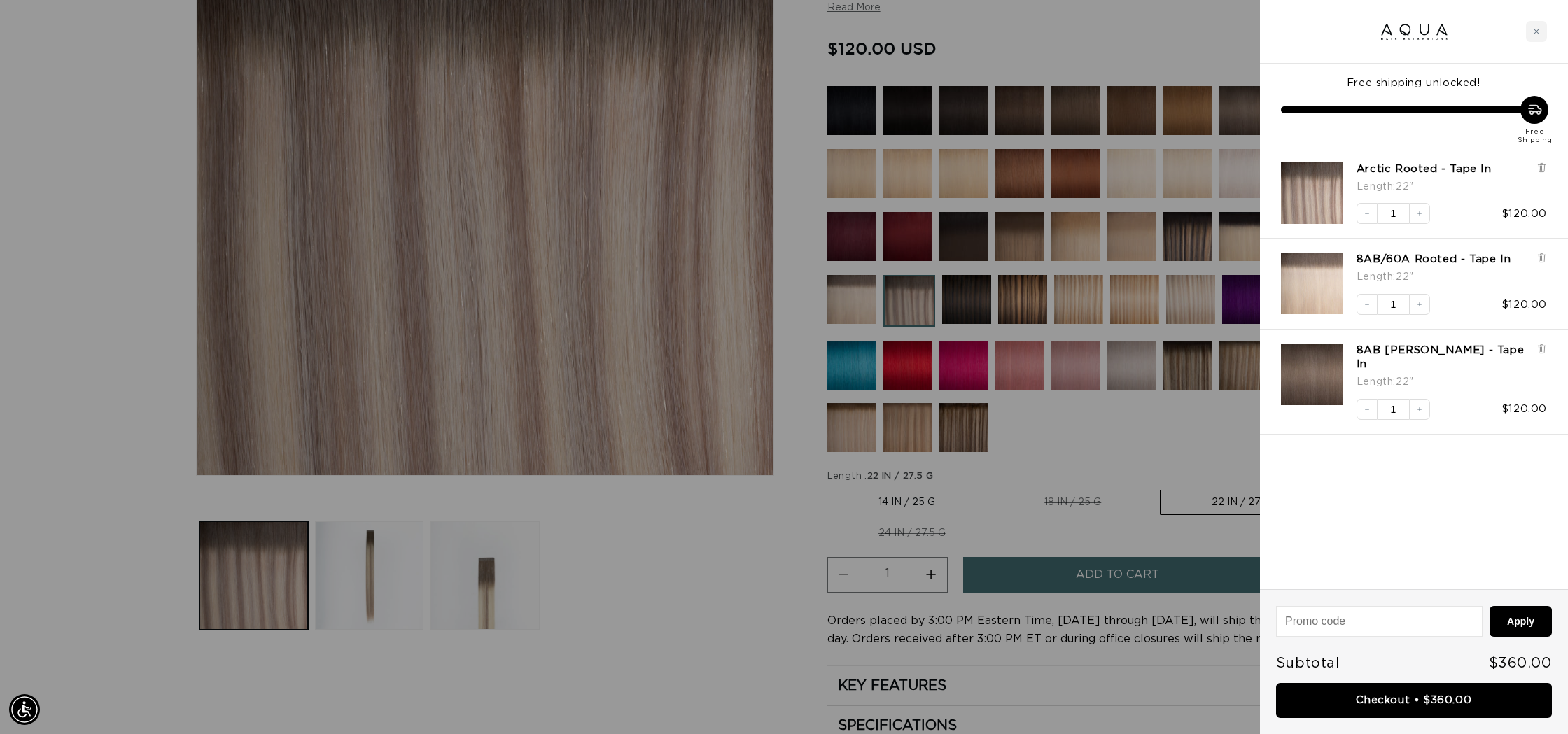
click at [1316, 284] on img "8AB/60A Rooted - Tape In - 22&quot;" at bounding box center [1312, 283] width 62 height 62
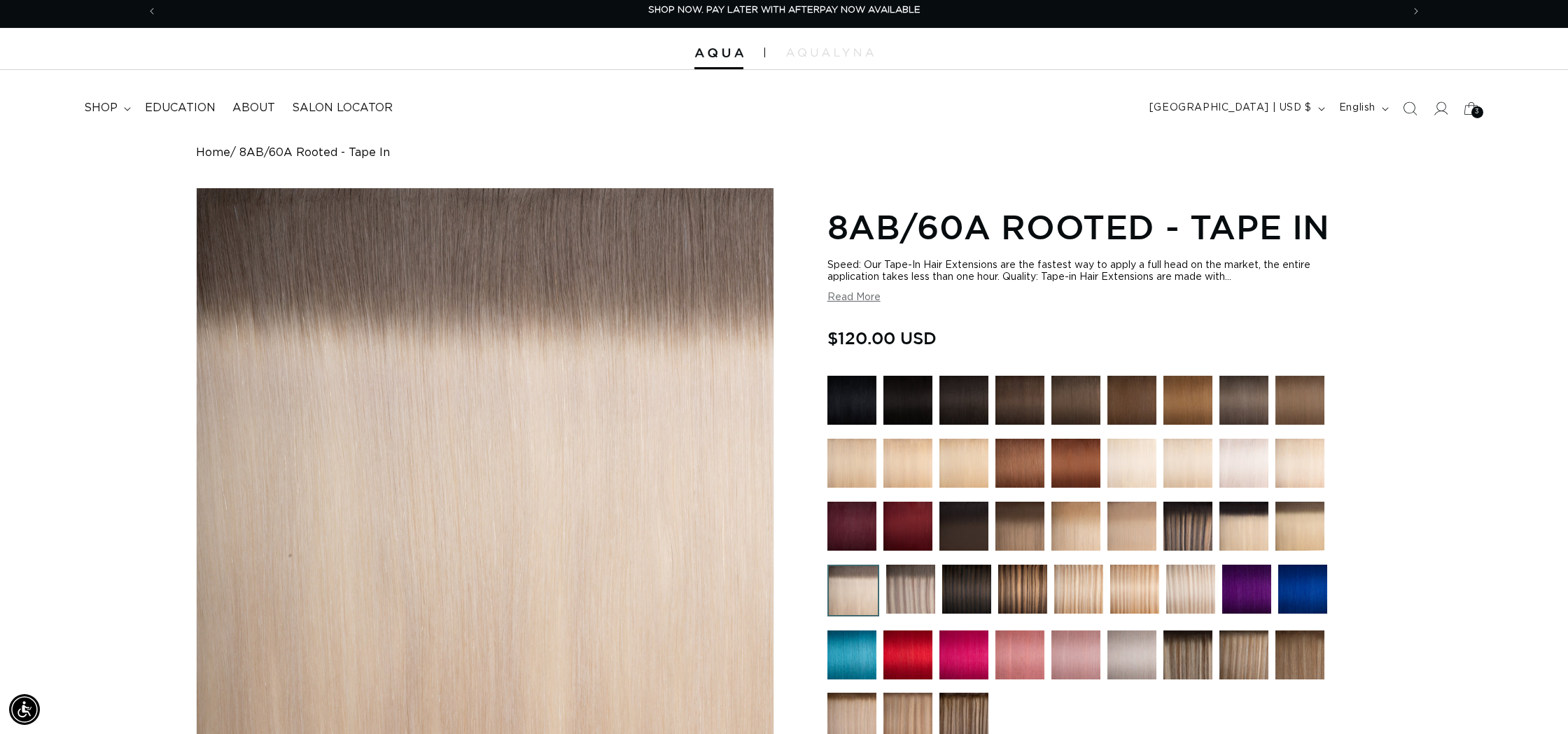
scroll to position [5, 0]
click at [910, 601] on img at bounding box center [910, 589] width 49 height 49
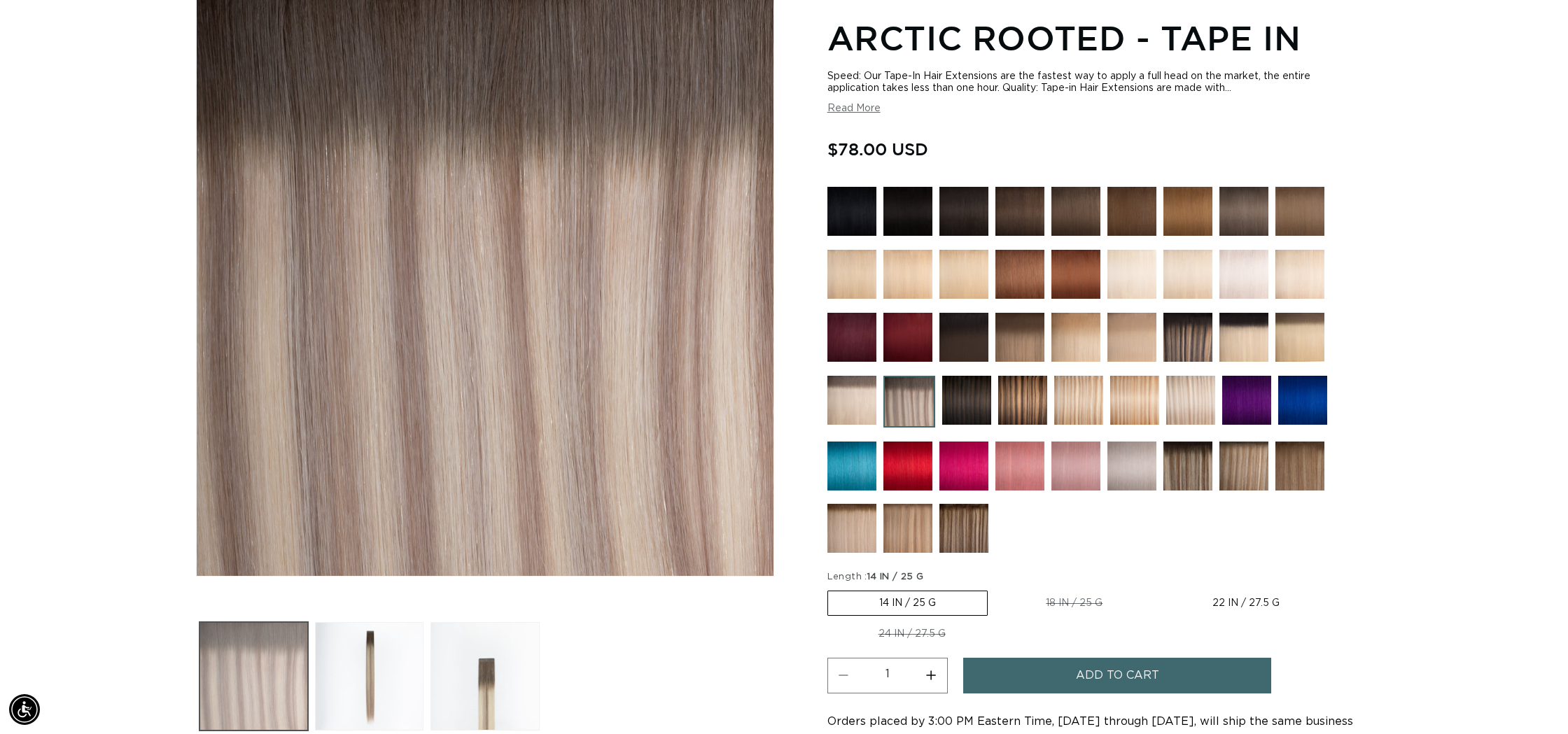
scroll to position [0, 1244]
click at [373, 663] on button "Load image 2 in gallery view" at bounding box center [369, 676] width 108 height 108
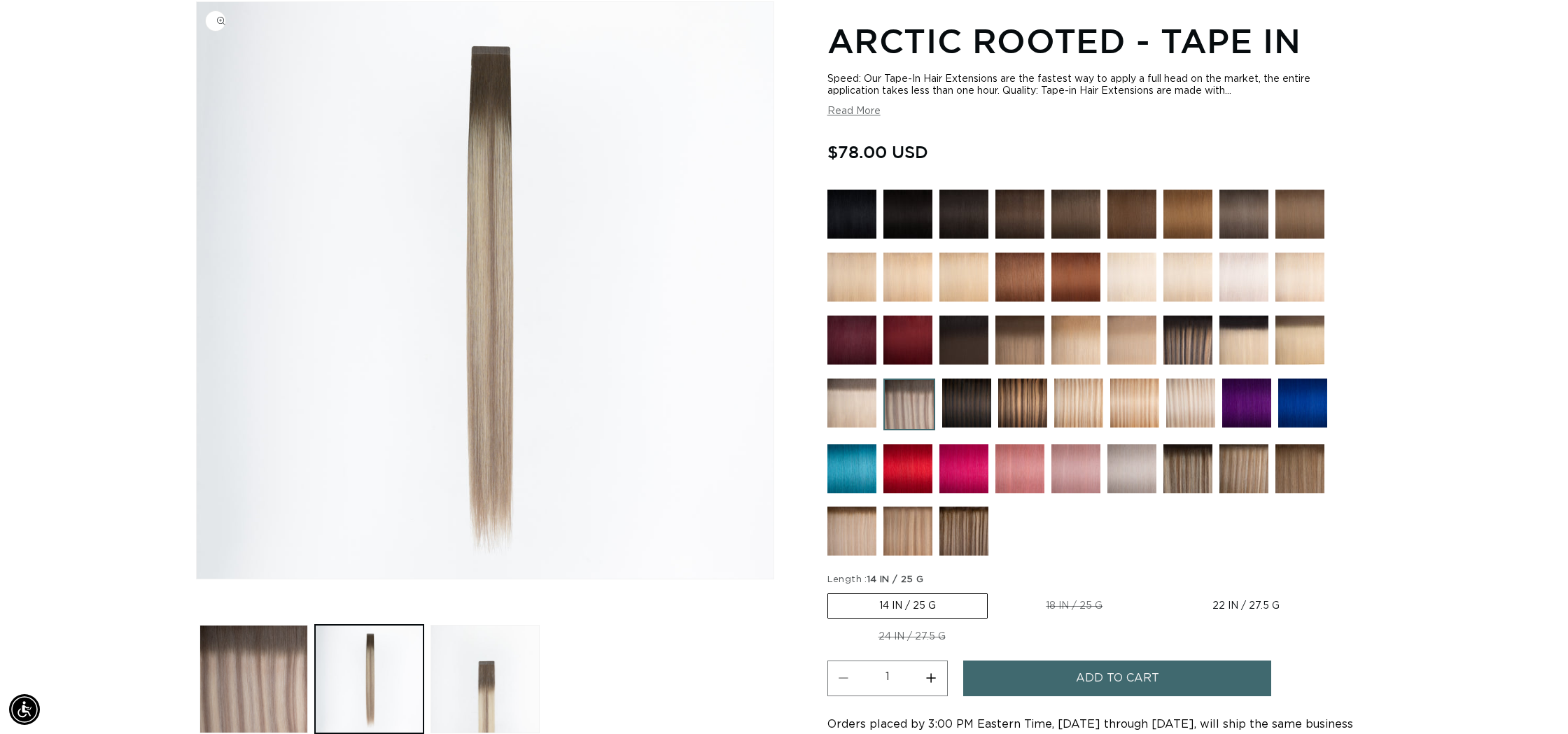
scroll to position [0, 0]
click at [860, 534] on img at bounding box center [852, 531] width 49 height 49
click at [853, 400] on img at bounding box center [852, 403] width 49 height 49
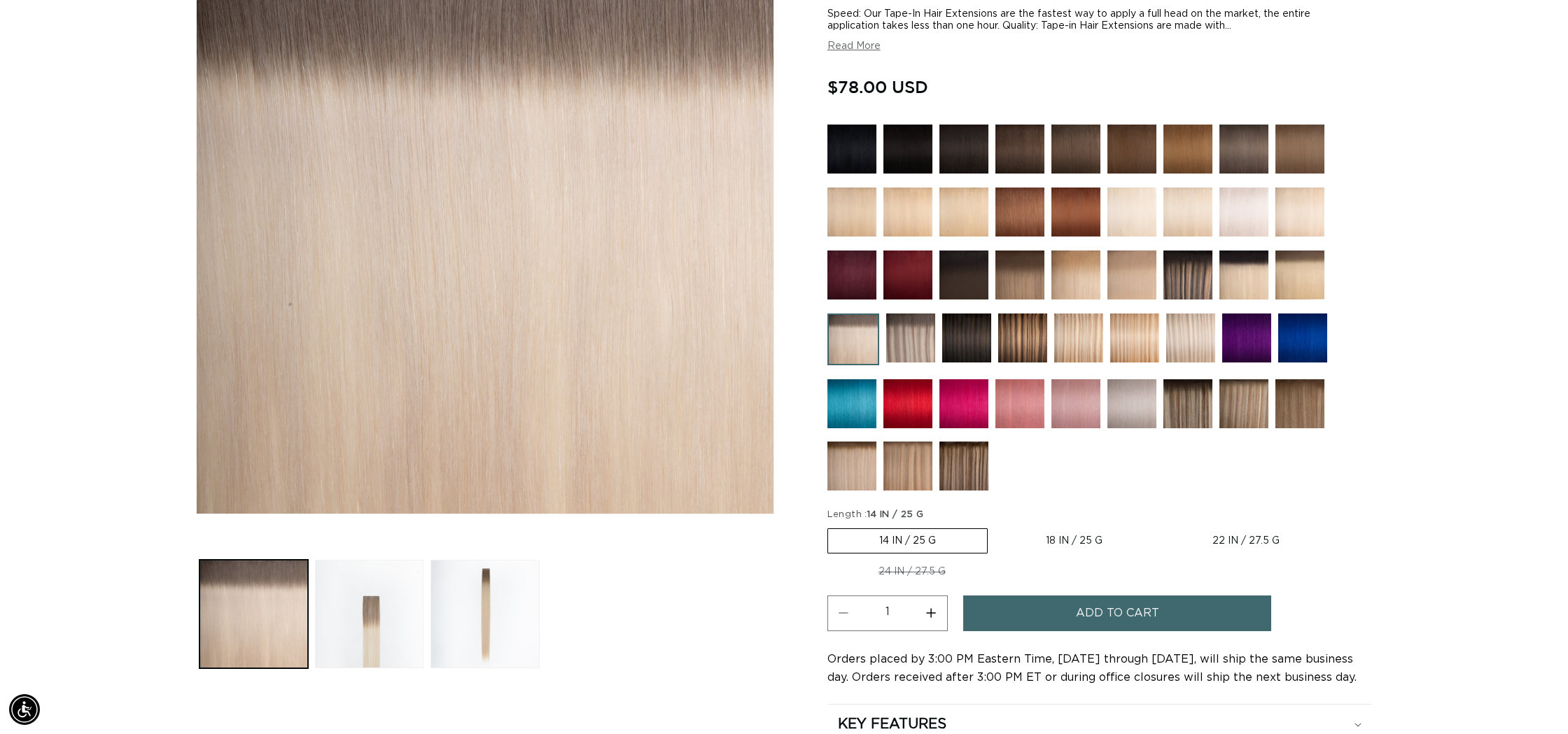
scroll to position [259, 1]
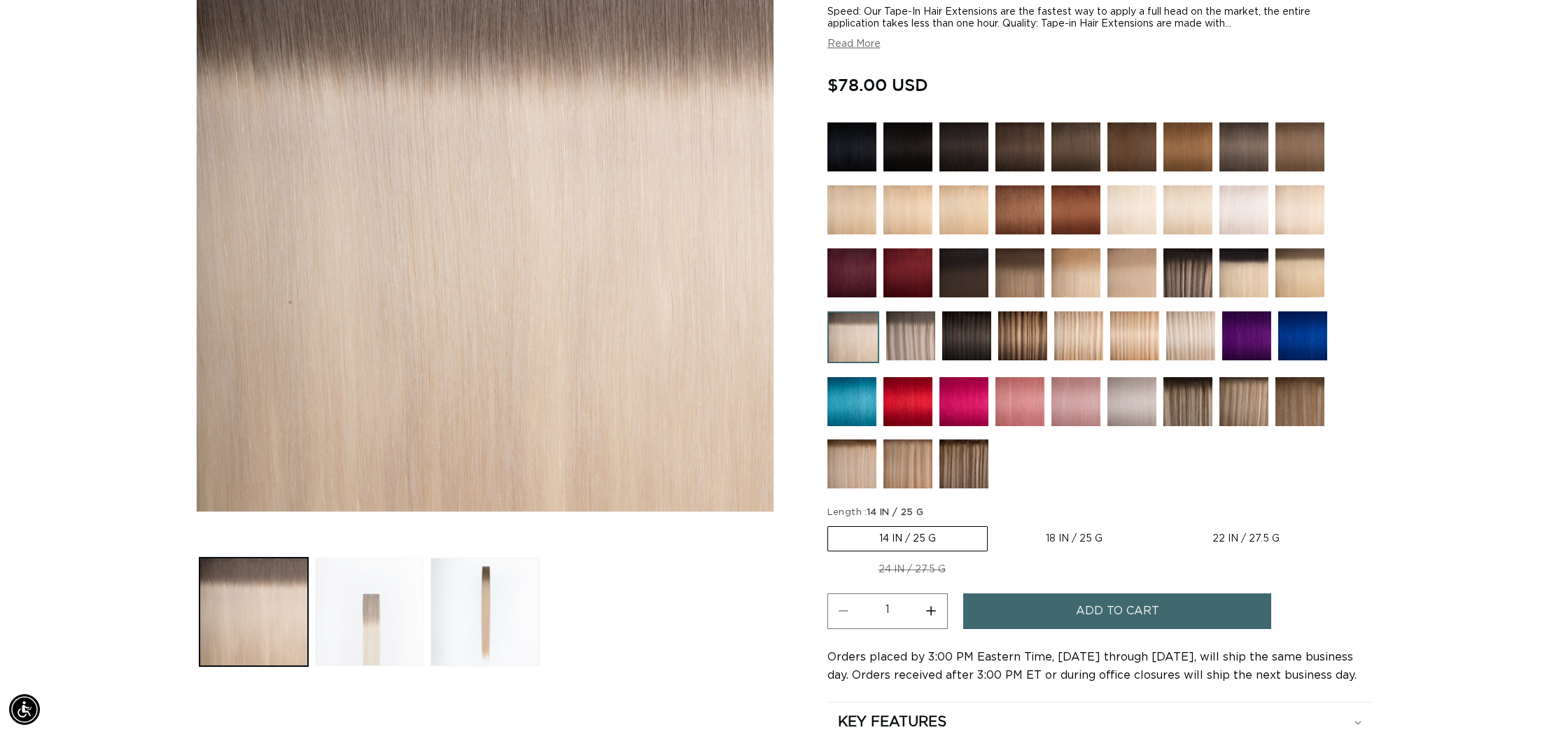
click at [386, 613] on button "Load image 2 in gallery view" at bounding box center [369, 612] width 108 height 108
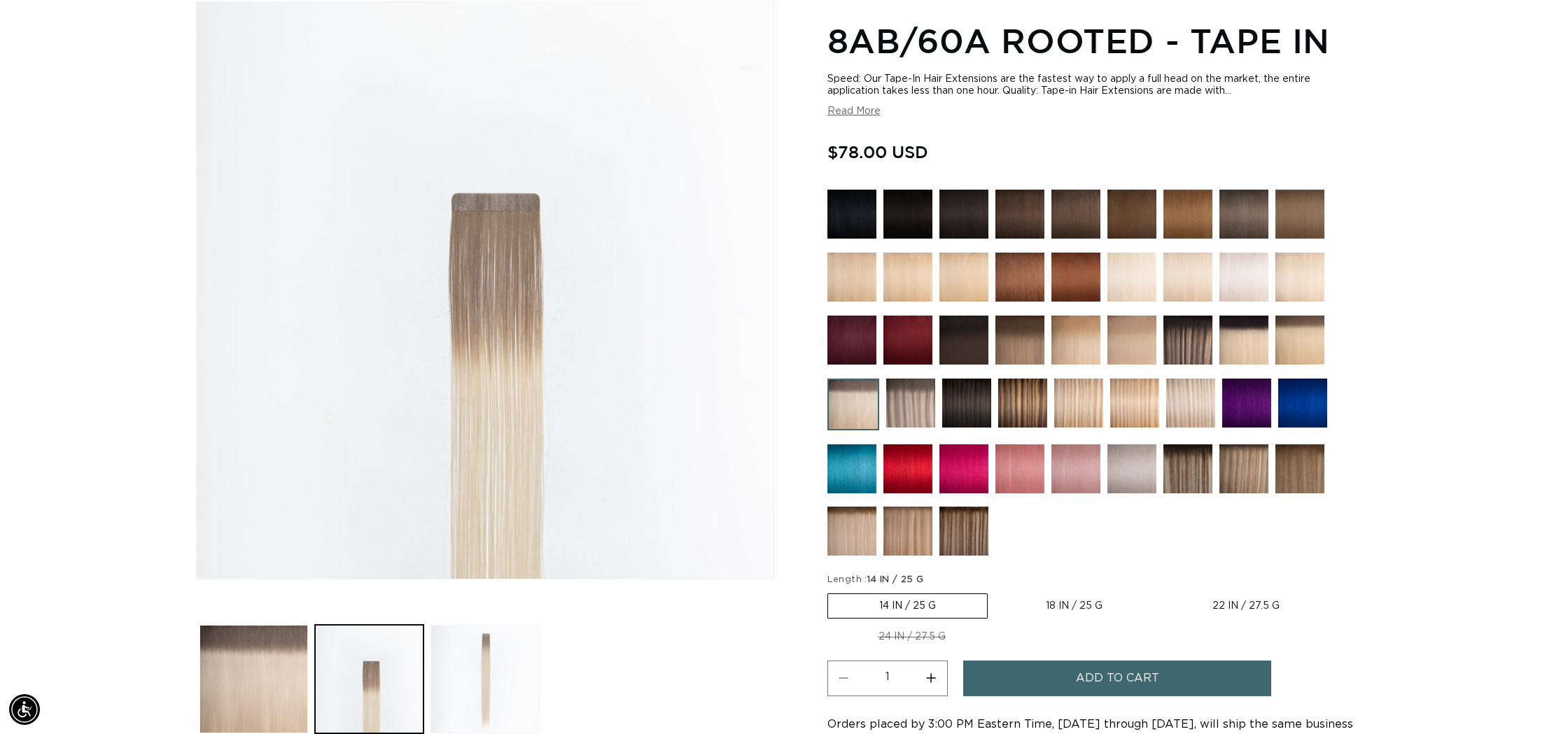
scroll to position [0, 1244]
click at [528, 668] on button "Load image 3 in gallery view" at bounding box center [485, 679] width 108 height 108
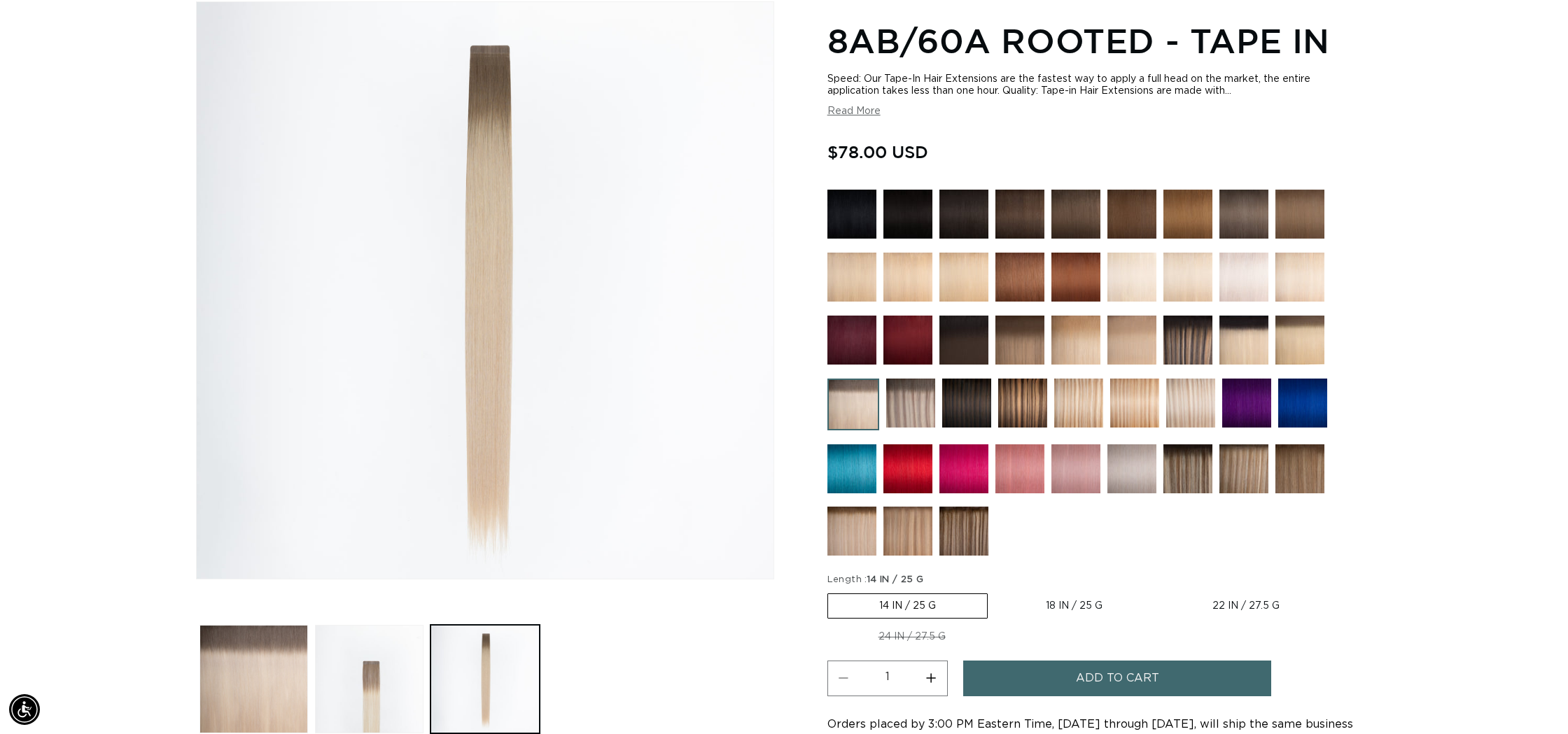
scroll to position [0, 0]
click at [1216, 598] on label "22 IN / 27.5 G Variant sold out or unavailable" at bounding box center [1245, 605] width 169 height 24
click at [1161, 591] on input "22 IN / 27.5 G Variant sold out or unavailable" at bounding box center [1161, 590] width 1 height 1
radio input "true"
click at [1138, 678] on span "Add to cart" at bounding box center [1118, 678] width 84 height 36
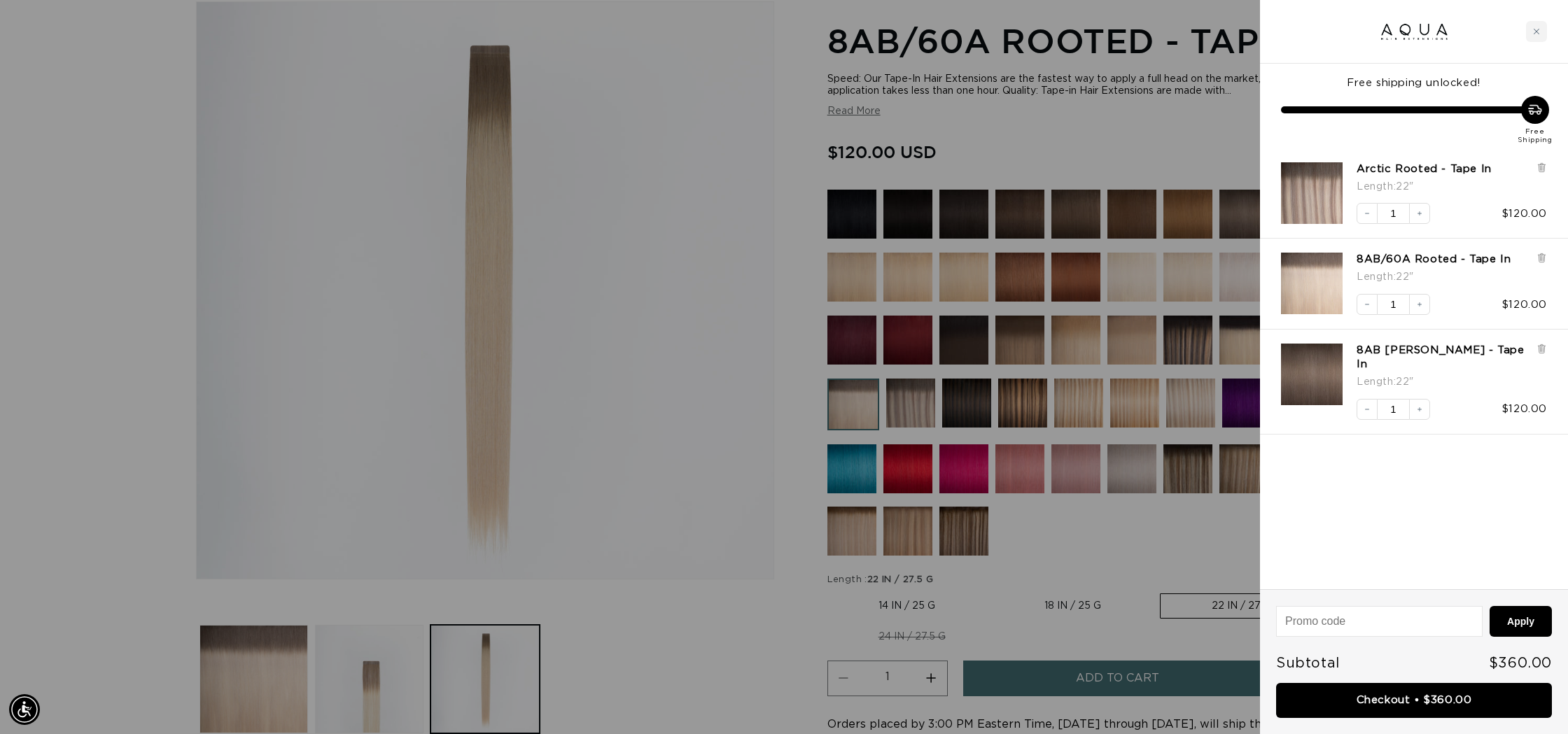
scroll to position [0, 1244]
click at [1360, 304] on button "Decrease quantity" at bounding box center [1367, 304] width 21 height 21
click at [1488, 268] on div "Length : 22"" at bounding box center [1436, 276] width 161 height 20
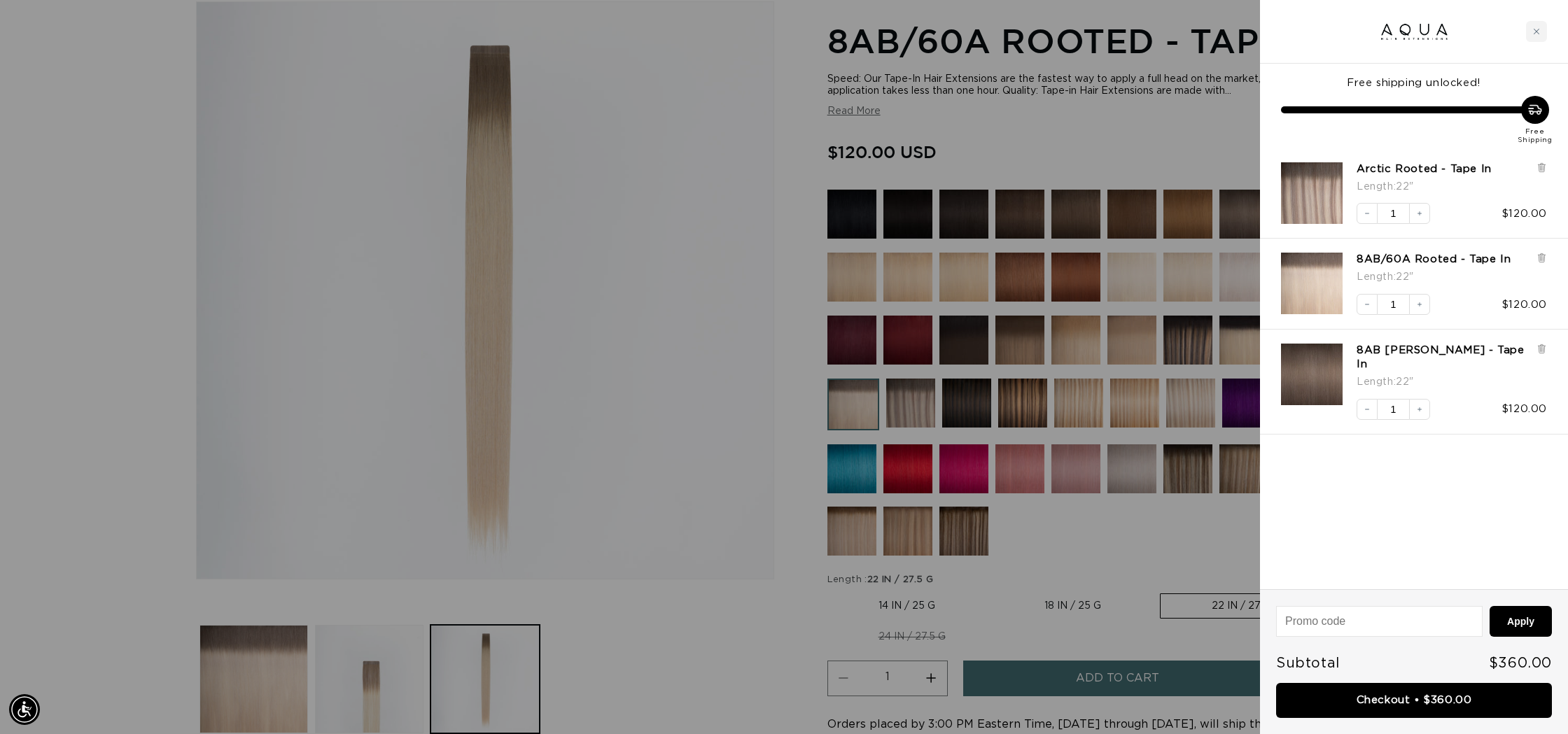
click at [651, 234] on div at bounding box center [784, 367] width 1568 height 734
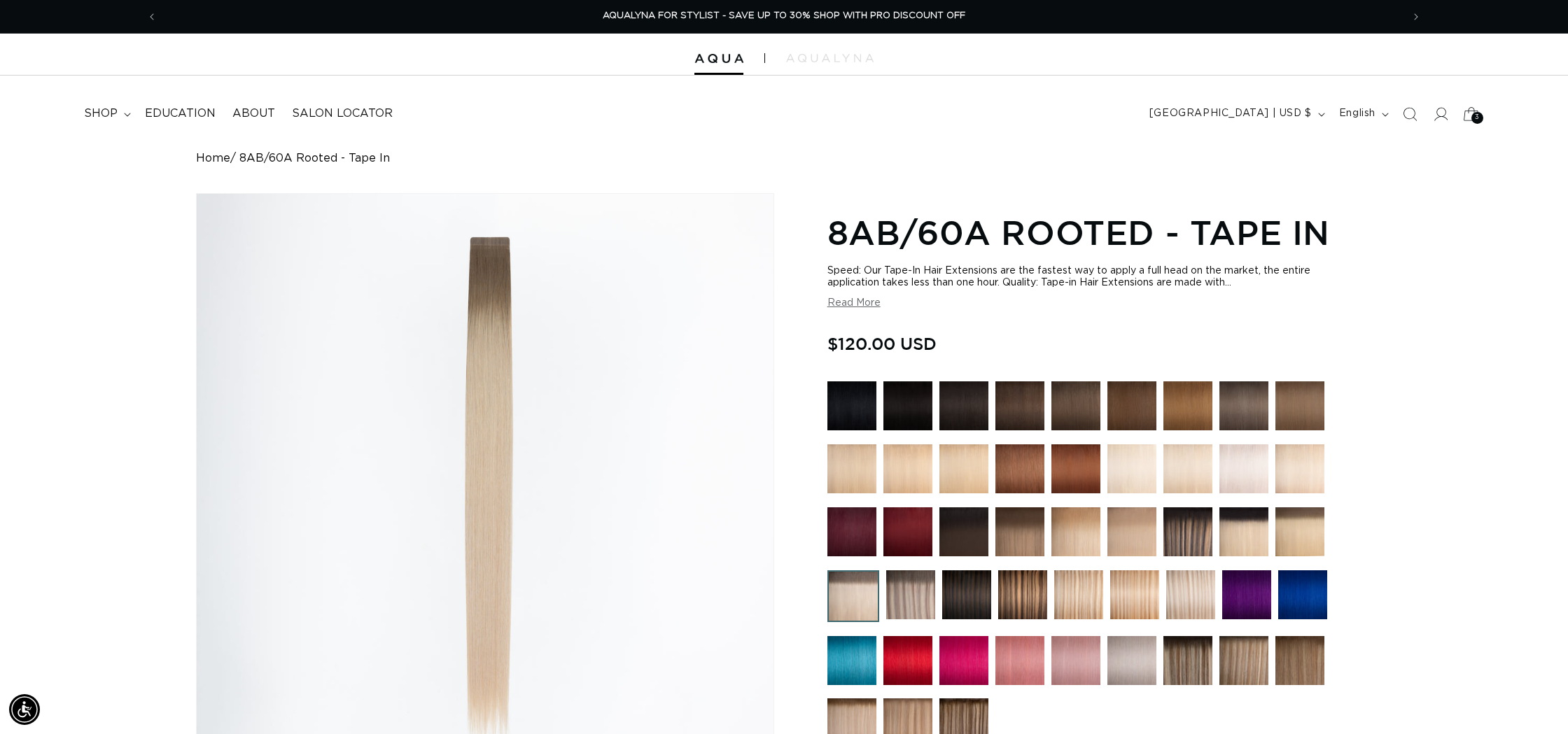
click at [1470, 112] on icon at bounding box center [1471, 114] width 33 height 33
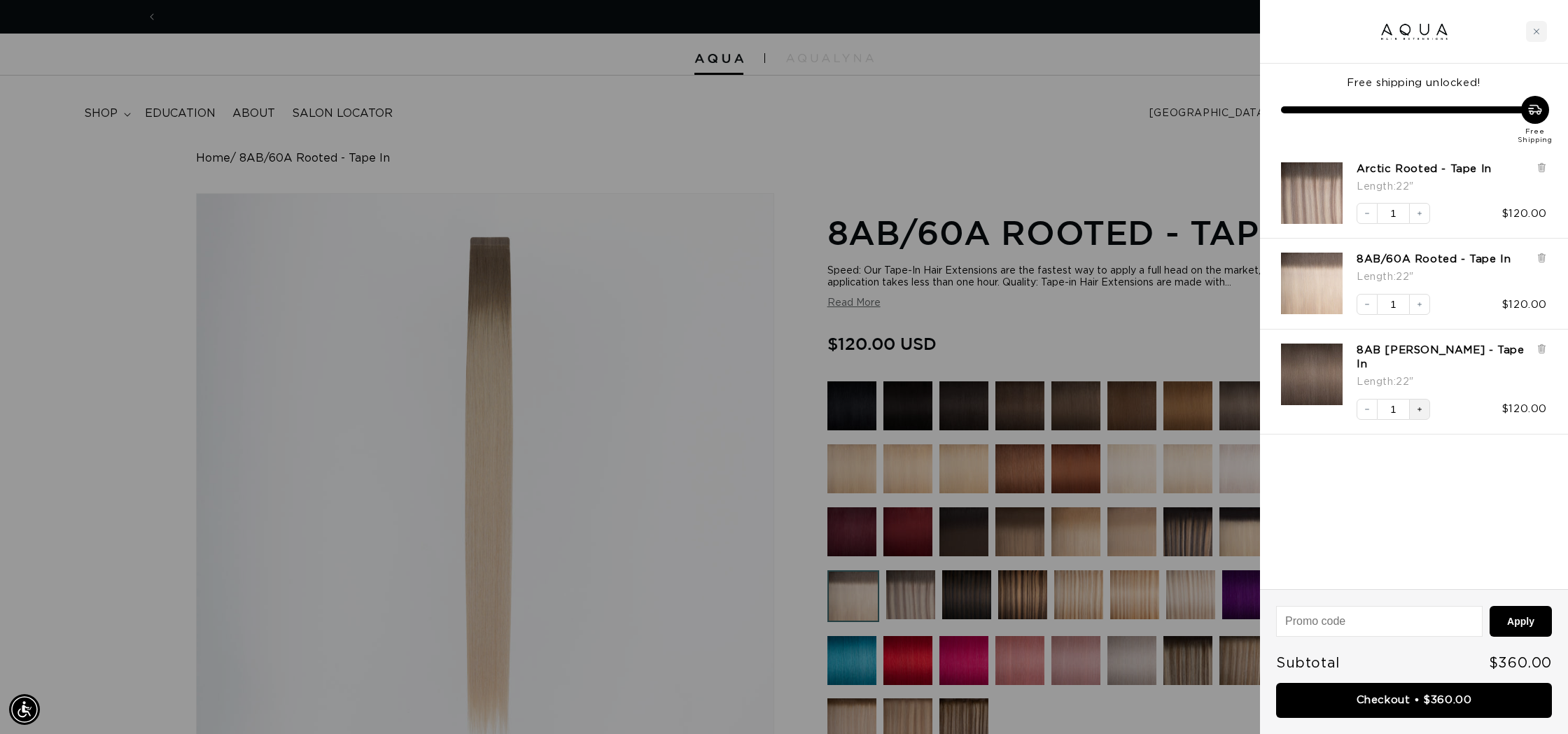
click at [1423, 398] on button "Increase quantity" at bounding box center [1420, 409] width 21 height 21
click at [1363, 405] on icon "Decrease quantity" at bounding box center [1367, 410] width 9 height 9
click at [1416, 405] on icon "Increase quantity" at bounding box center [1420, 410] width 9 height 9
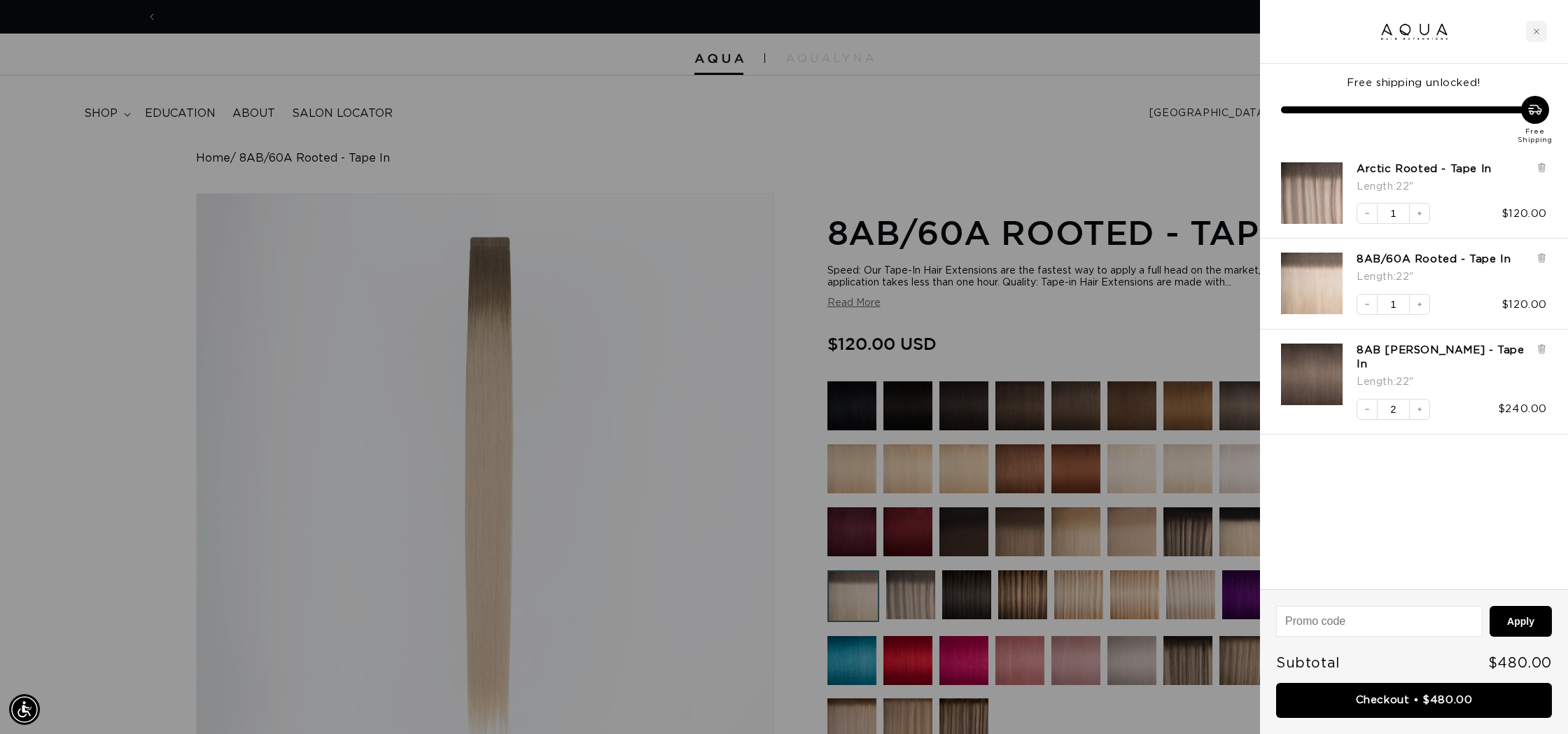
scroll to position [0, 1244]
click at [1303, 284] on img "8AB/60A Rooted - Tape In - 22&quot;" at bounding box center [1312, 283] width 62 height 62
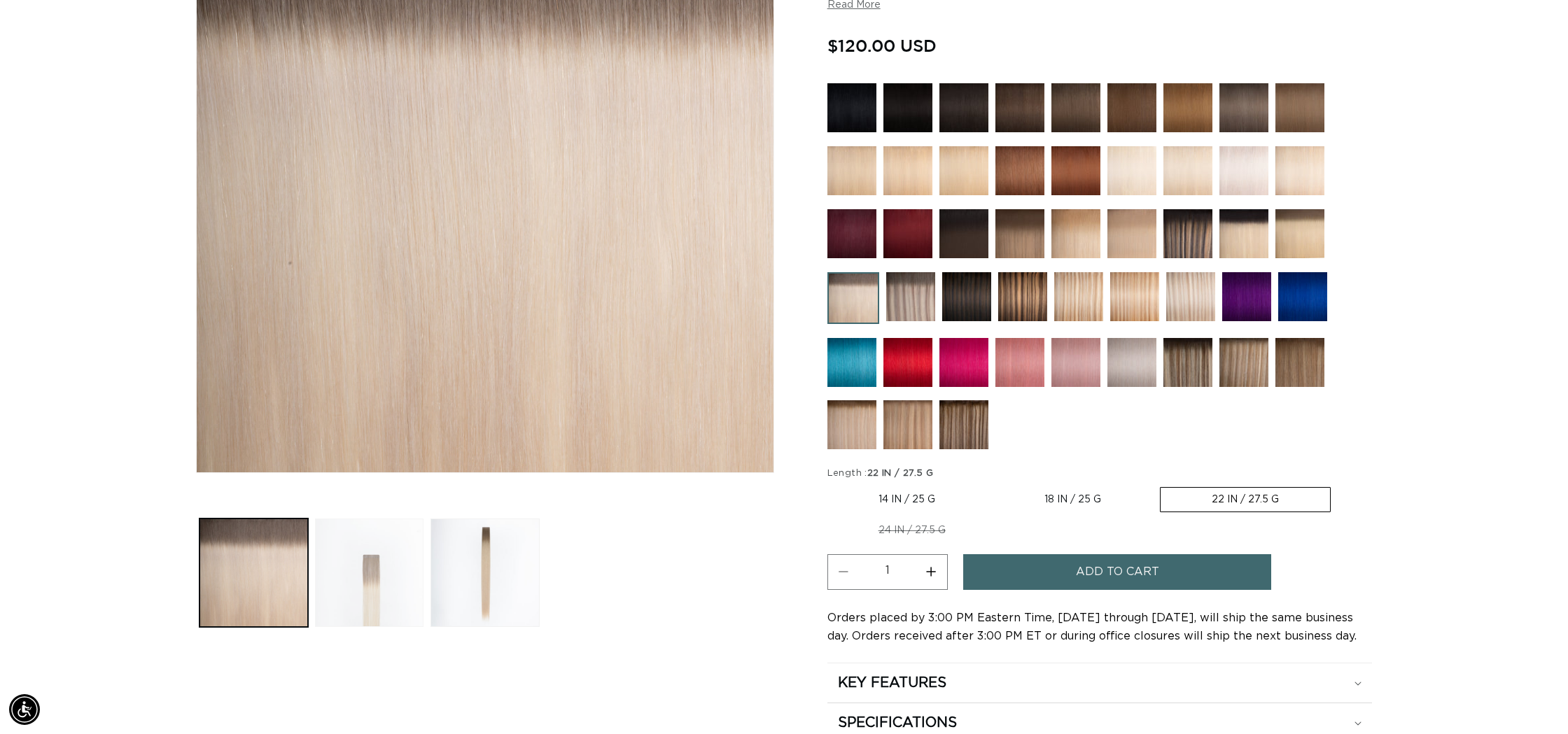
scroll to position [0, 1244]
click at [392, 586] on button "Load image 2 in gallery view" at bounding box center [369, 573] width 108 height 108
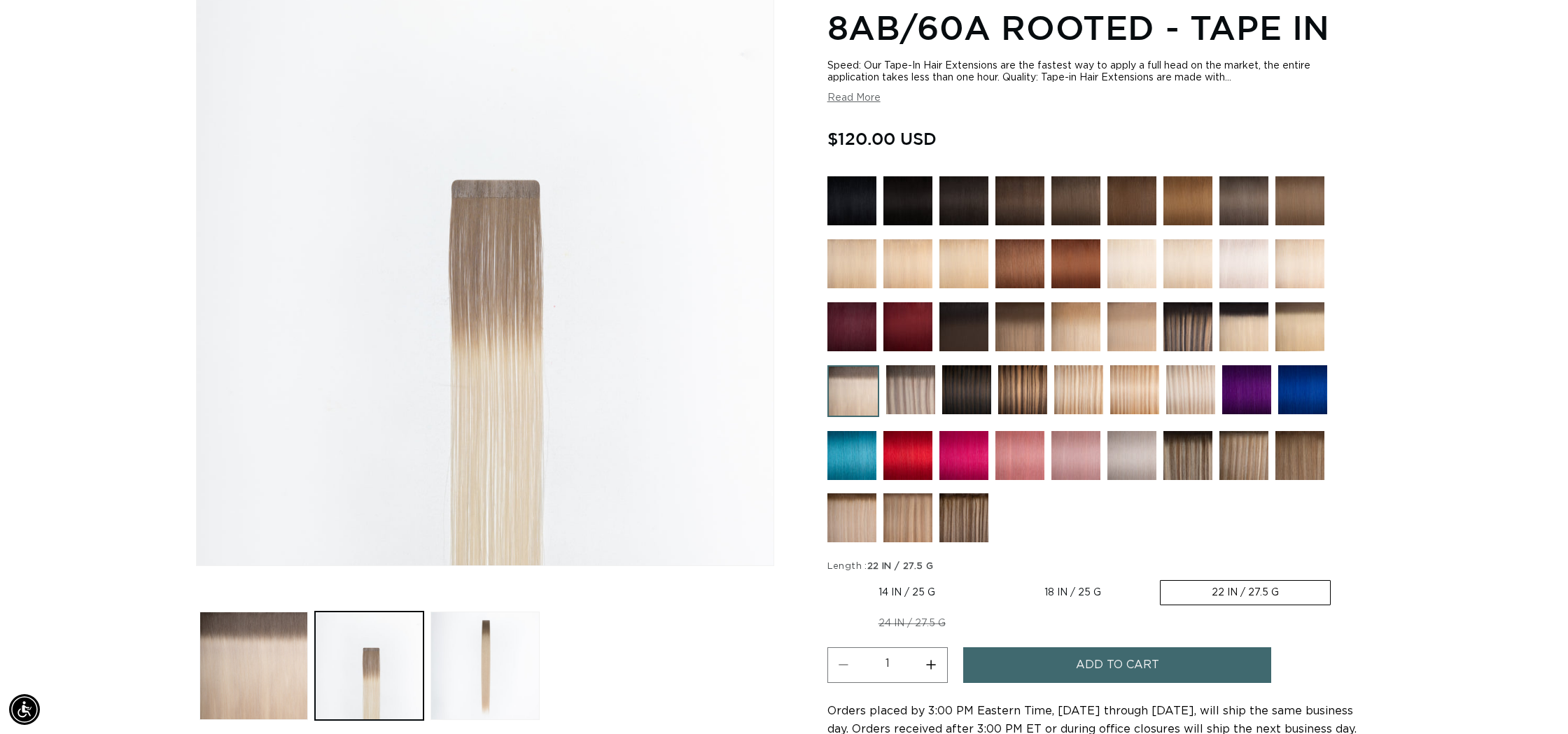
scroll to position [192, 0]
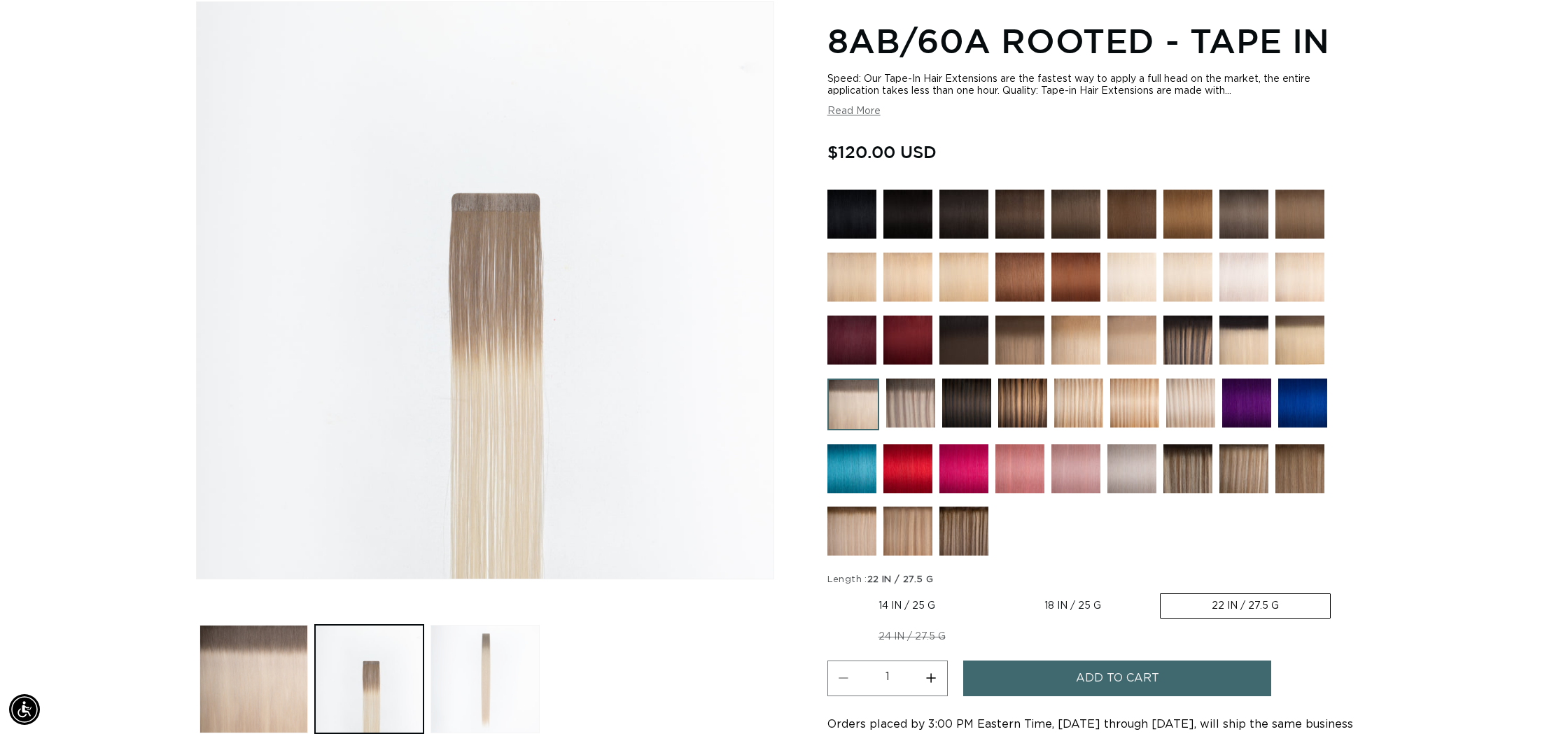
click at [473, 647] on button "Load image 3 in gallery view" at bounding box center [485, 679] width 108 height 108
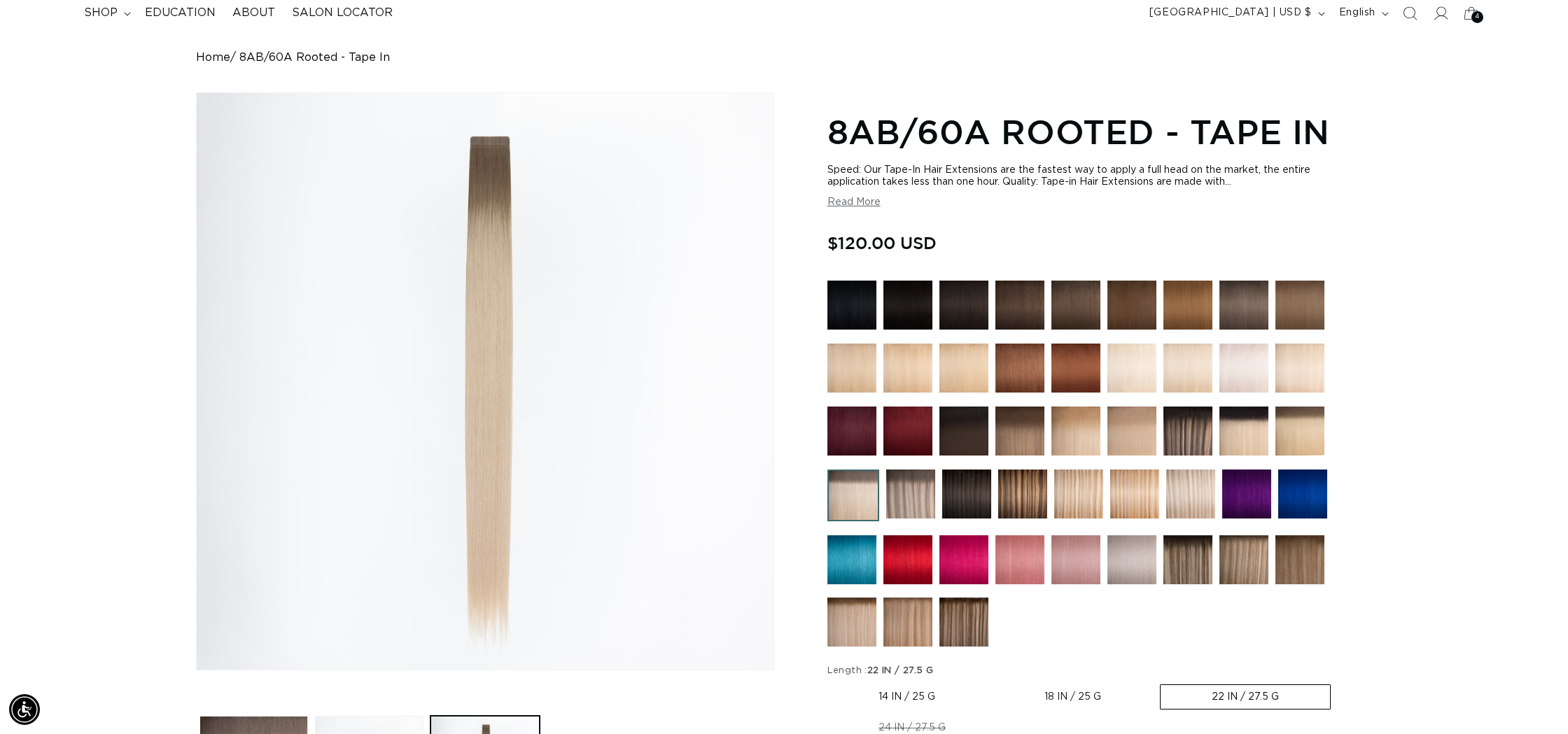
scroll to position [0, 2489]
click at [1474, 17] on div "4 4" at bounding box center [1477, 17] width 12 height 12
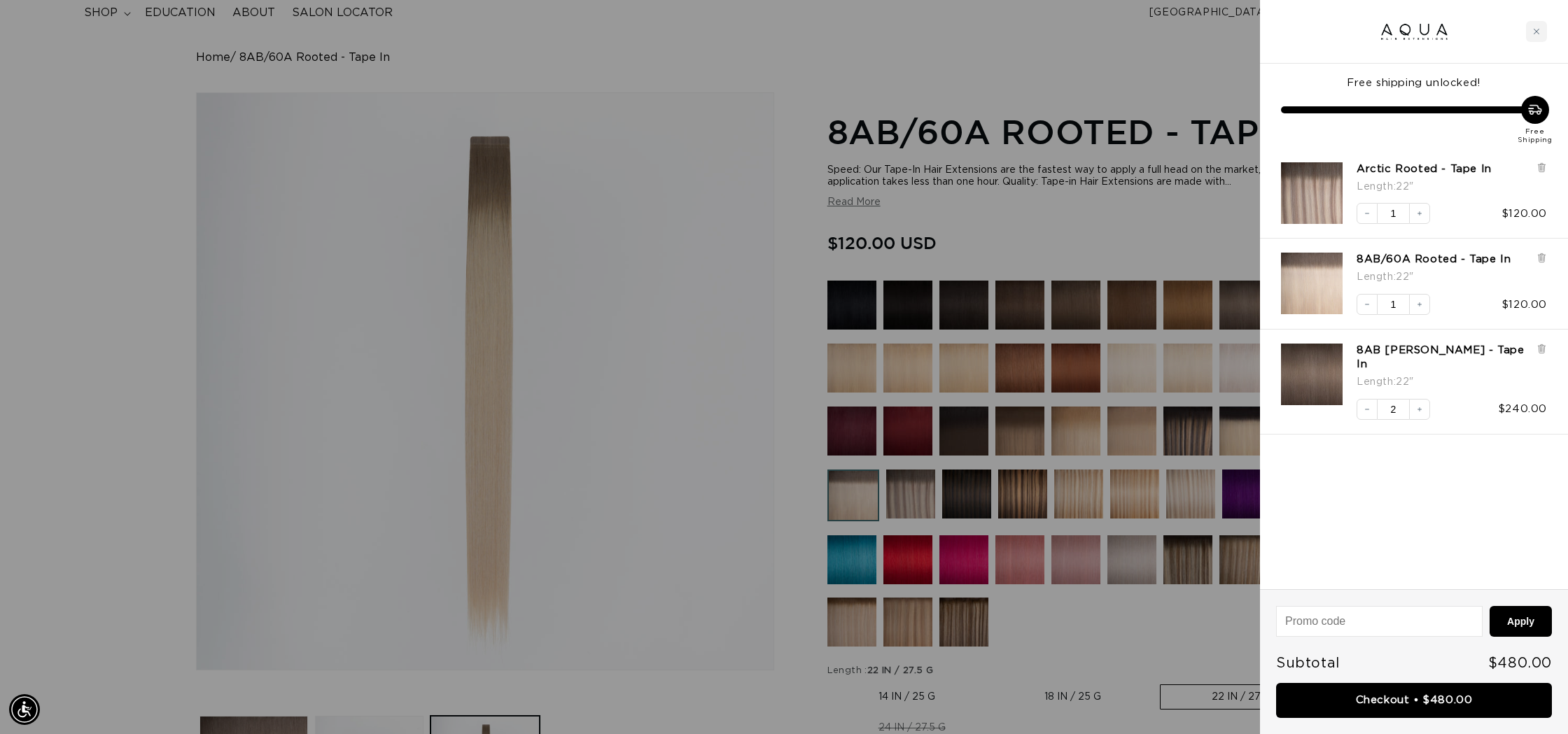
scroll to position [0, 1244]
click at [598, 87] on div at bounding box center [784, 367] width 1568 height 734
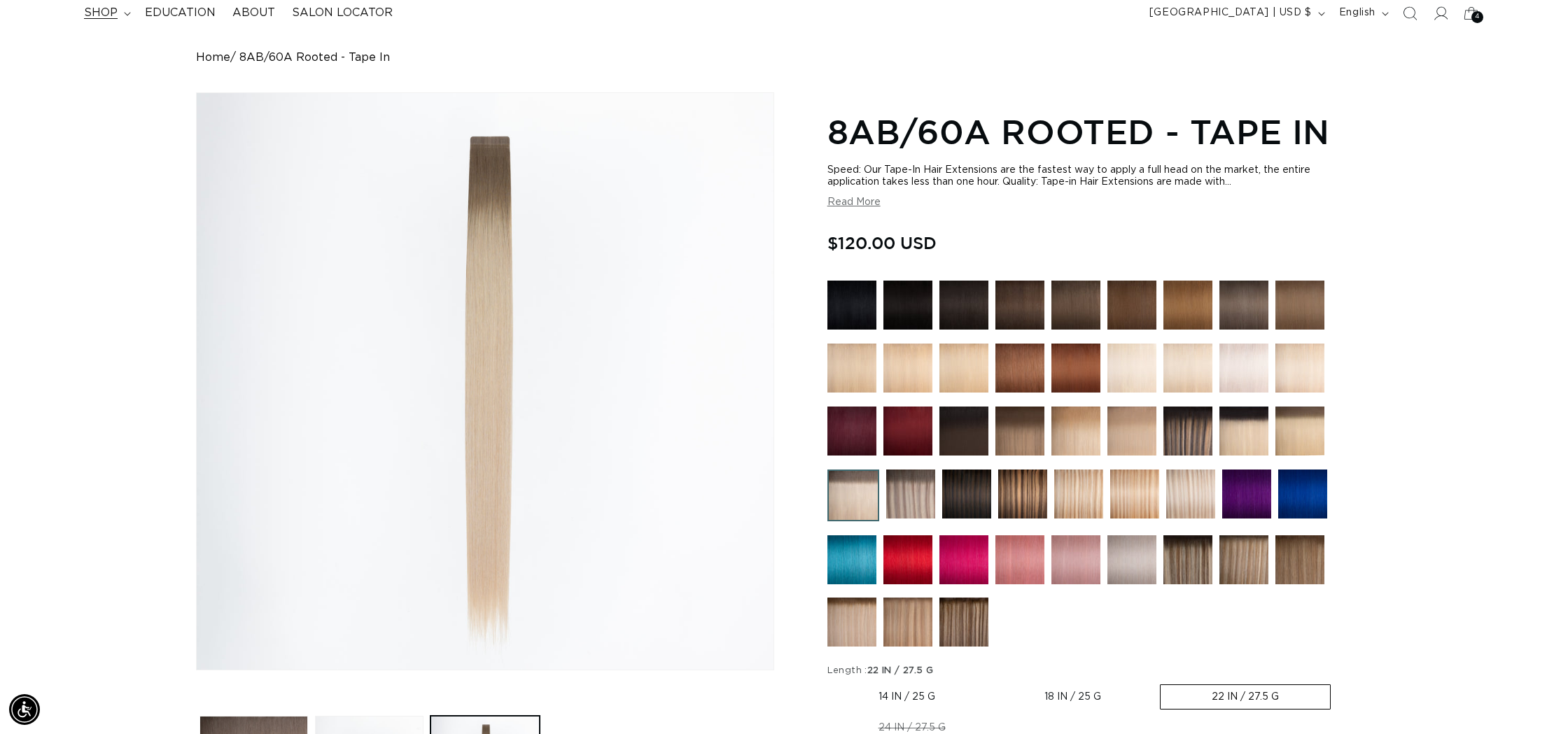
scroll to position [0, 2489]
click at [119, 16] on summary "shop" at bounding box center [106, 13] width 61 height 31
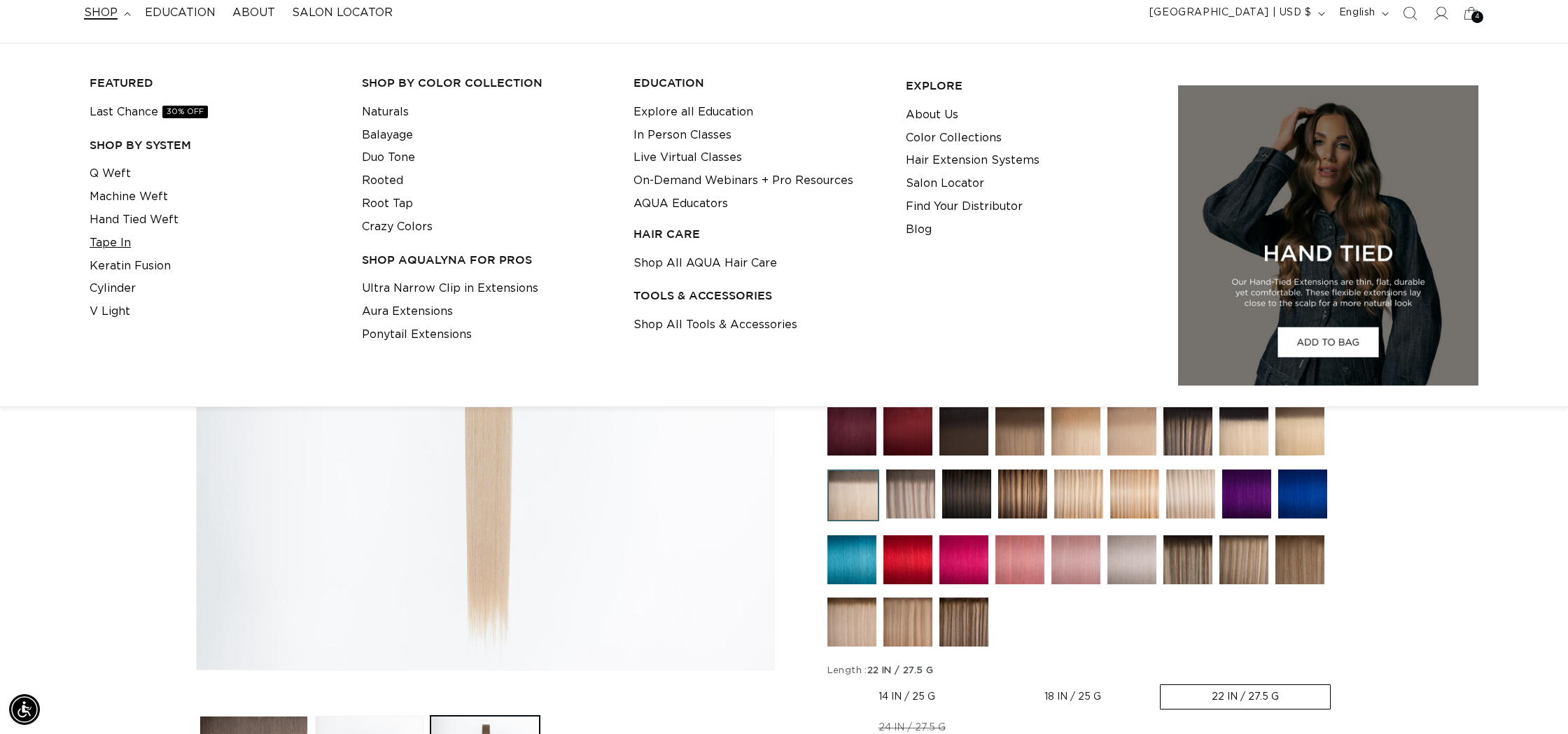
click at [121, 242] on link "Tape In" at bounding box center [110, 243] width 41 height 23
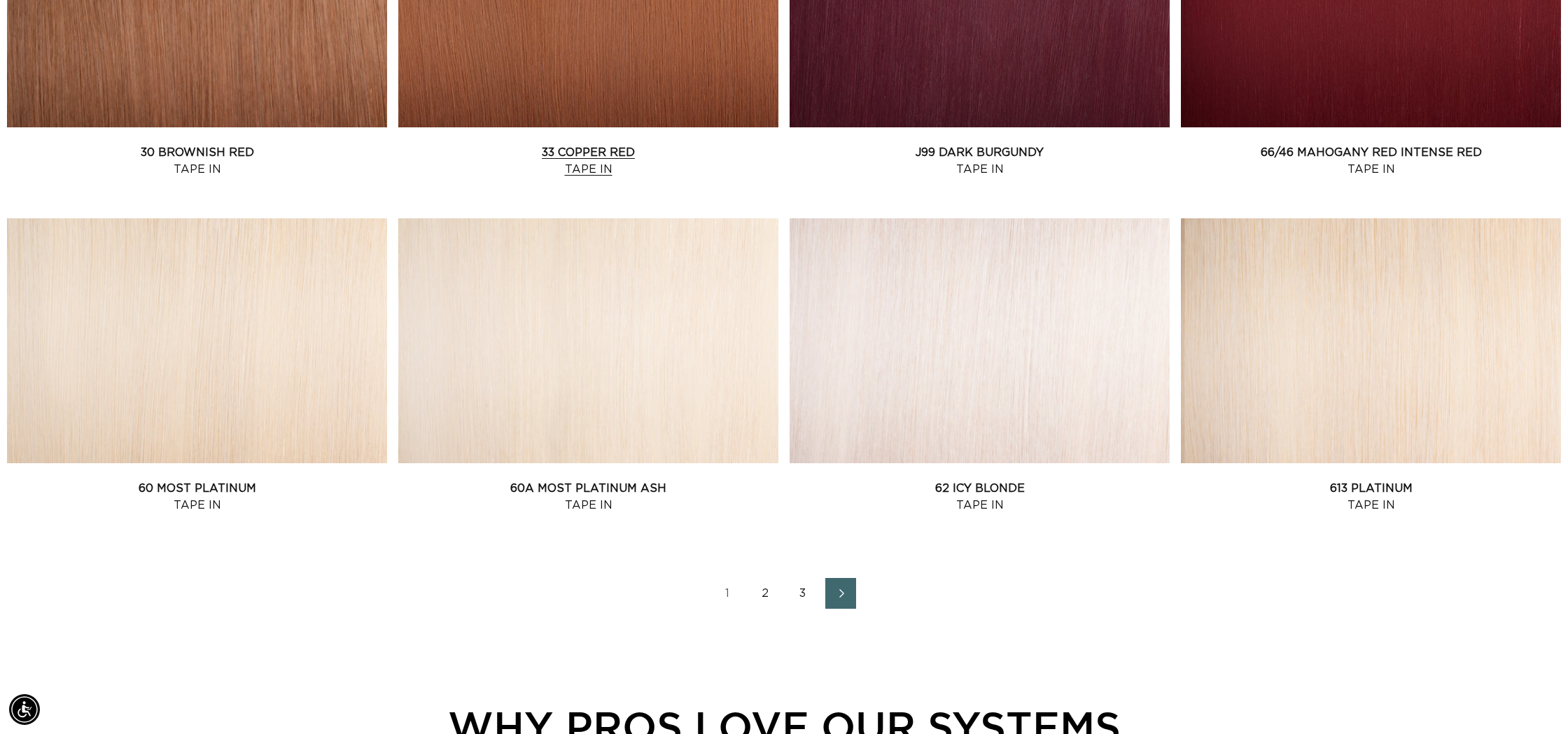
scroll to position [1702, 0]
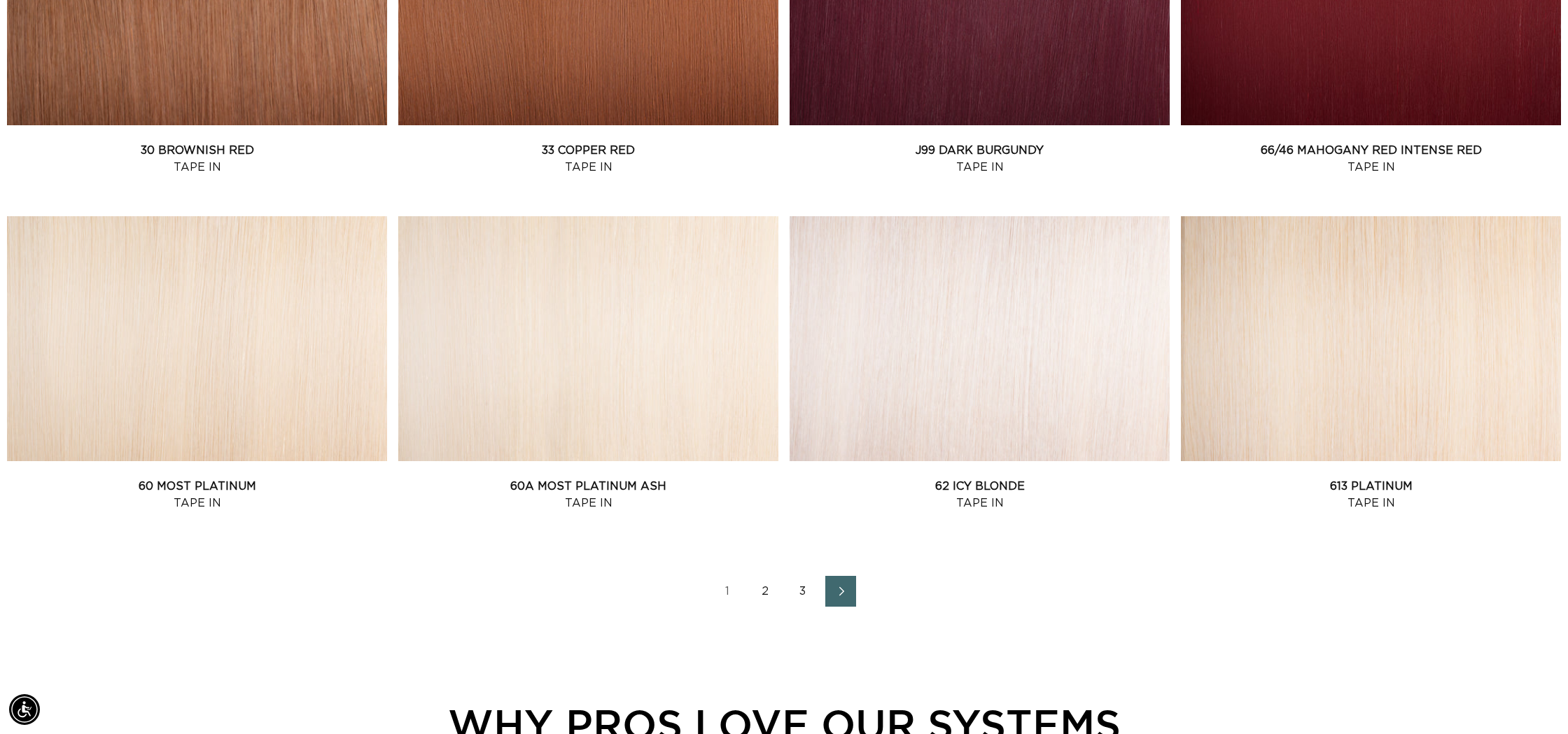
click at [852, 591] on link "Next page" at bounding box center [840, 590] width 31 height 31
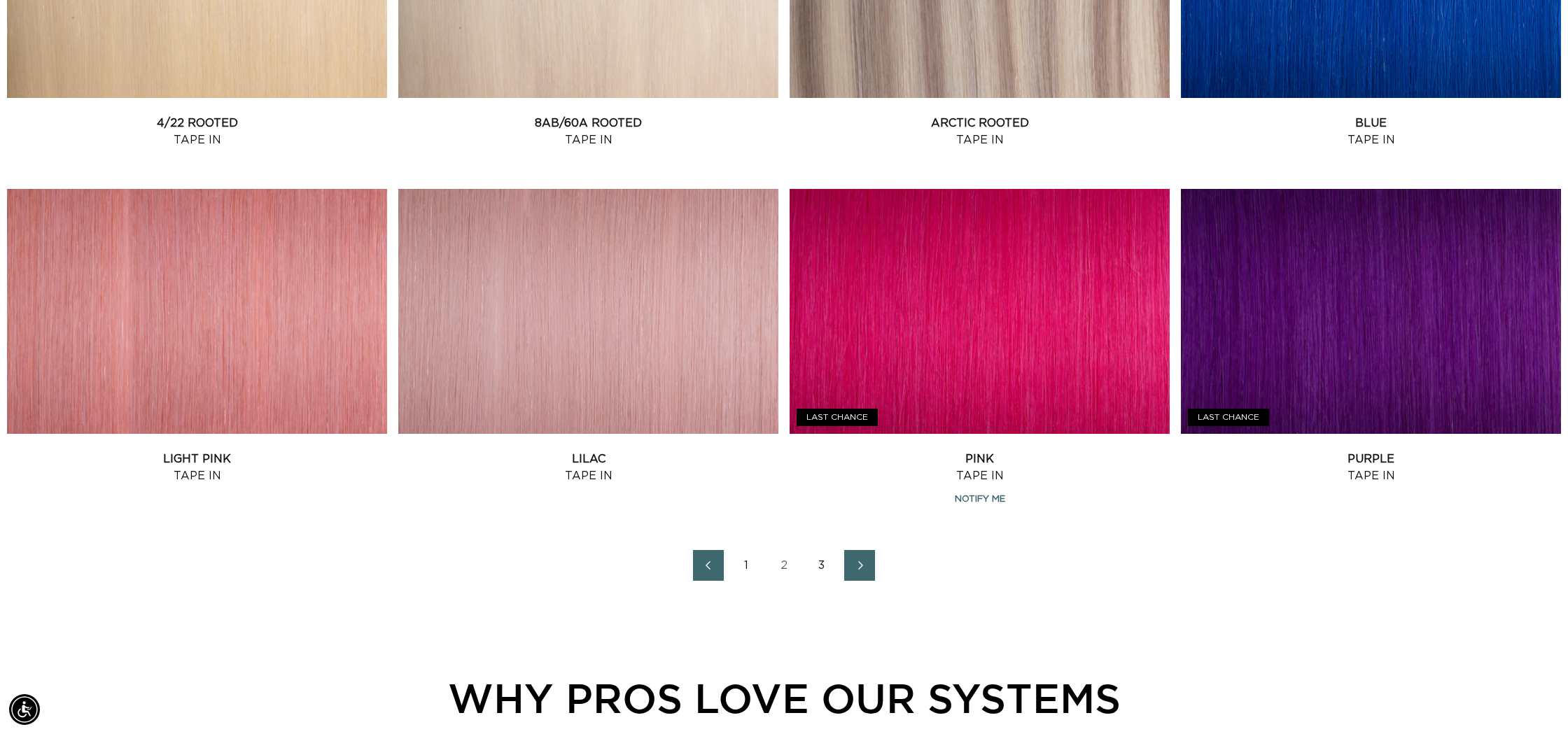
scroll to position [1730, 0]
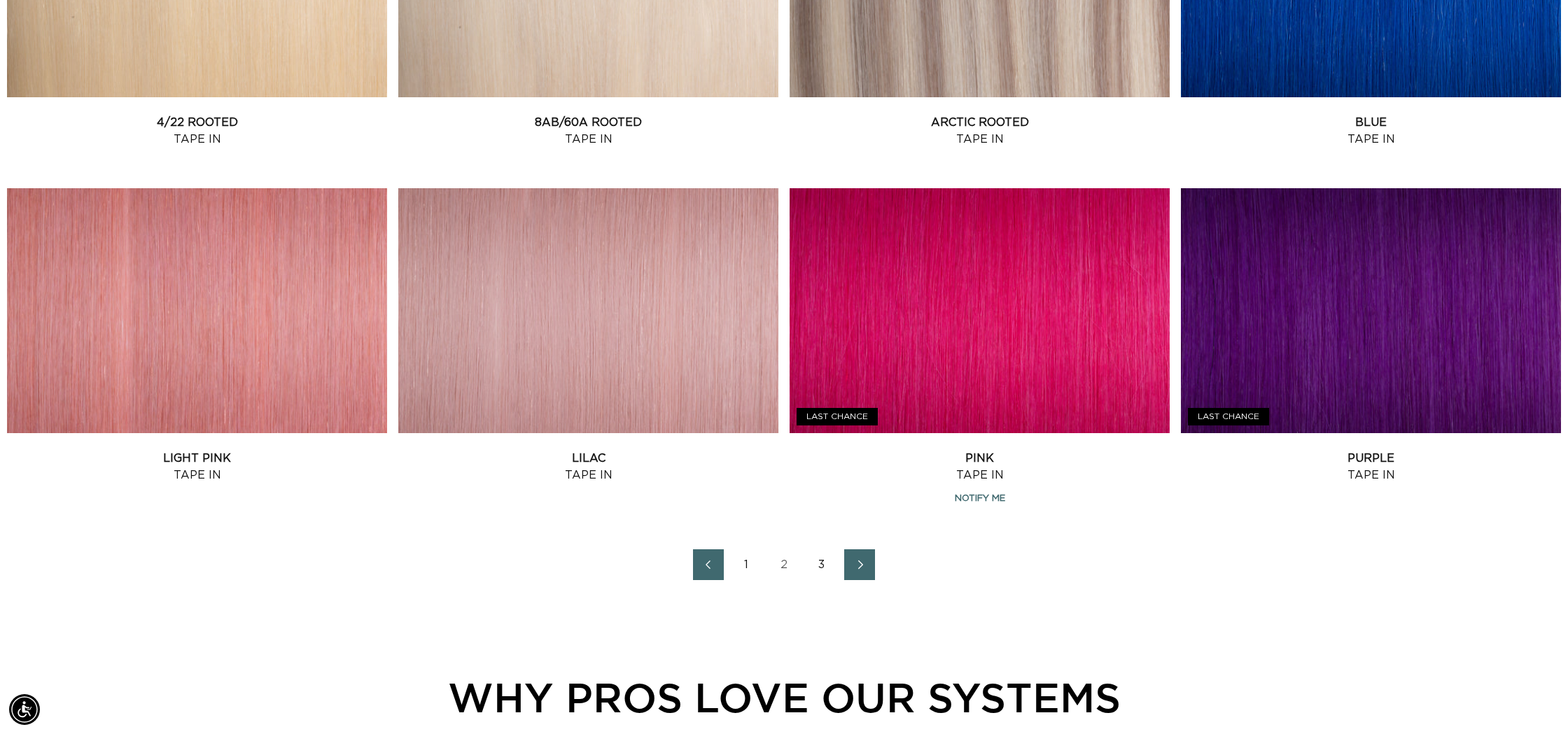
click at [860, 560] on icon "Next page" at bounding box center [860, 564] width 18 height 10
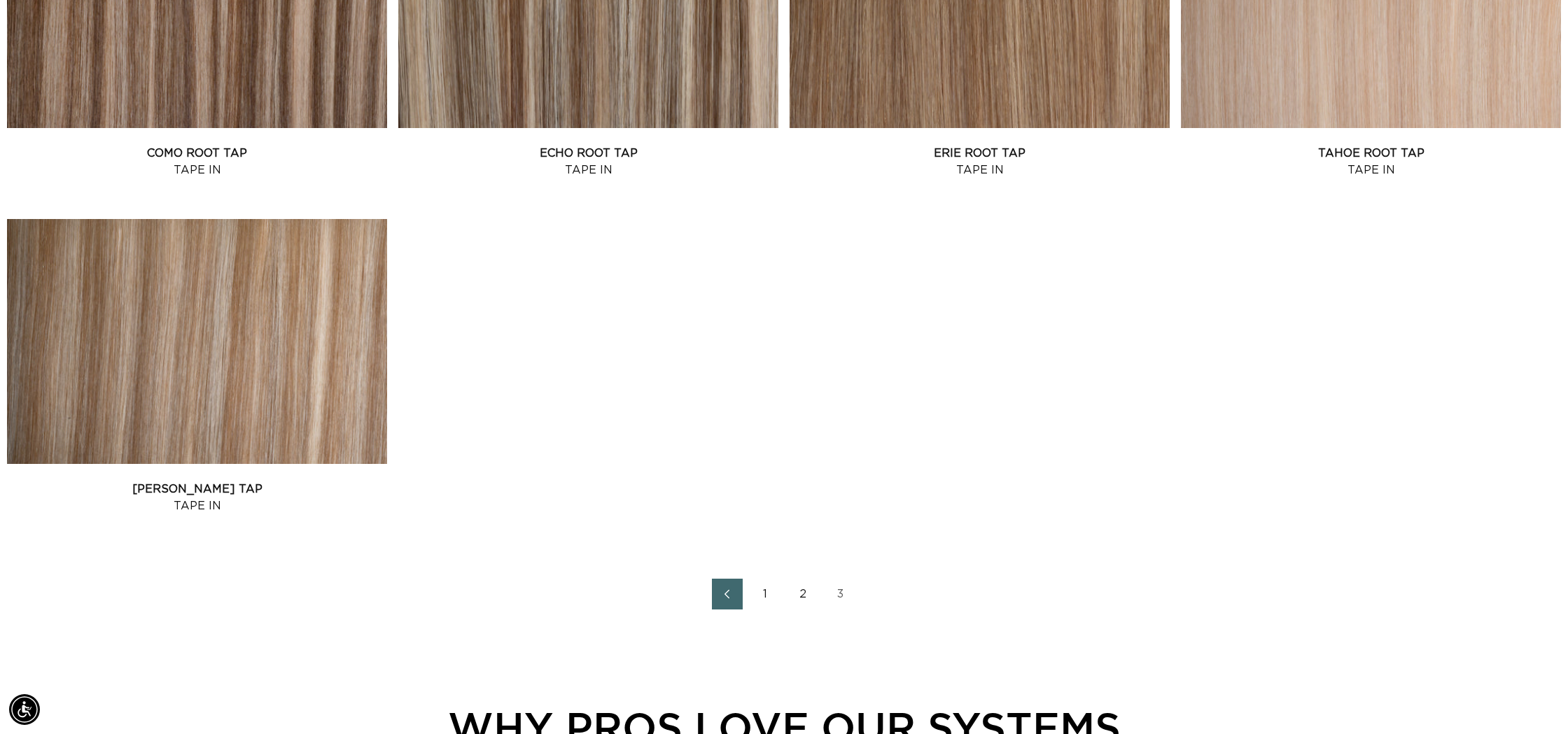
scroll to position [1030, 0]
click at [726, 595] on icon "Previous page" at bounding box center [726, 593] width 18 height 10
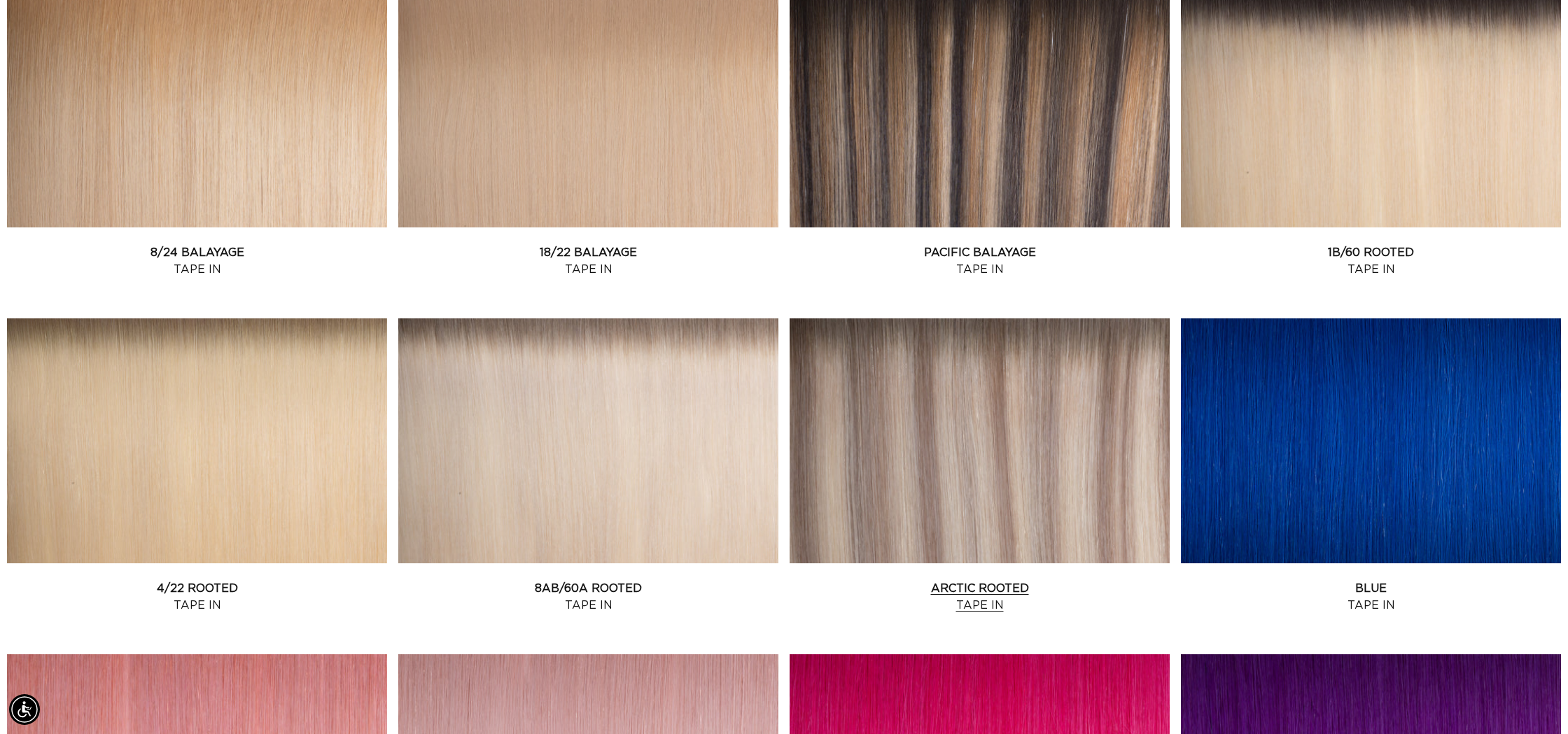
scroll to position [1291, 0]
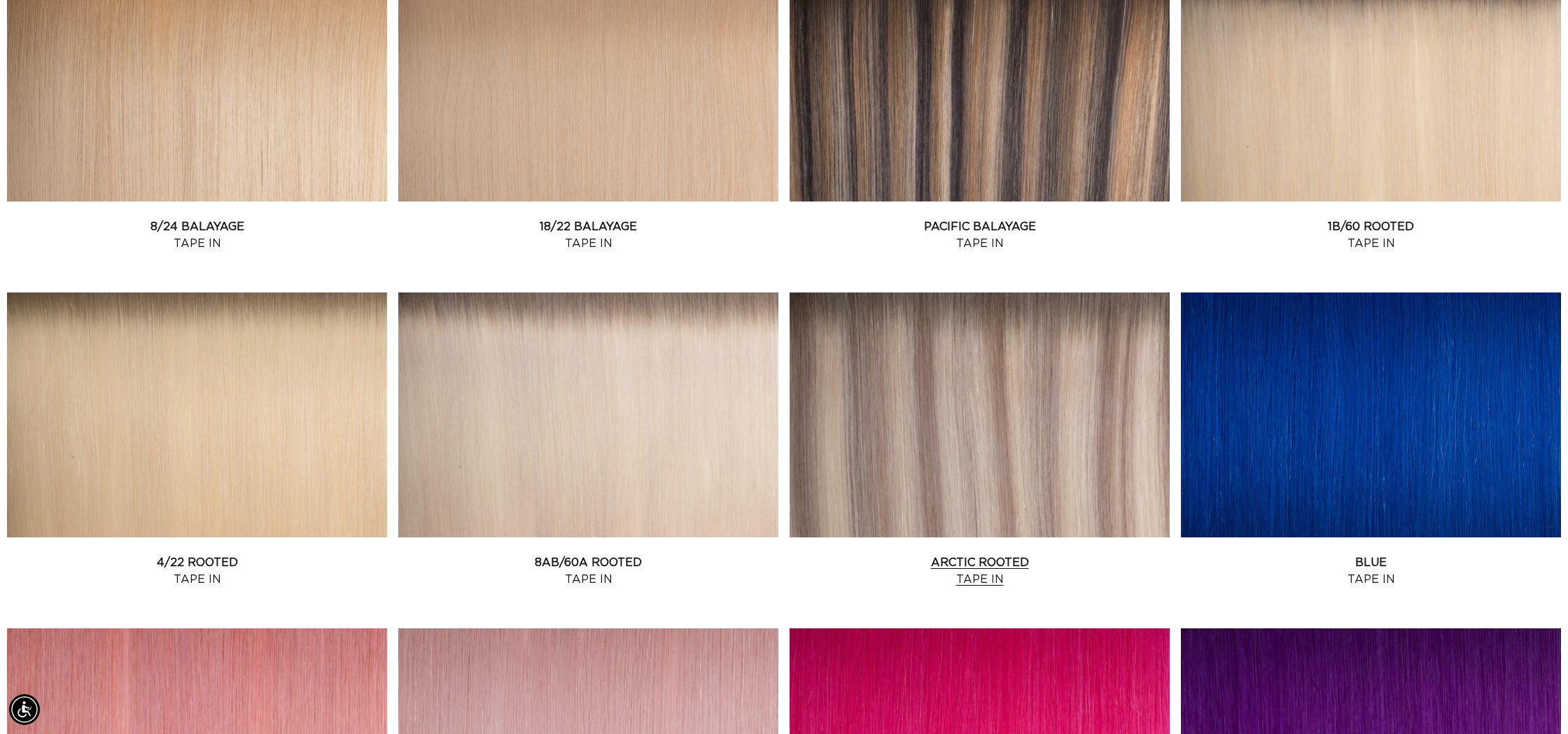
click at [1034, 554] on link "Arctic Rooted Tape In" at bounding box center [979, 571] width 380 height 34
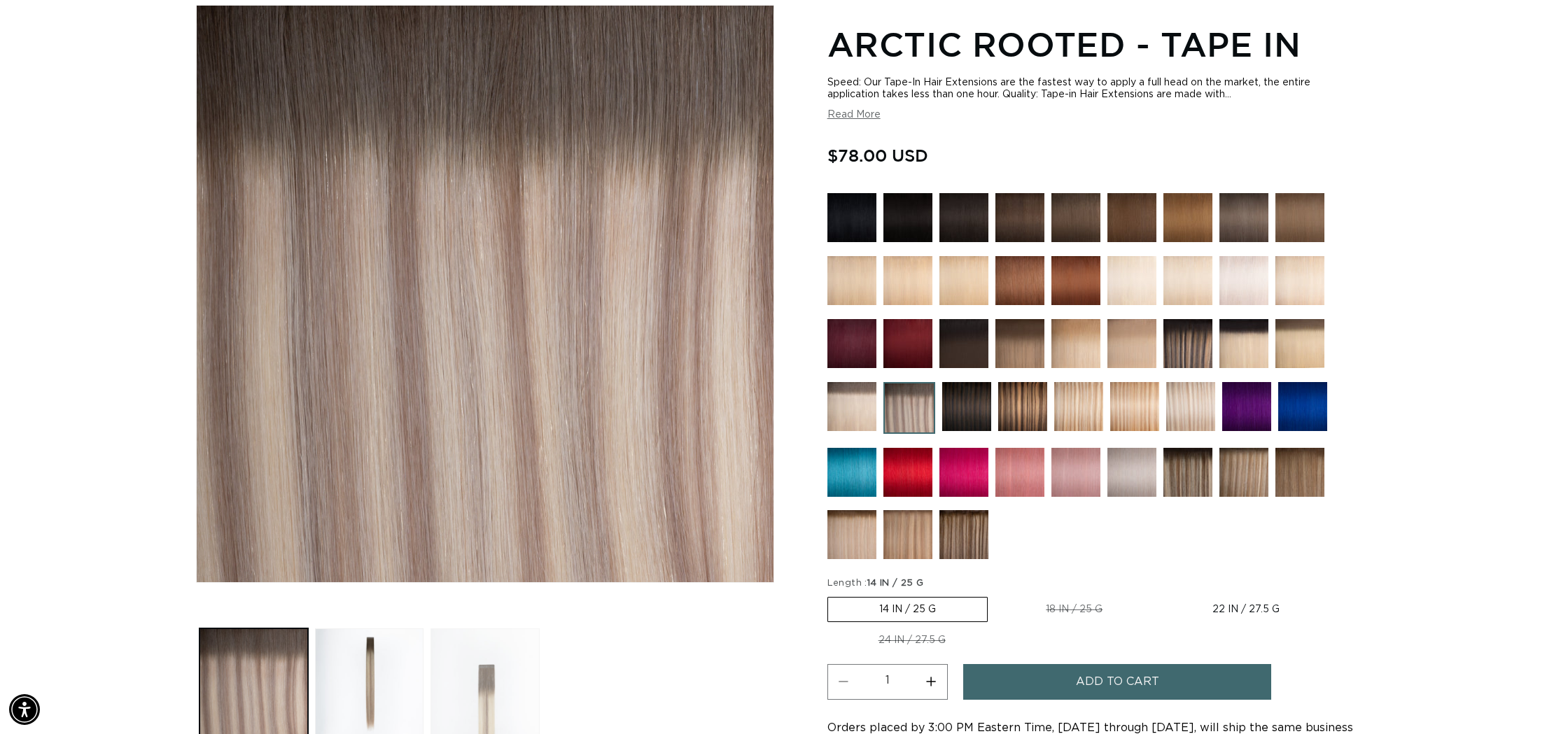
scroll to position [0, 1244]
click at [508, 644] on button "Load image 3 in gallery view" at bounding box center [485, 683] width 108 height 108
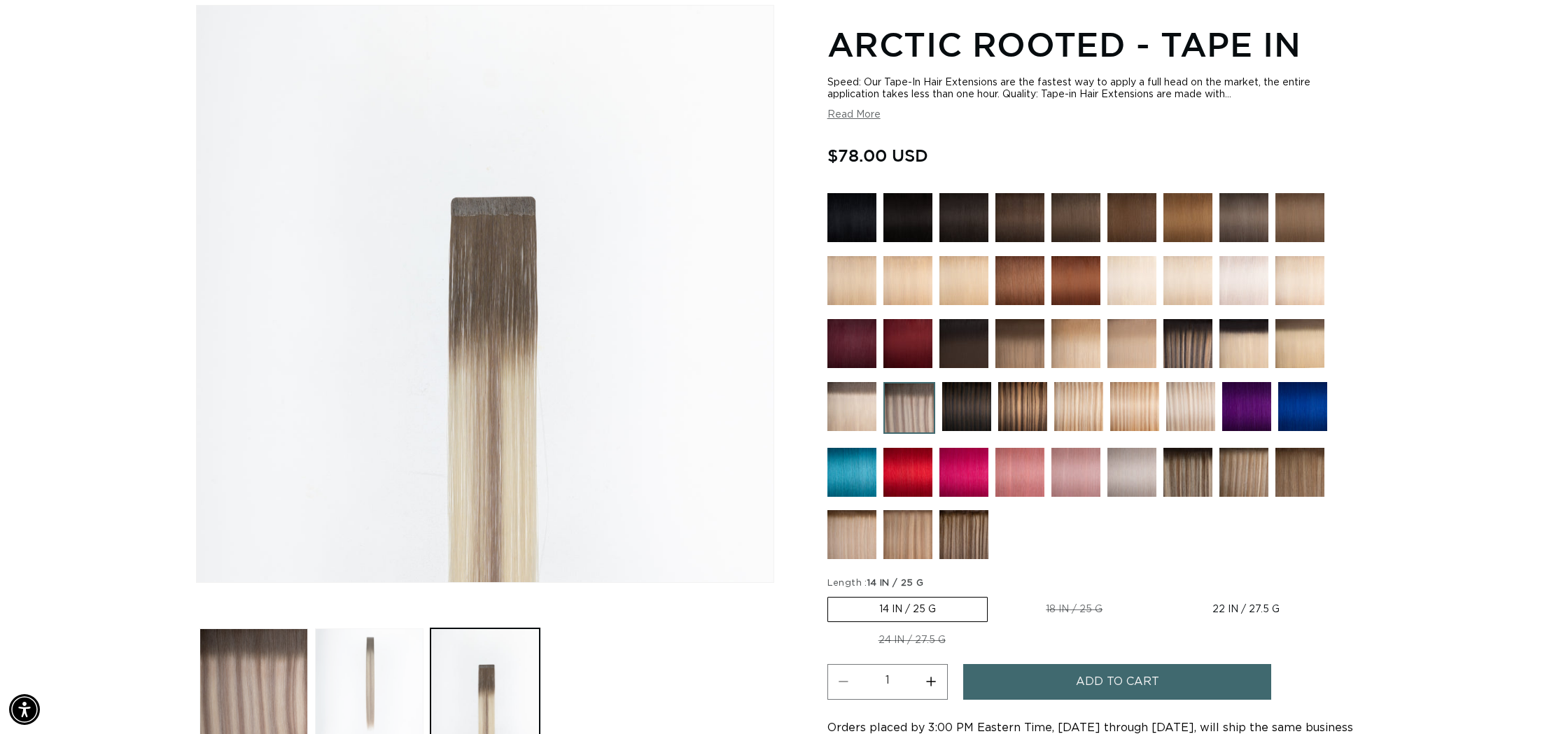
click at [390, 668] on button "Load image 2 in gallery view" at bounding box center [369, 683] width 108 height 108
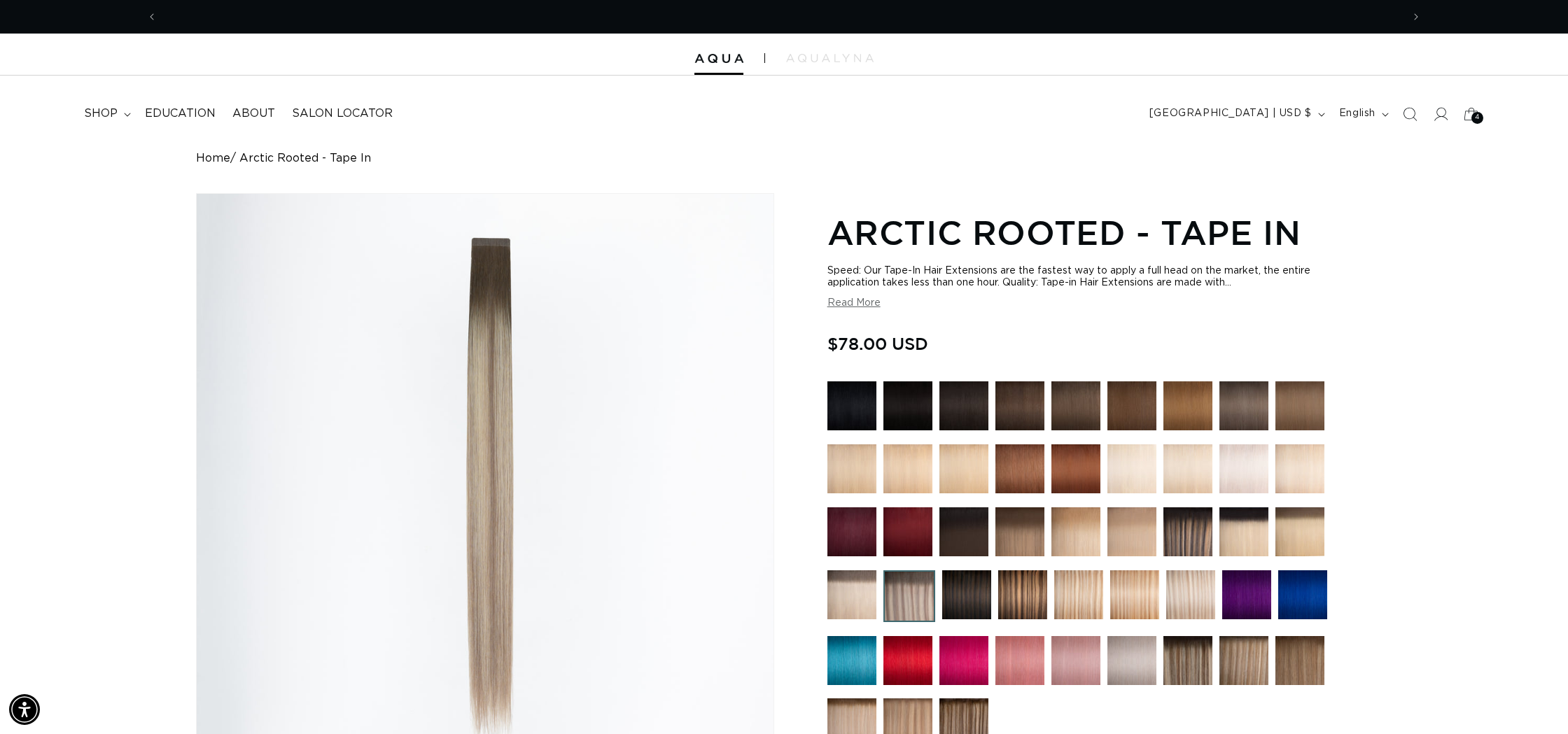
scroll to position [0, 0]
click at [1476, 115] on span "4" at bounding box center [1477, 118] width 5 height 12
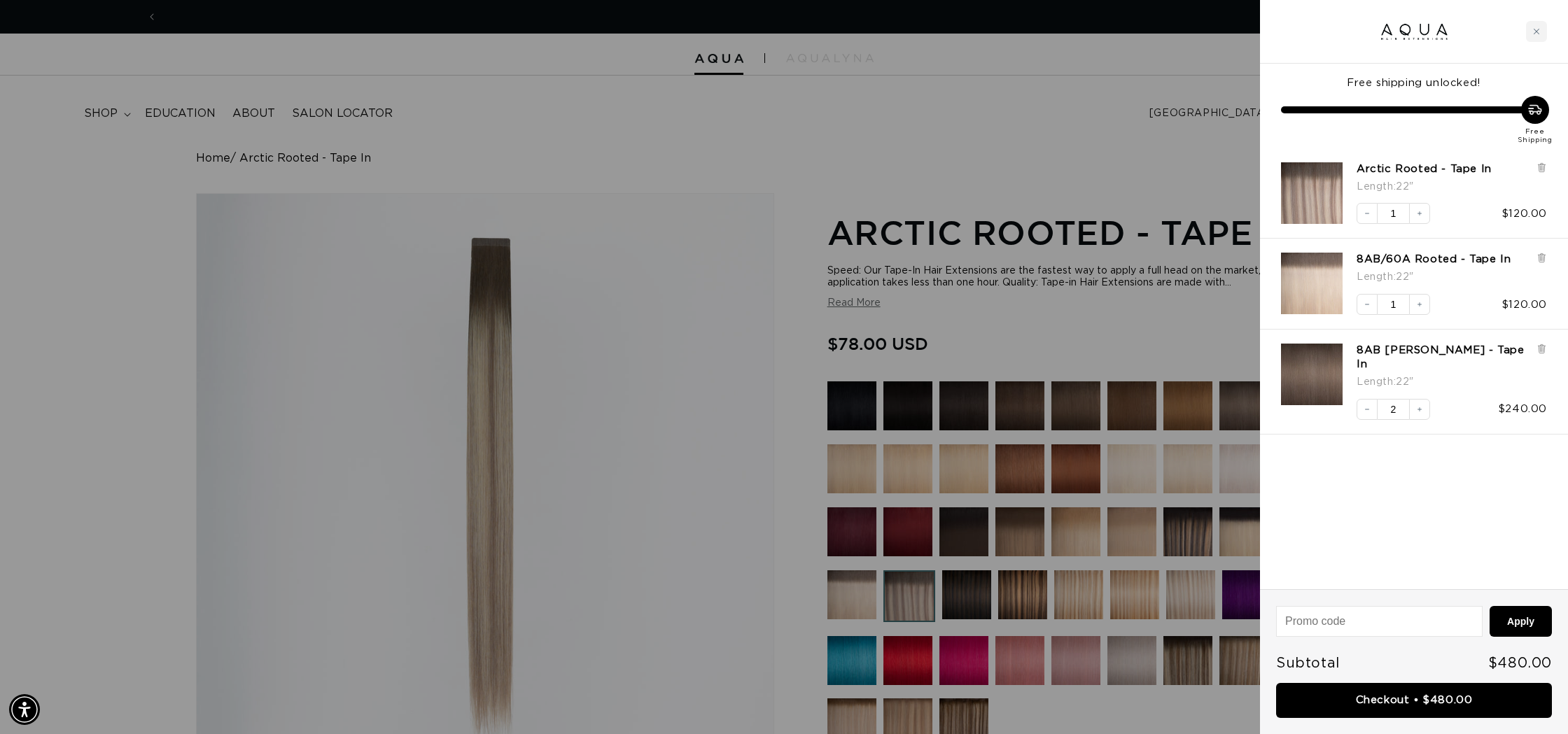
scroll to position [0, 2489]
click at [1366, 405] on icon "Decrease quantity" at bounding box center [1367, 410] width 9 height 9
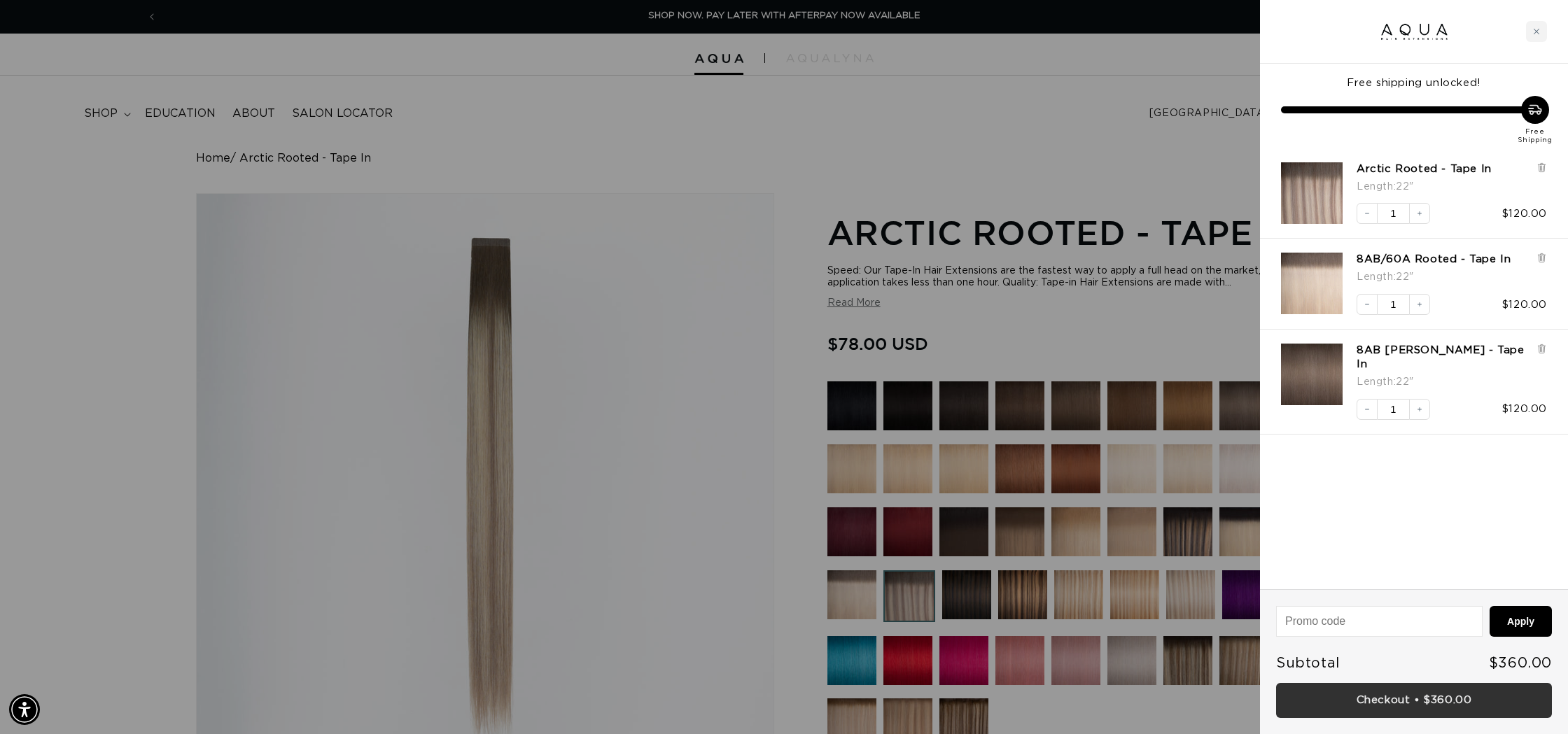
click at [1362, 700] on link "Checkout • $360.00" at bounding box center [1414, 700] width 276 height 36
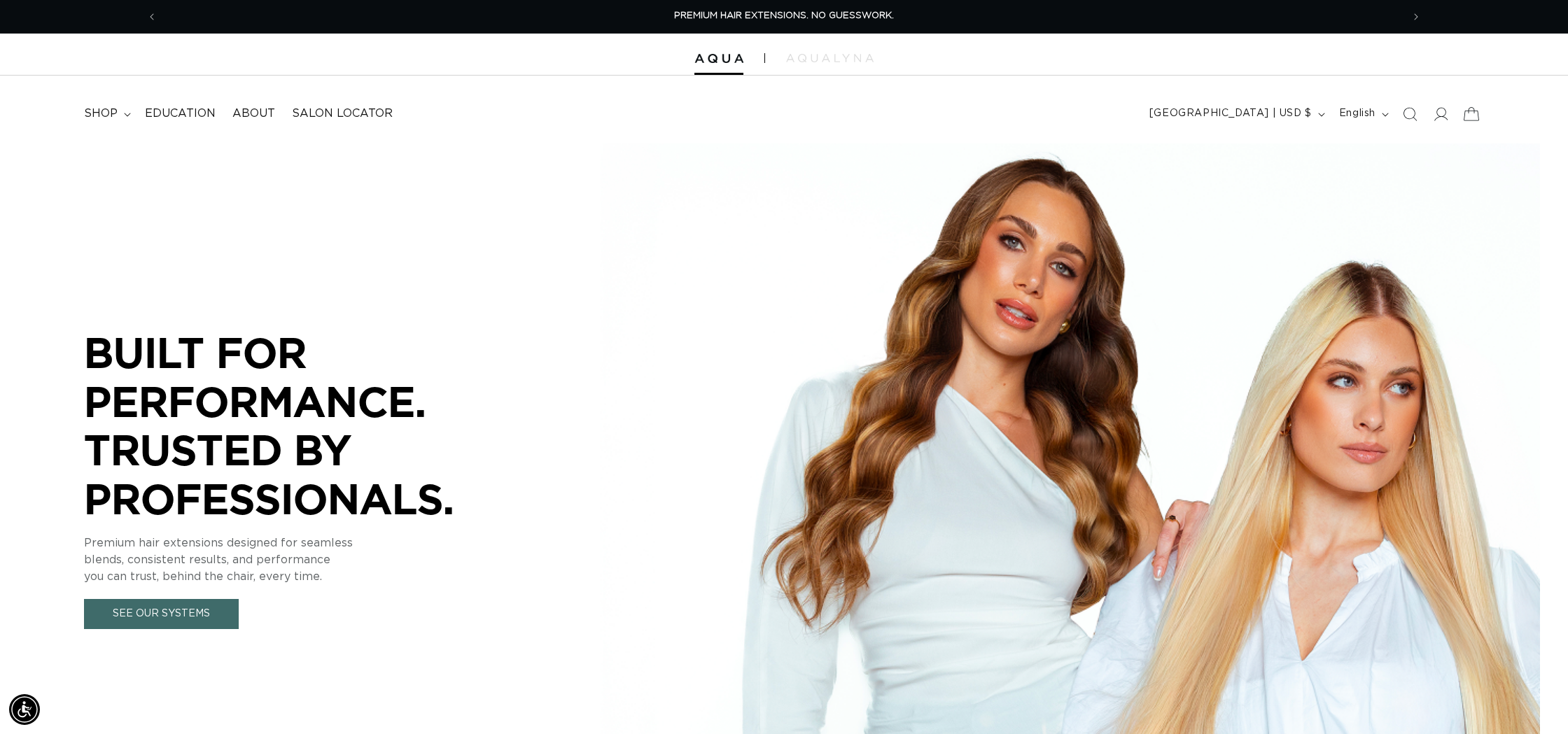
click at [1469, 115] on icon at bounding box center [1471, 114] width 33 height 33
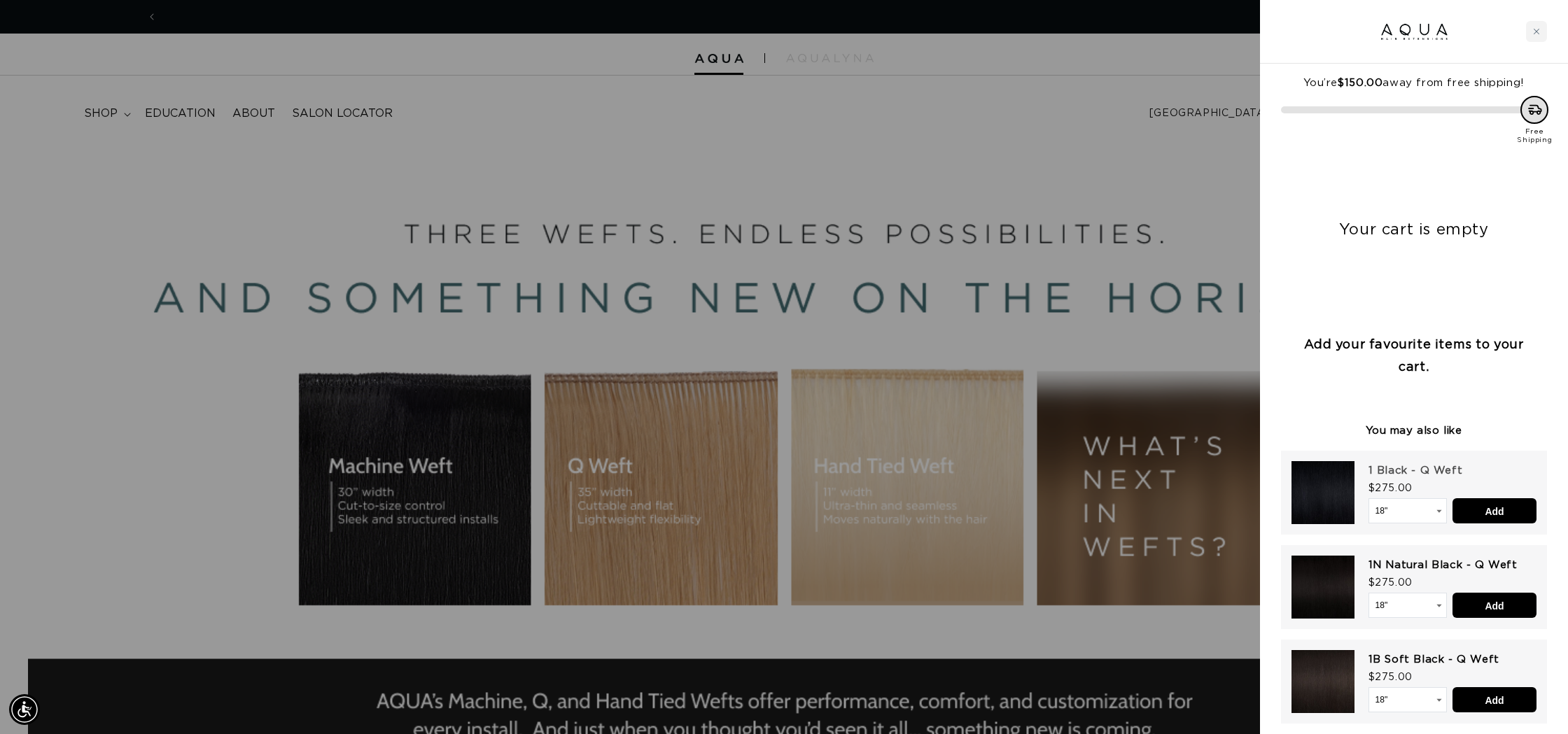
scroll to position [0, 2489]
click at [1499, 512] on input "Add" at bounding box center [1494, 510] width 84 height 25
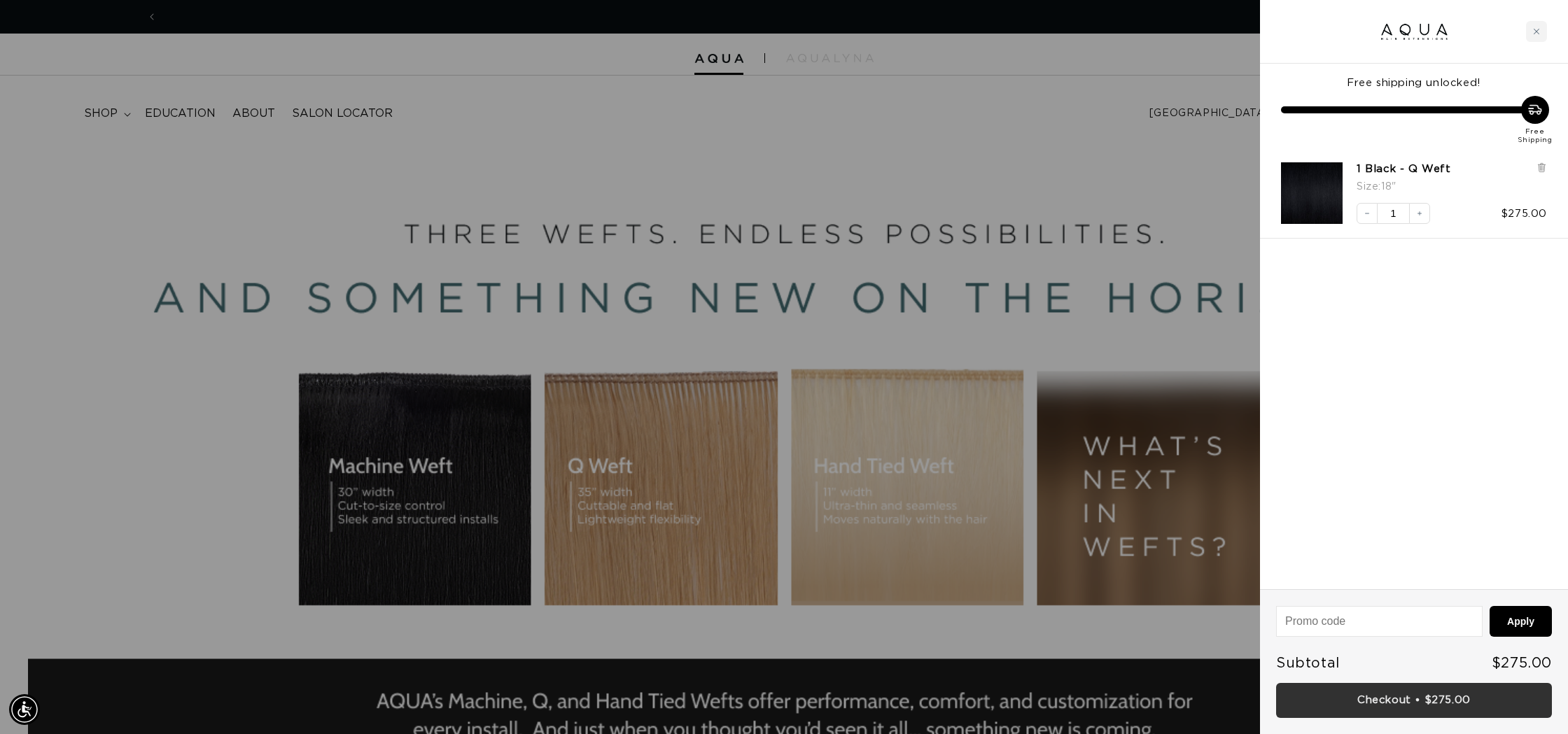
click at [1373, 696] on link "Checkout • $275.00" at bounding box center [1414, 700] width 276 height 36
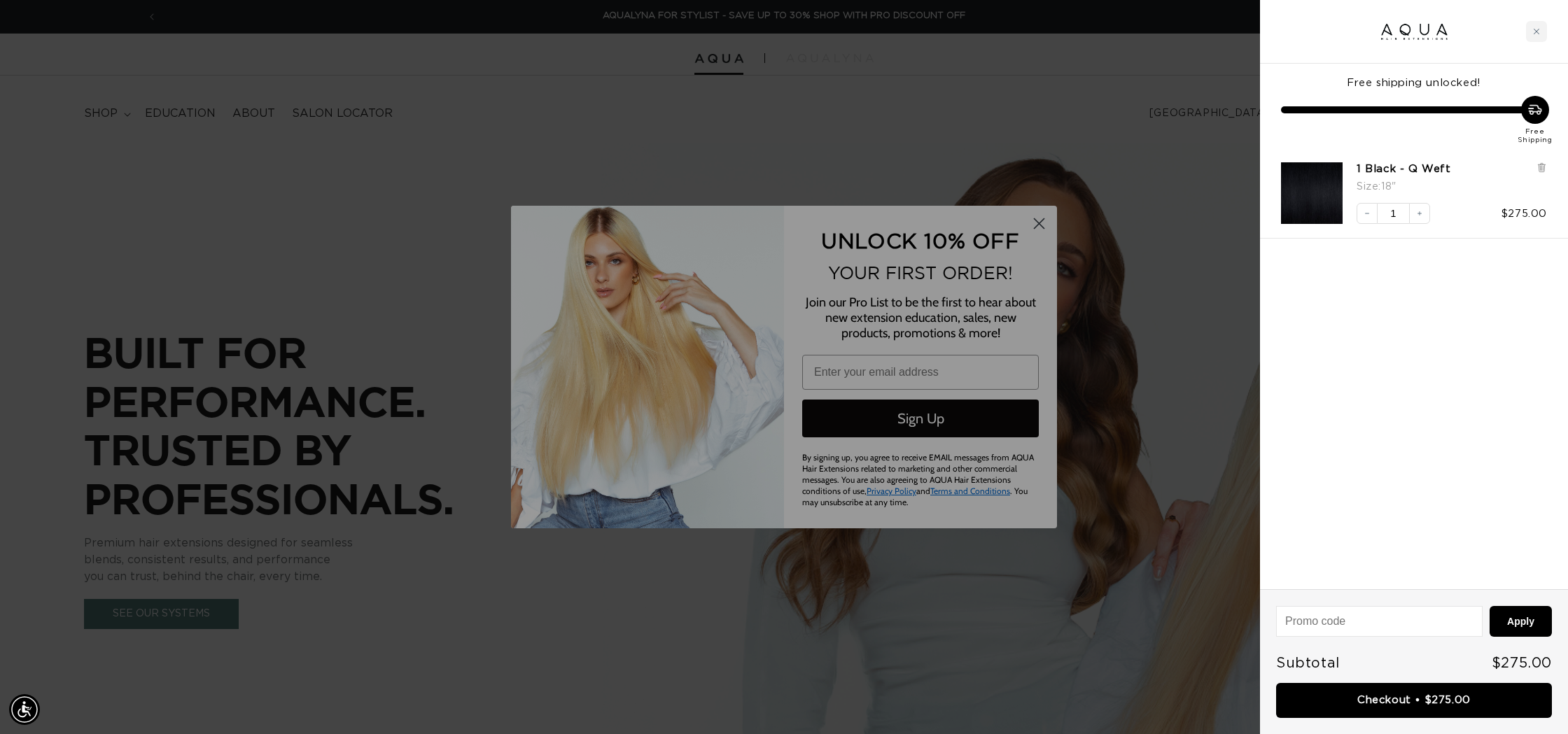
scroll to position [0, 0]
click at [1047, 226] on div at bounding box center [784, 367] width 1568 height 734
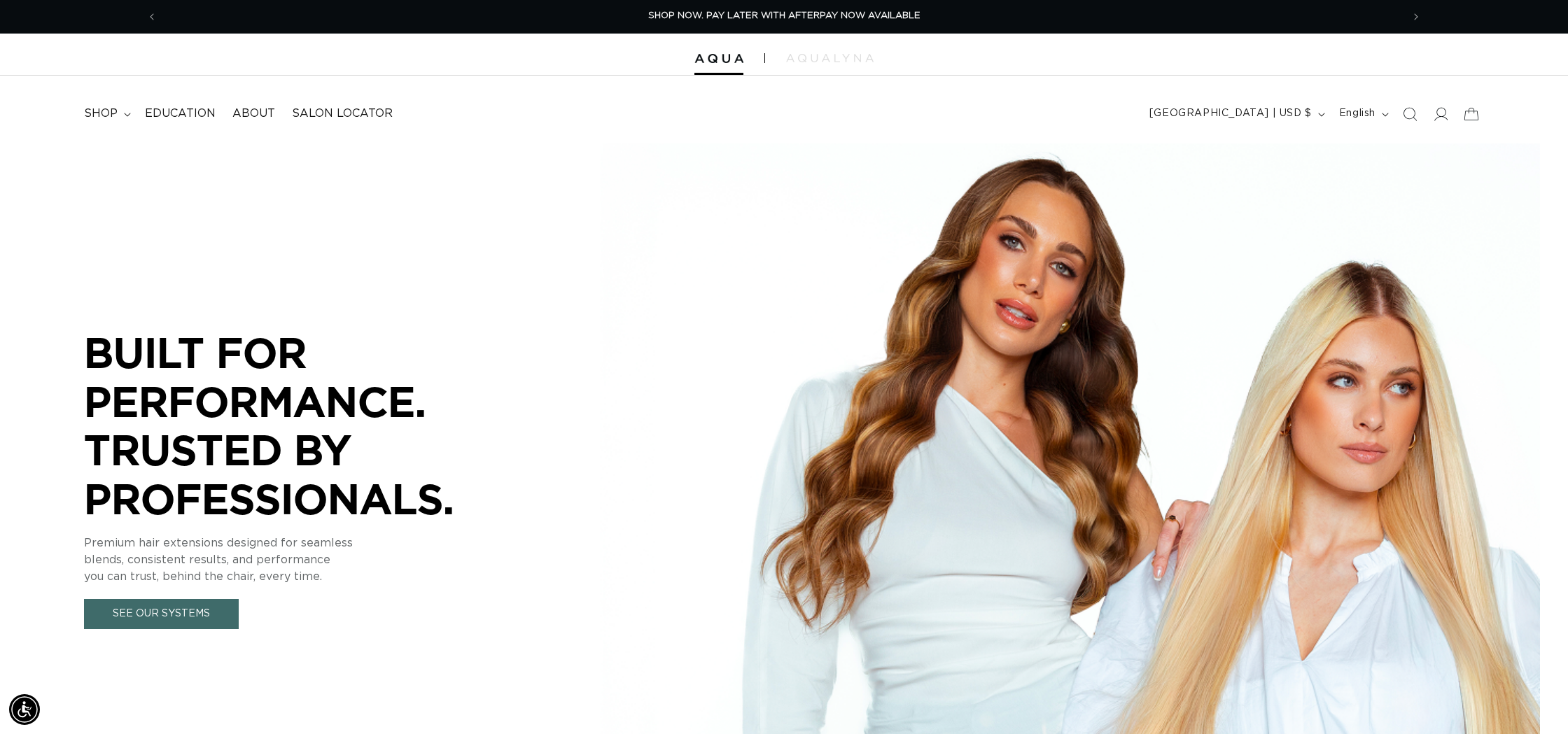
click at [1472, 118] on icon at bounding box center [1470, 113] width 31 height 31
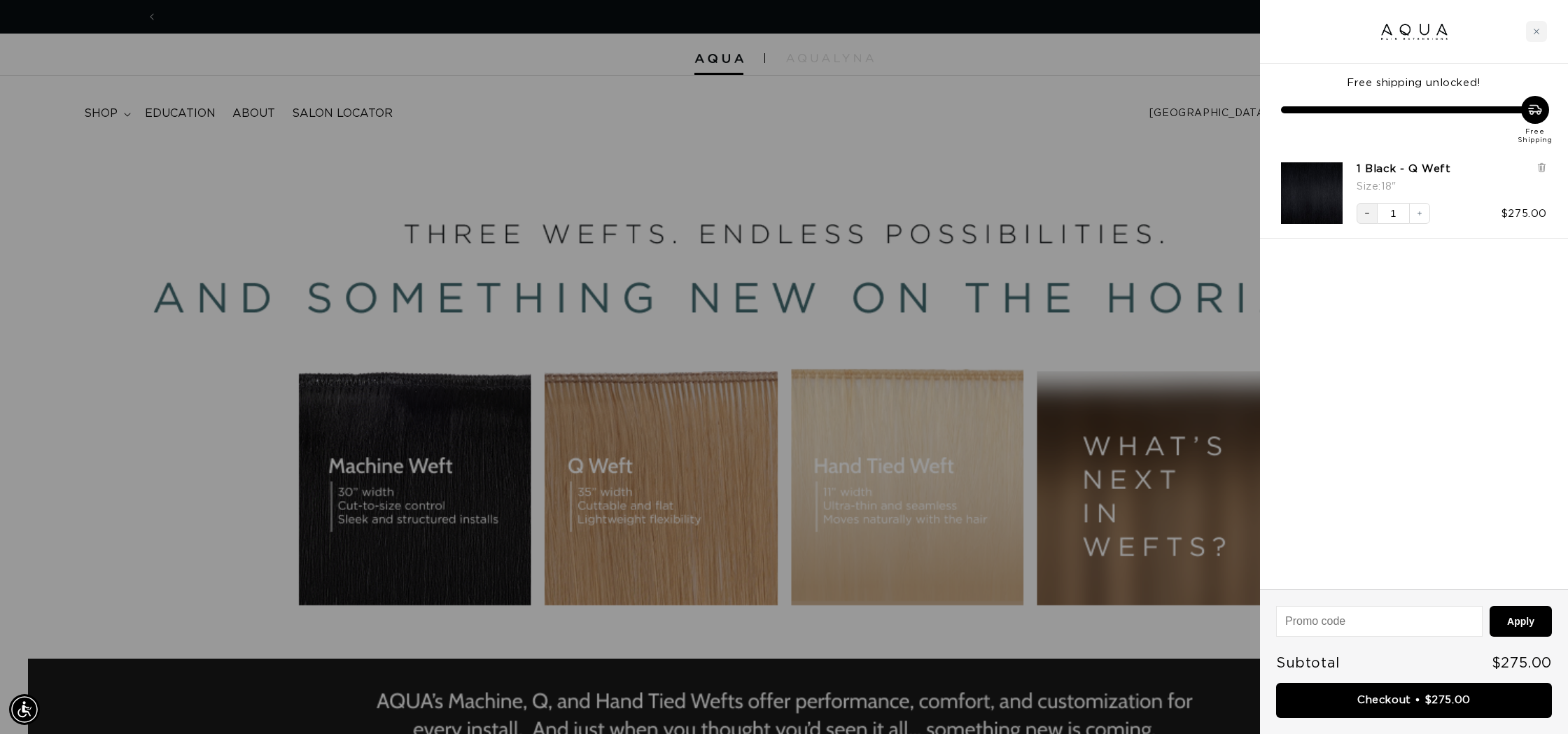
scroll to position [0, 2489]
click at [1374, 218] on button "Decrease quantity" at bounding box center [1367, 214] width 21 height 21
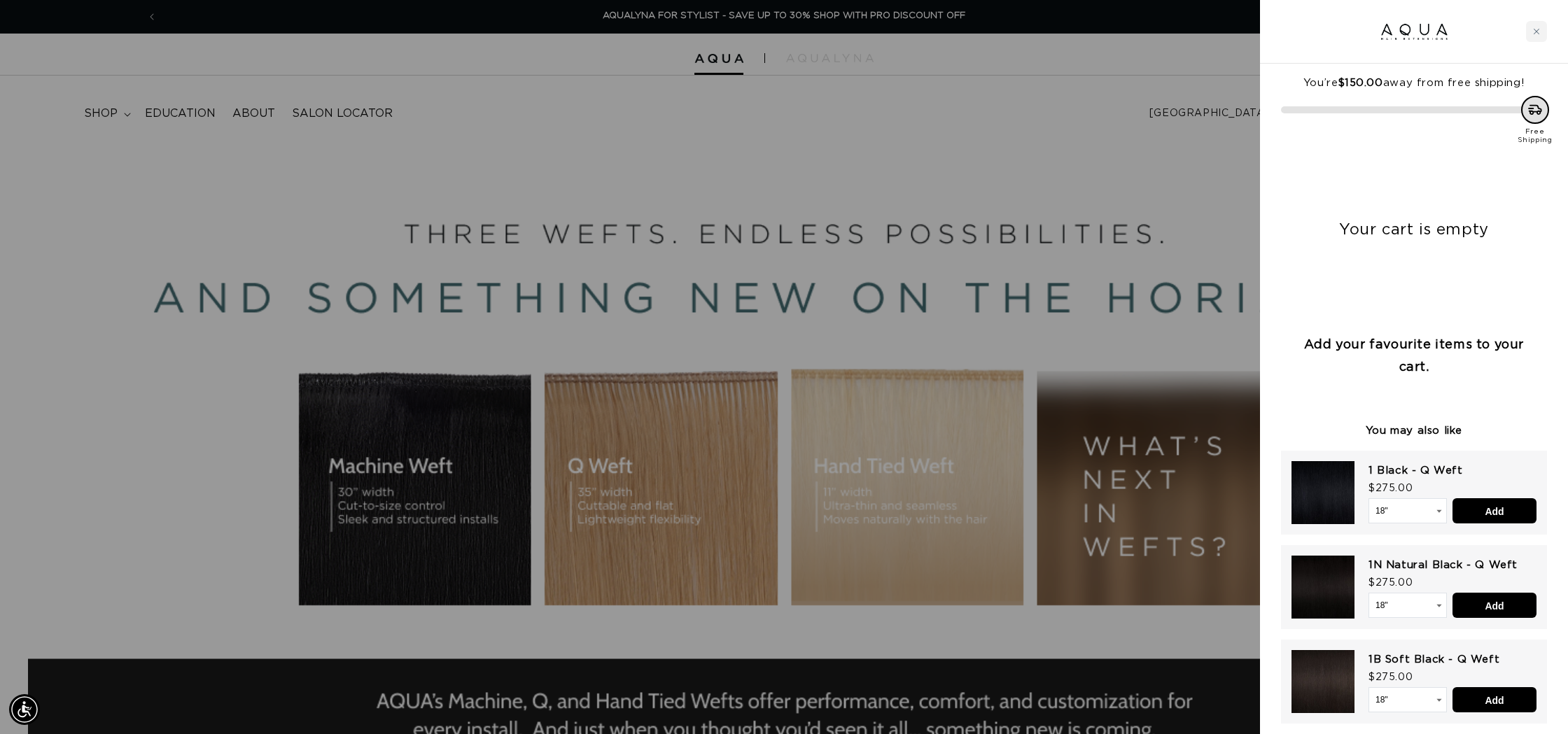
click at [1153, 251] on div at bounding box center [784, 367] width 1568 height 734
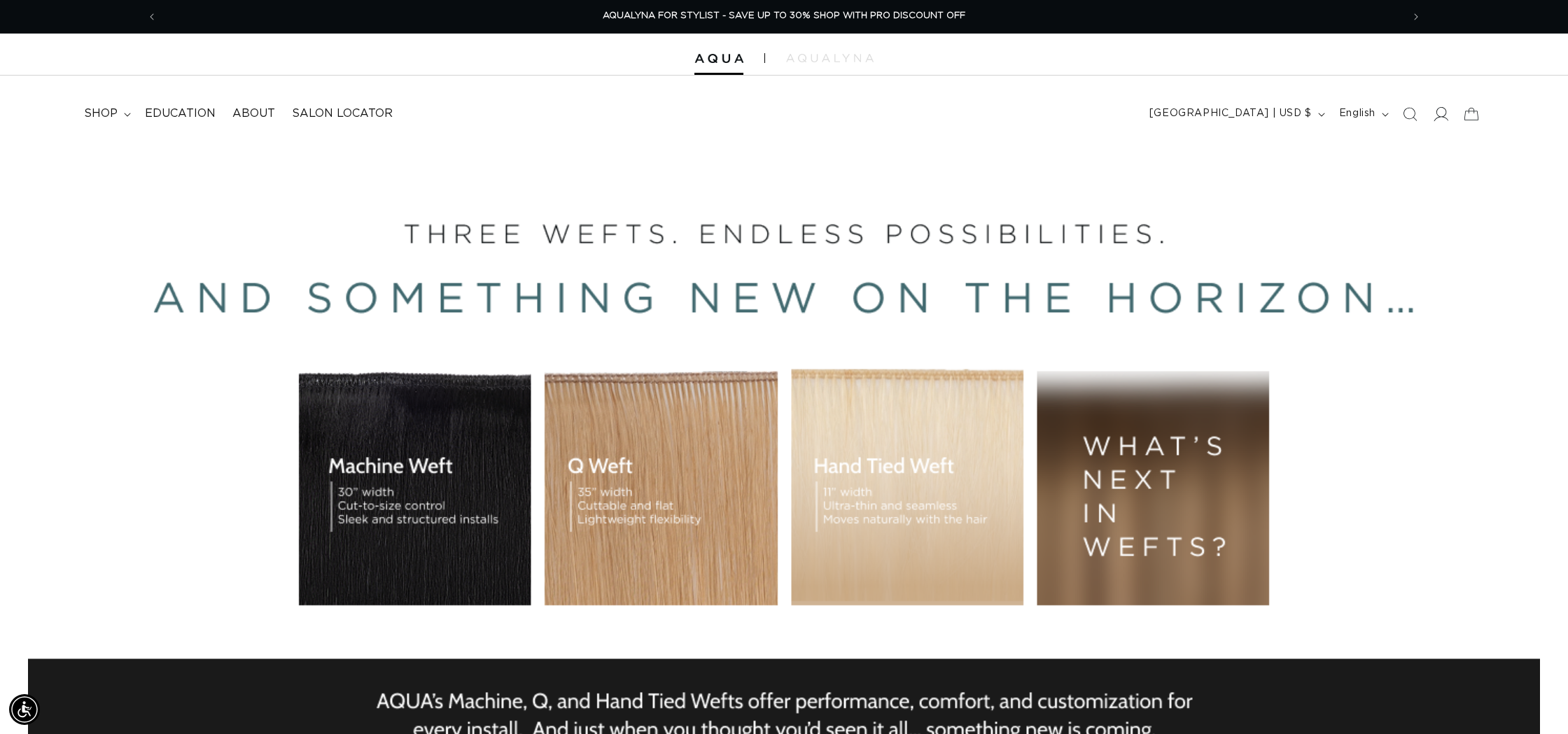
click at [1443, 116] on icon at bounding box center [1441, 114] width 15 height 14
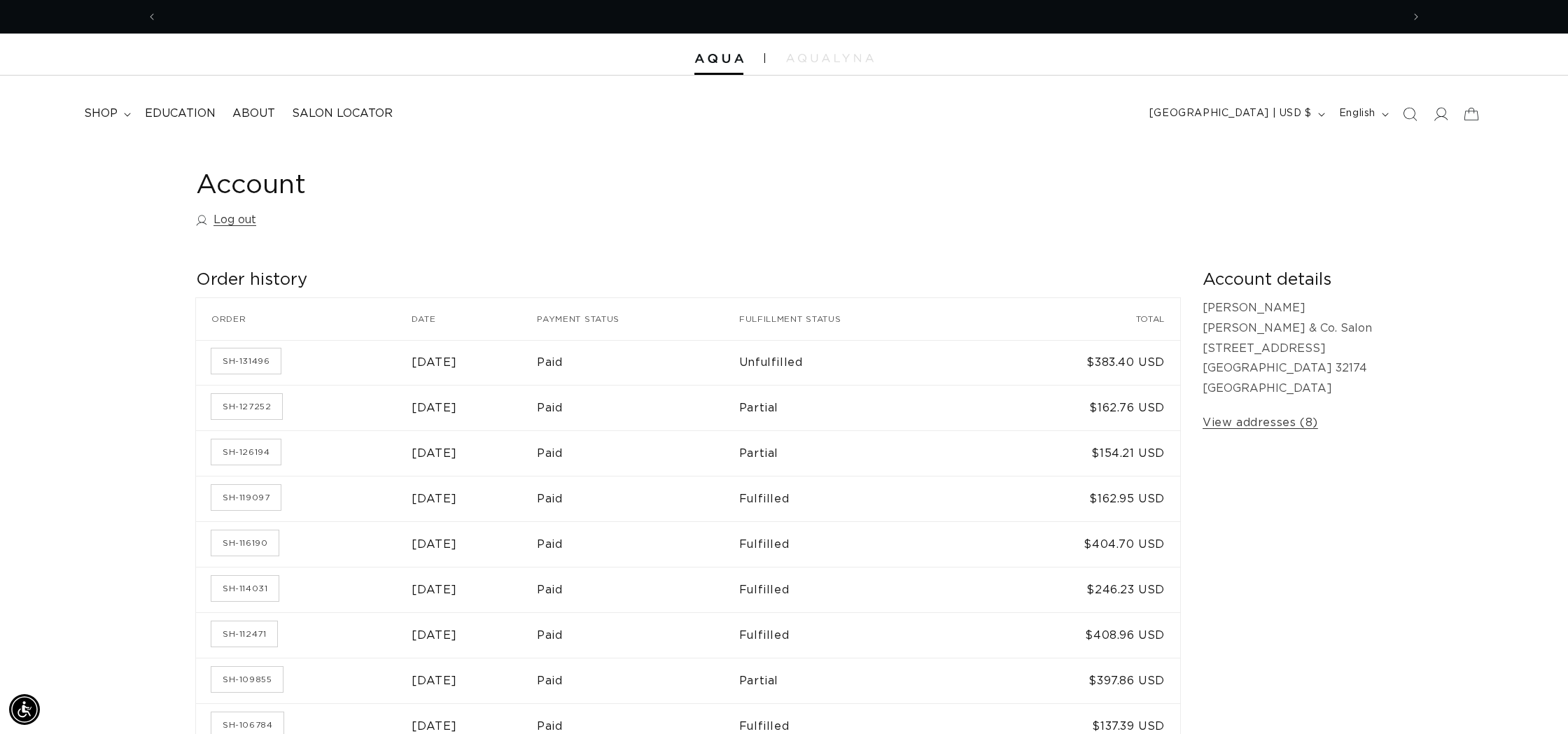
scroll to position [0, 1244]
